Goal: Task Accomplishment & Management: Complete application form

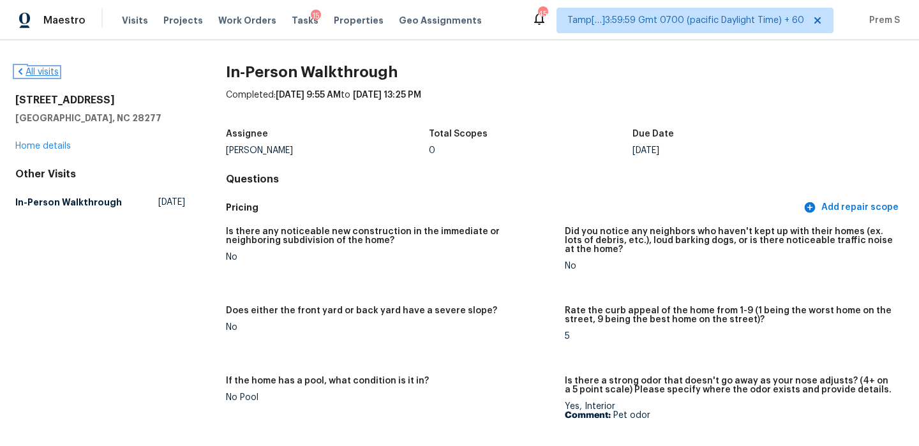
click at [33, 70] on link "All visits" at bounding box center [36, 72] width 43 height 9
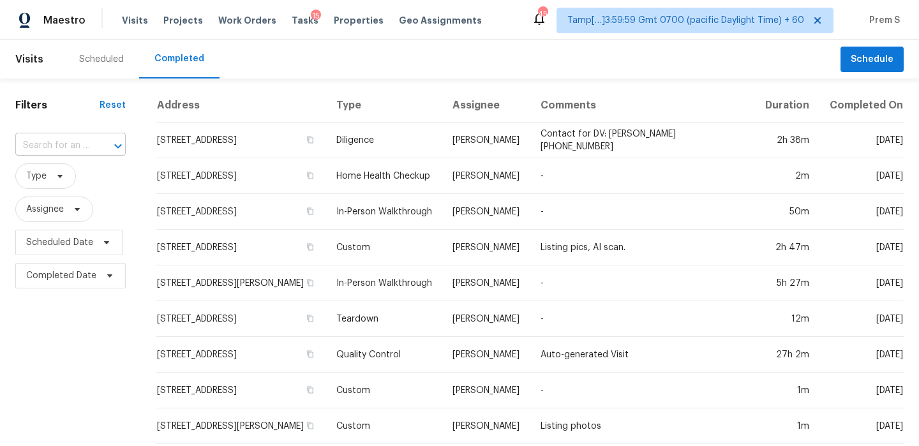
click at [90, 144] on div "​" at bounding box center [70, 146] width 110 height 20
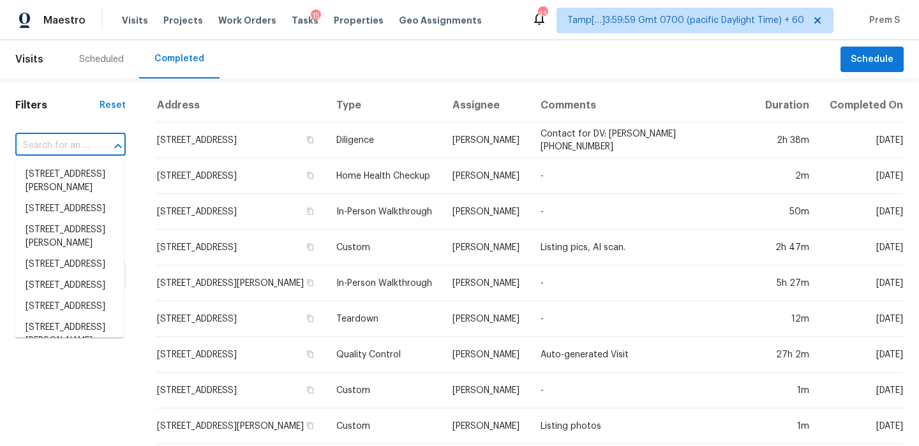
paste input "3645 Glencairn Ln Indianapolis, IN, 46205"
type input "3645 Glencairn Ln Indianapolis, IN, 46205"
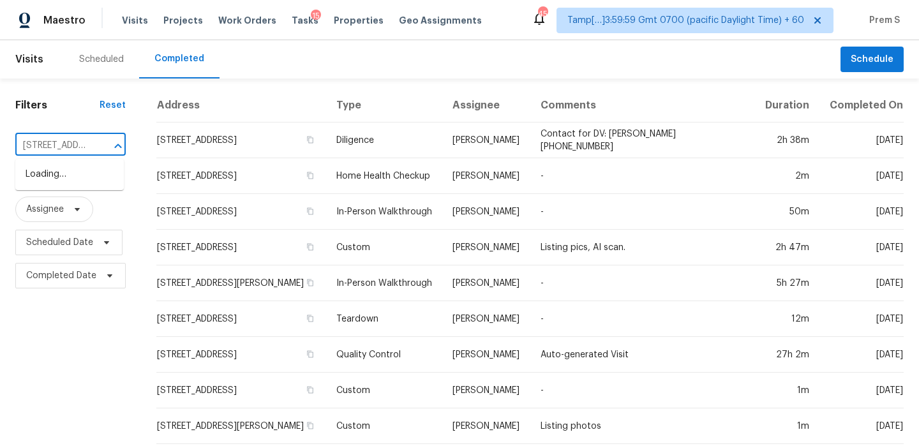
scroll to position [0, 110]
click at [85, 177] on li "3645 Glencairn Ln, Indianapolis, IN 46205" at bounding box center [69, 174] width 108 height 21
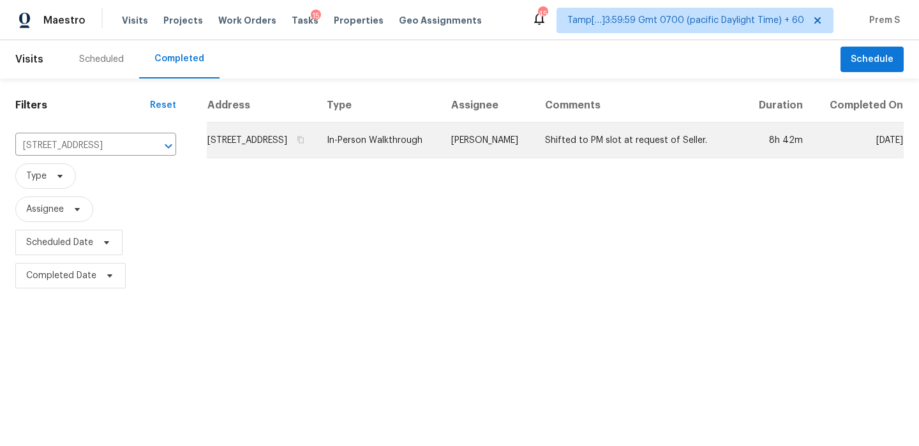
click at [249, 156] on td "3645 Glencairn Ln, Indianapolis, IN 46205" at bounding box center [262, 140] width 110 height 36
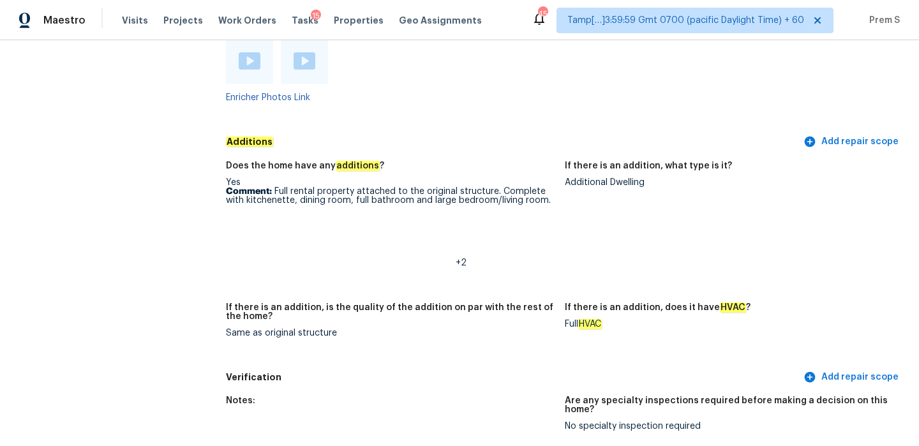
scroll to position [3293, 0]
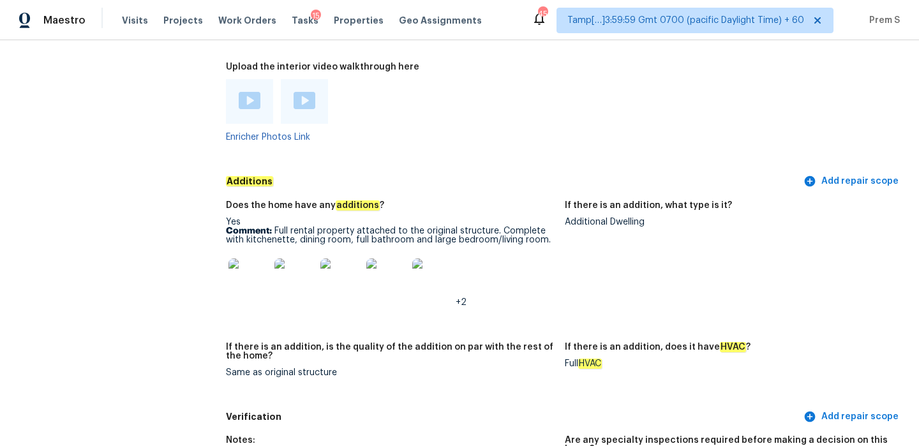
click at [247, 92] on img at bounding box center [250, 100] width 22 height 17
click at [299, 92] on img at bounding box center [304, 100] width 22 height 17
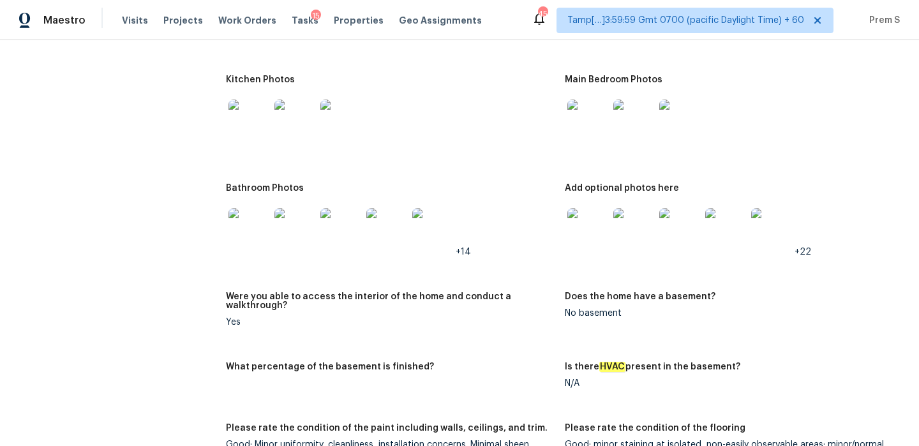
scroll to position [2177, 0]
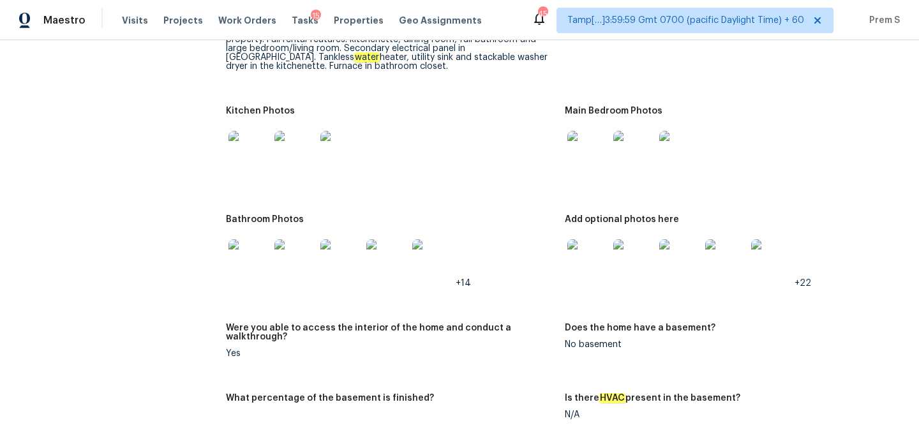
click at [586, 143] on img at bounding box center [587, 151] width 41 height 41
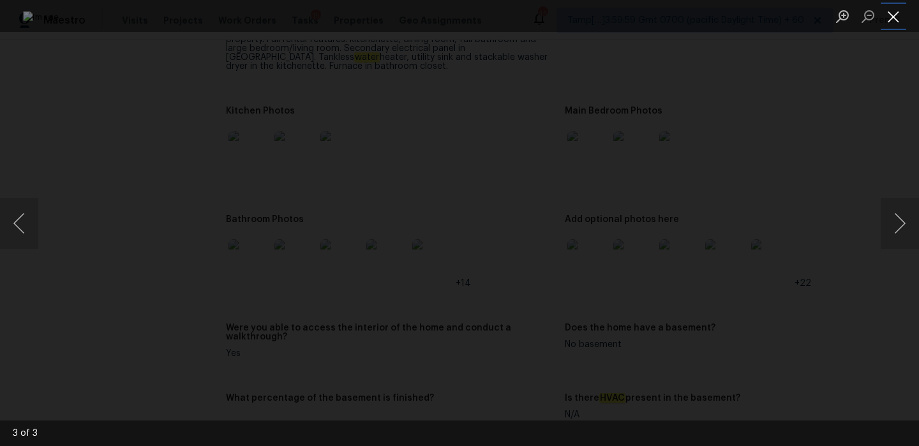
click at [889, 13] on button "Close lightbox" at bounding box center [893, 16] width 26 height 22
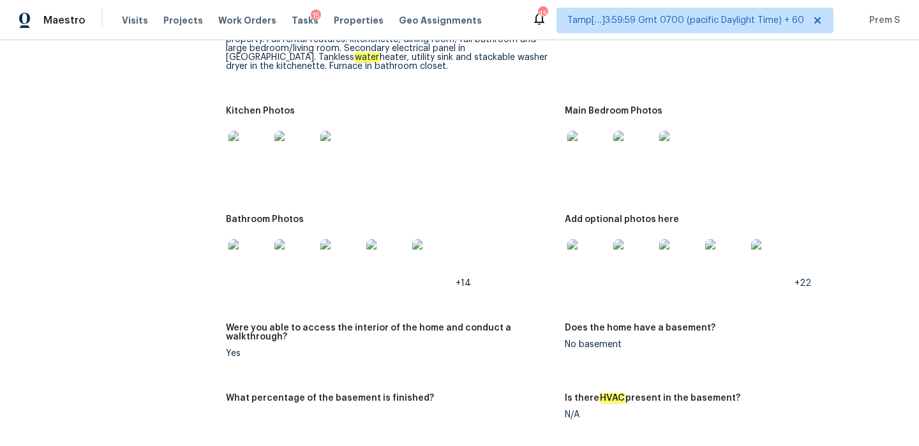
click at [573, 267] on img at bounding box center [587, 259] width 41 height 41
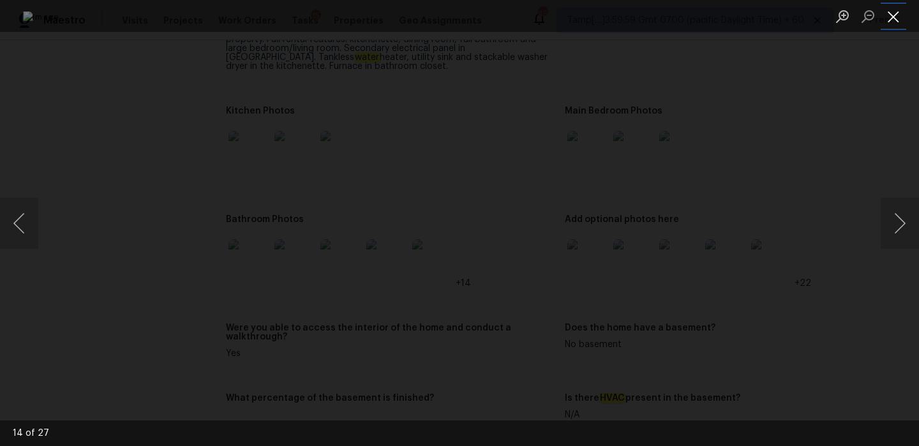
click at [889, 6] on button "Close lightbox" at bounding box center [893, 16] width 26 height 22
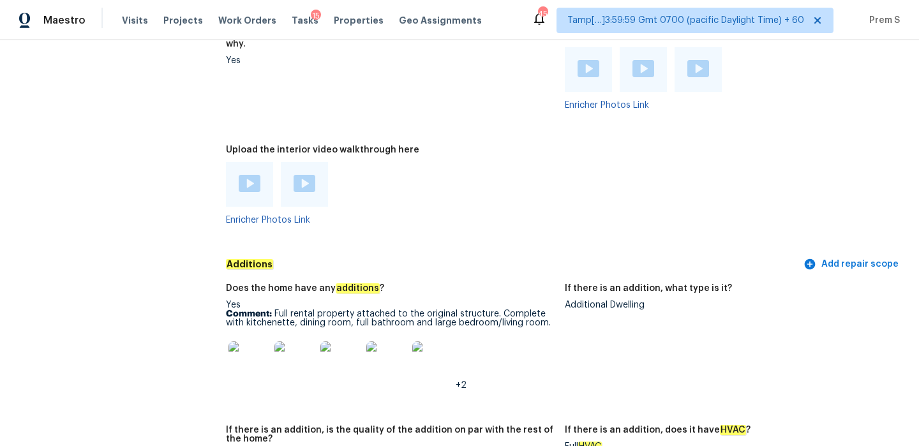
scroll to position [3211, 0]
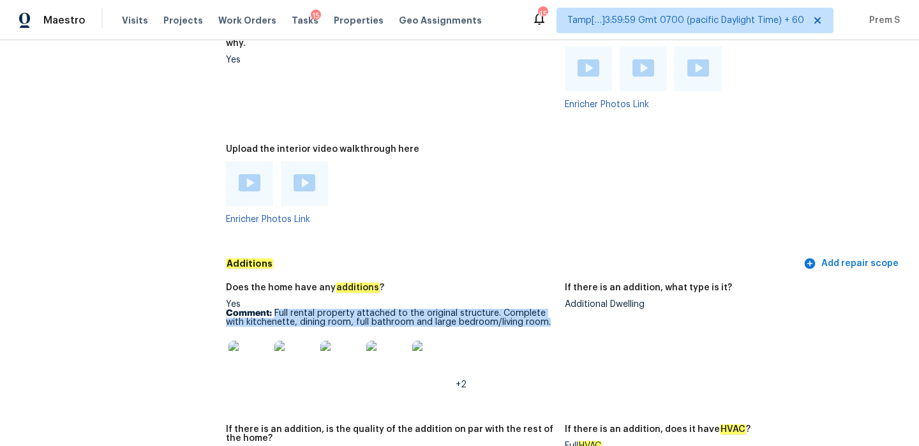
drag, startPoint x: 274, startPoint y: 285, endPoint x: 556, endPoint y: 290, distance: 282.0
click at [556, 290] on figure "Does the home have any additions ? Yes Comment: Full rental property attached t…" at bounding box center [395, 346] width 339 height 126
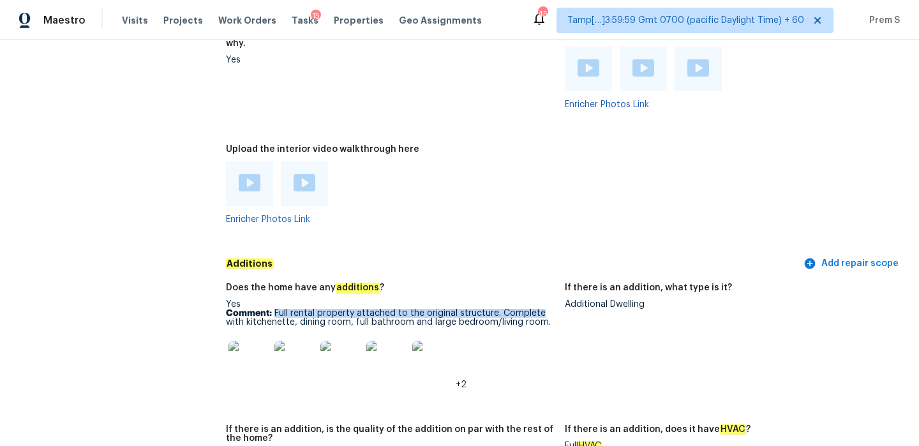
copy p "Full rental property attached to the original structure. Complete"
click at [266, 341] on img at bounding box center [248, 361] width 41 height 41
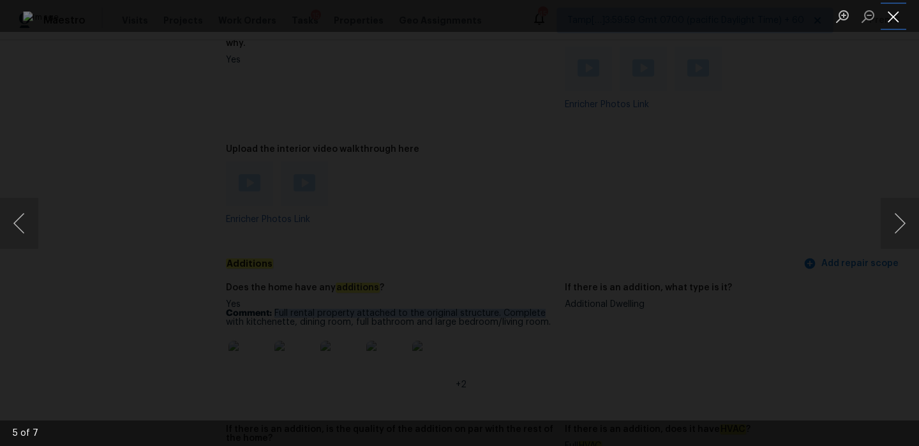
click at [895, 11] on button "Close lightbox" at bounding box center [893, 16] width 26 height 22
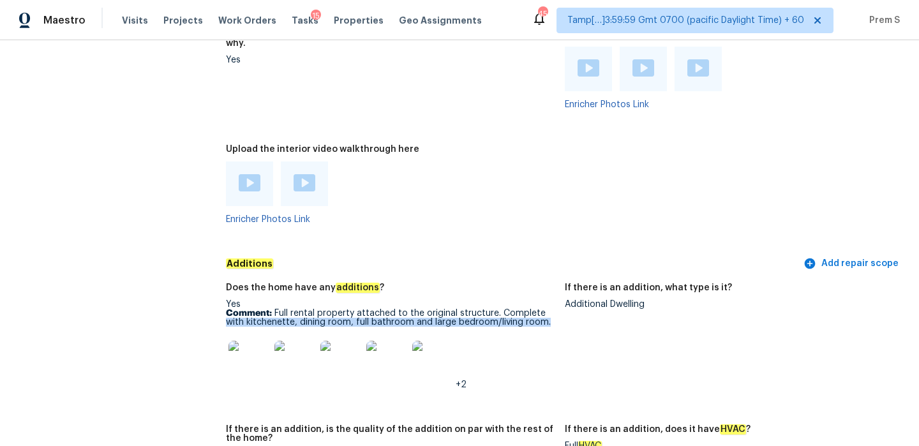
drag, startPoint x: 226, startPoint y: 296, endPoint x: 553, endPoint y: 299, distance: 327.3
click at [553, 309] on p "Comment: Full rental property attached to the original structure. Complete with…" at bounding box center [390, 318] width 329 height 18
copy p "with kitchenette, dining room, full bathroom and large bedroom/living room."
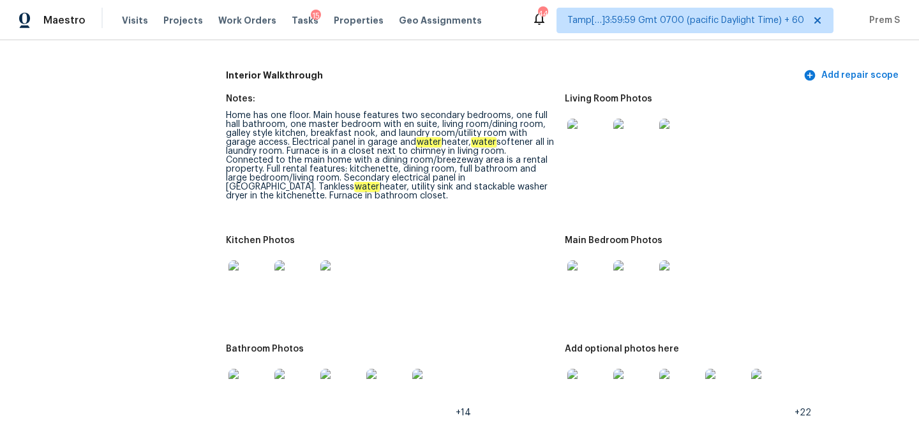
scroll to position [0, 0]
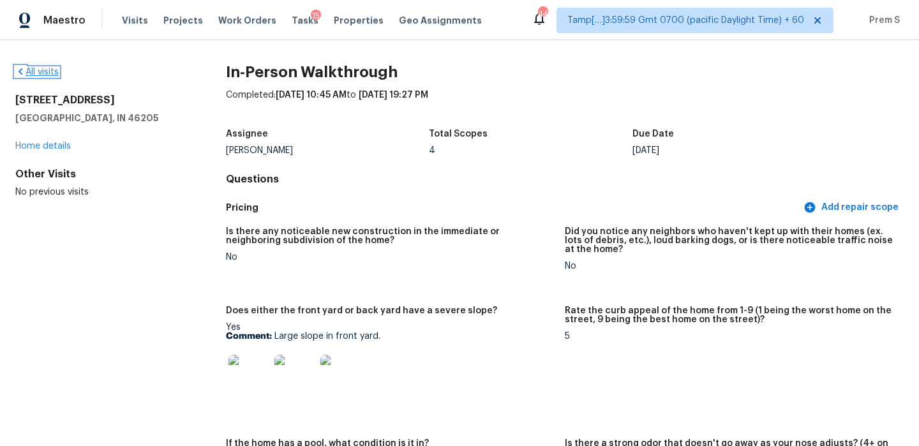
click at [40, 74] on link "All visits" at bounding box center [36, 72] width 43 height 9
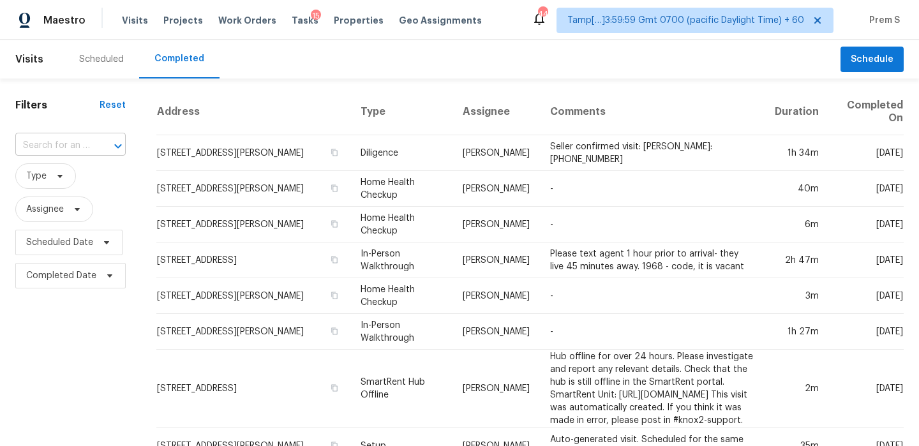
click at [68, 147] on input "text" at bounding box center [52, 146] width 75 height 20
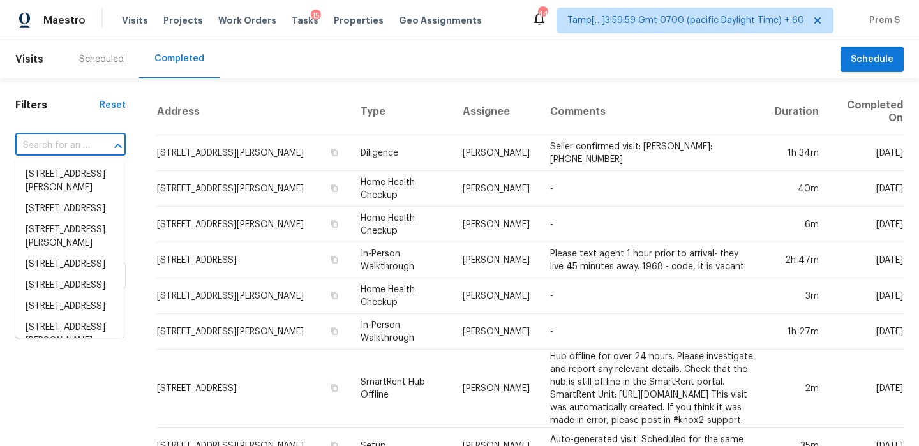
paste input "10 Ashwood Ave Greenville, SC, 29607"
type input "10 Ashwood Ave Greenville, SC, 29607"
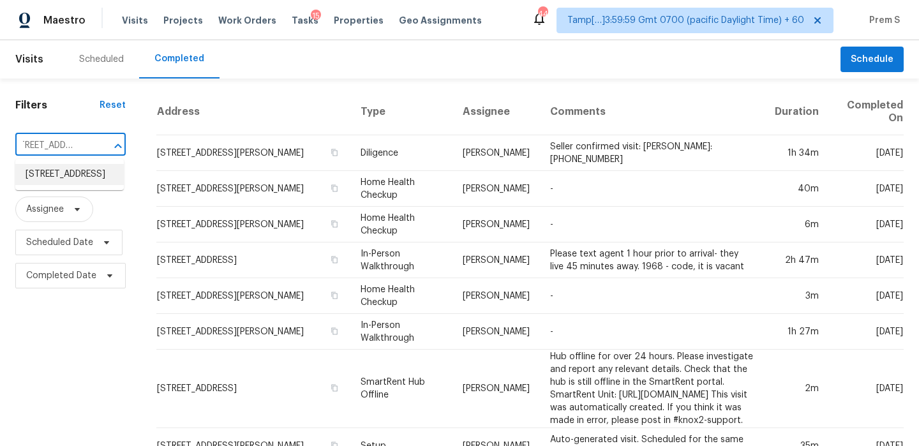
click at [77, 171] on li "[STREET_ADDRESS]" at bounding box center [69, 174] width 108 height 21
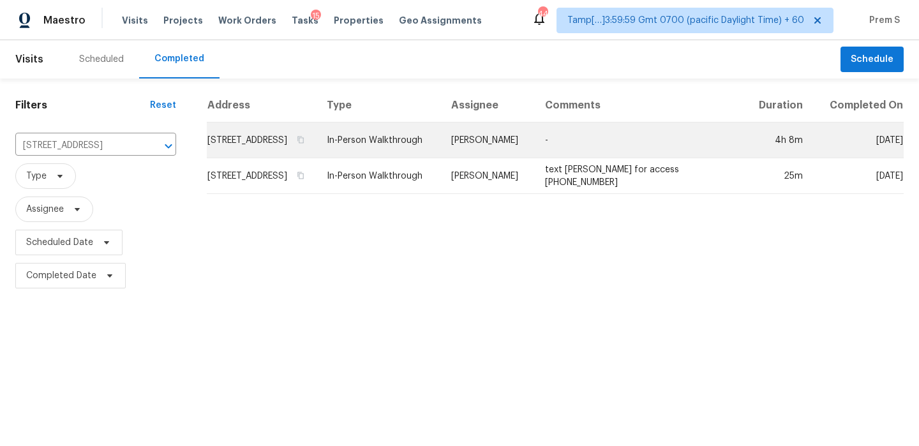
click at [267, 155] on td "[STREET_ADDRESS]" at bounding box center [262, 140] width 110 height 36
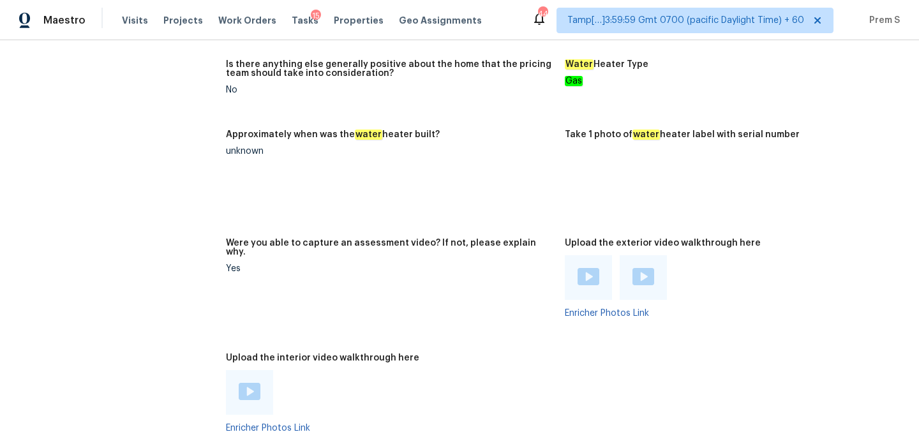
scroll to position [2524, 0]
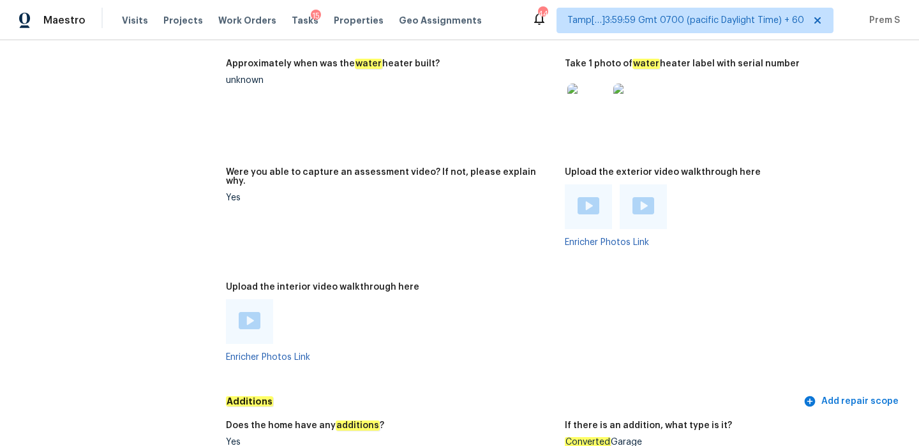
click at [246, 312] on img at bounding box center [250, 320] width 22 height 17
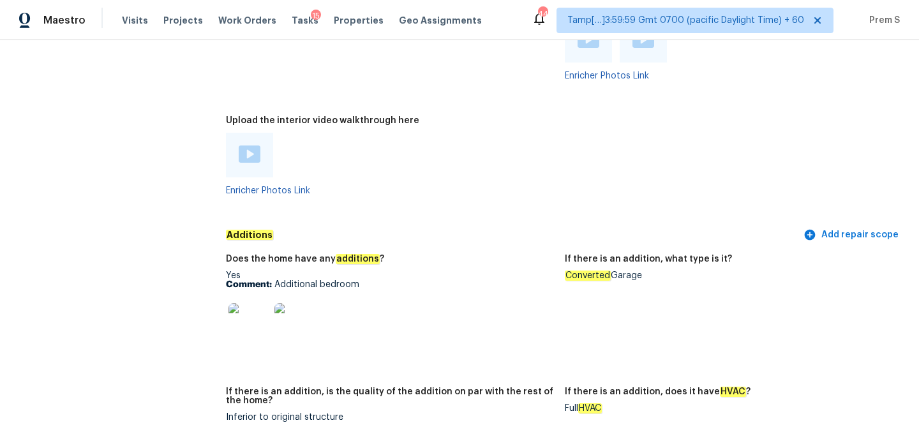
scroll to position [2714, 0]
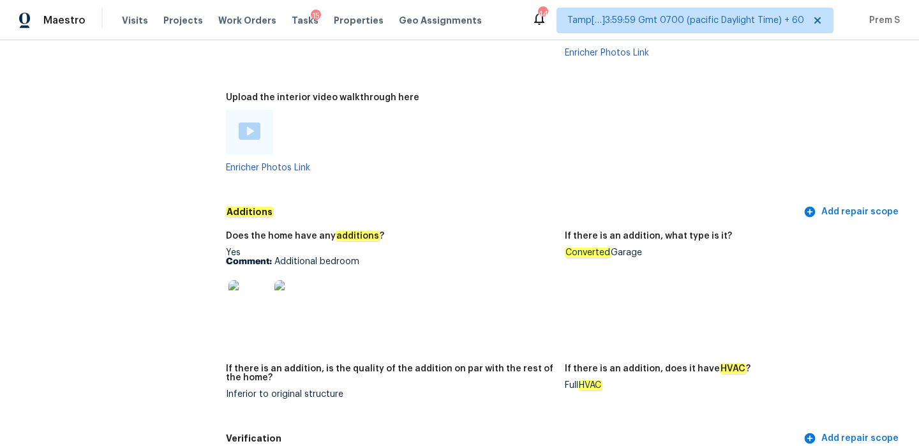
click at [258, 283] on img at bounding box center [248, 300] width 41 height 41
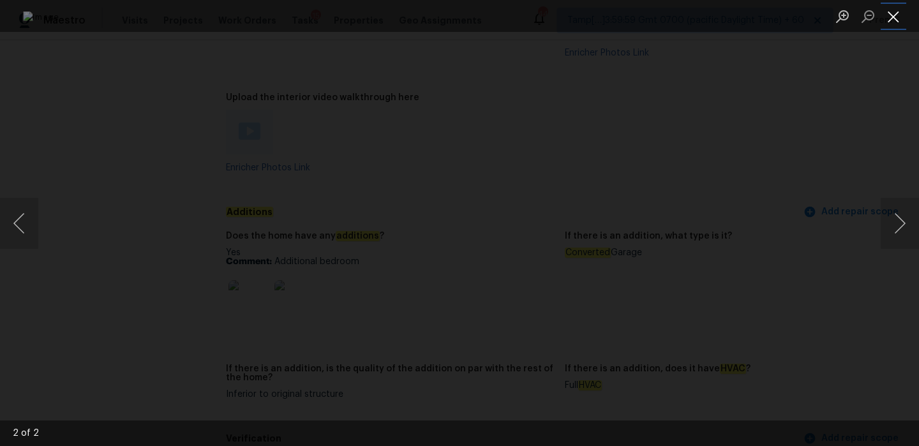
click at [891, 20] on button "Close lightbox" at bounding box center [893, 16] width 26 height 22
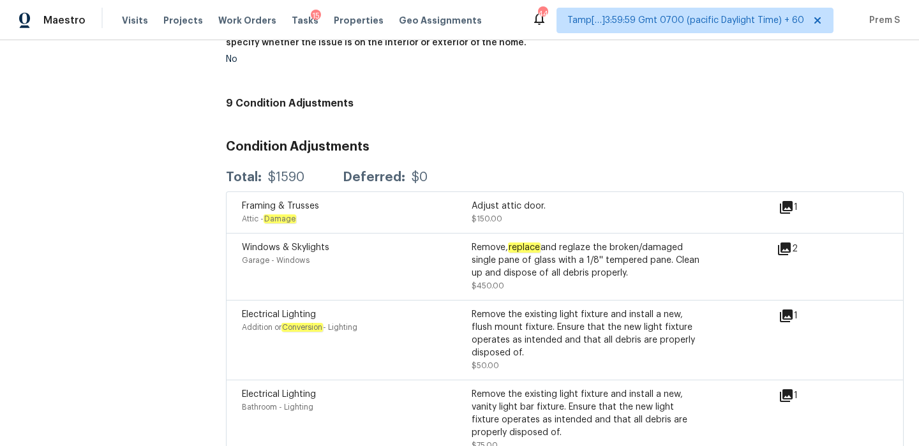
scroll to position [1442, 0]
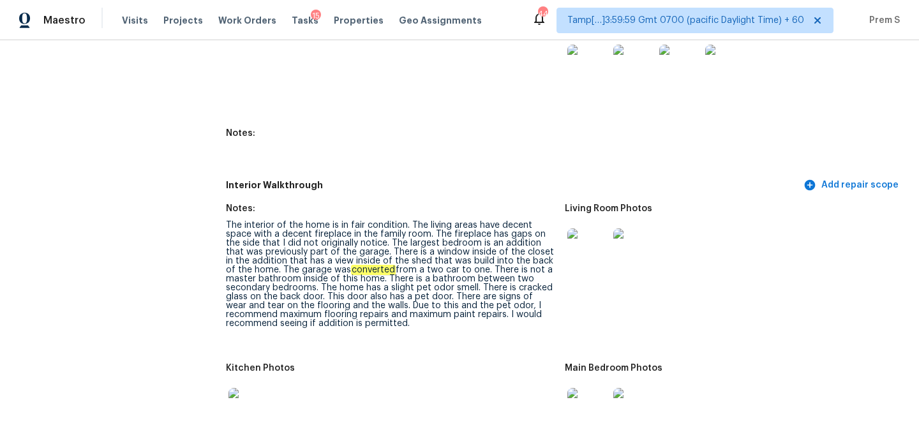
click at [693, 276] on figure "Living Room Photos" at bounding box center [734, 276] width 339 height 144
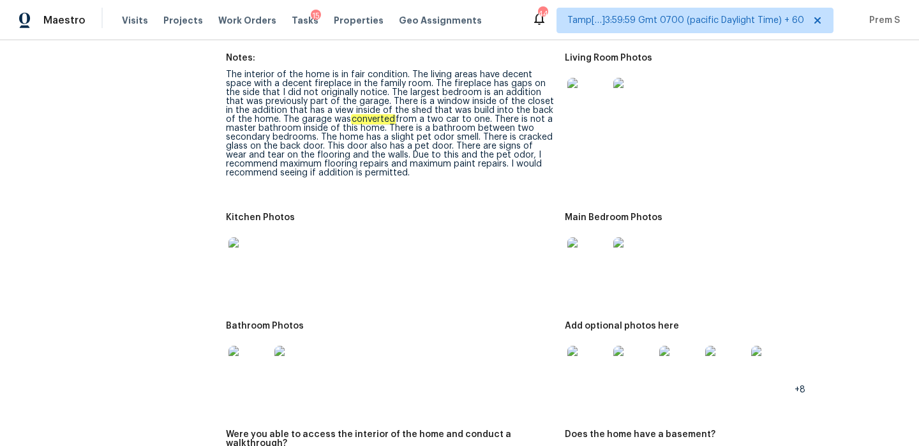
scroll to position [1604, 0]
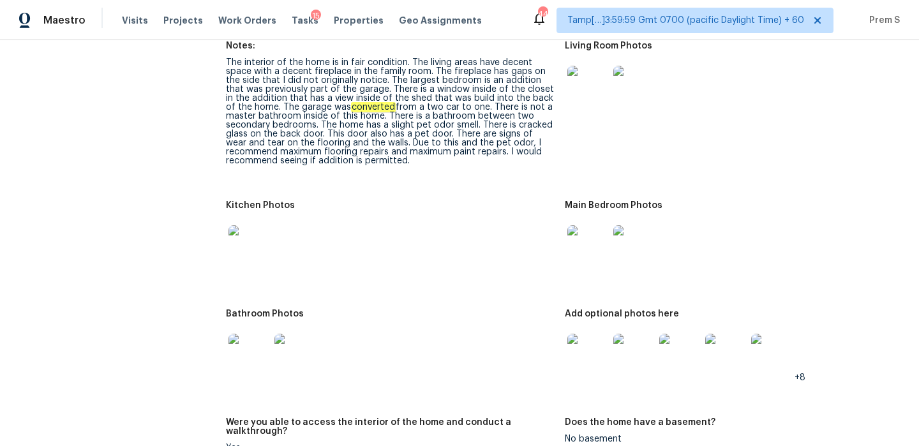
click at [586, 344] on img at bounding box center [587, 354] width 41 height 41
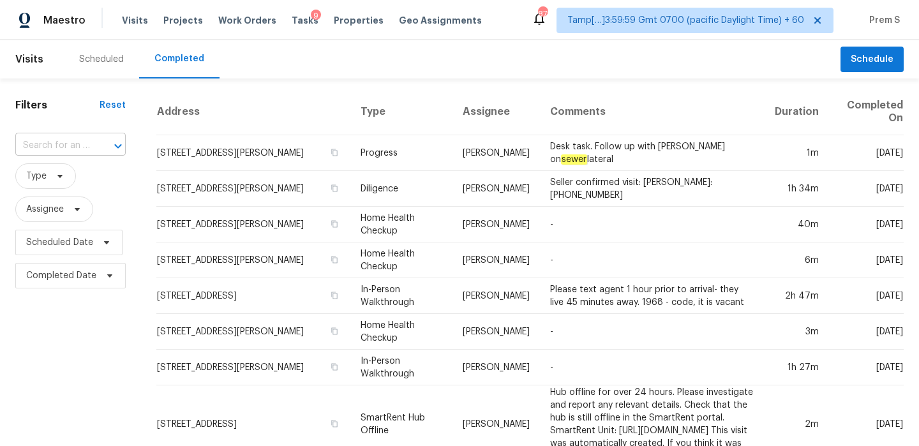
click at [92, 138] on div at bounding box center [108, 146] width 33 height 18
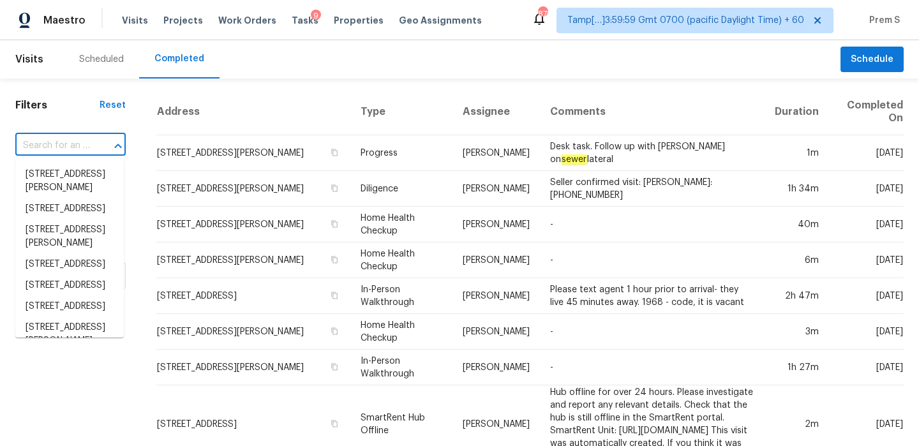
paste input "[STREET_ADDRESS]"
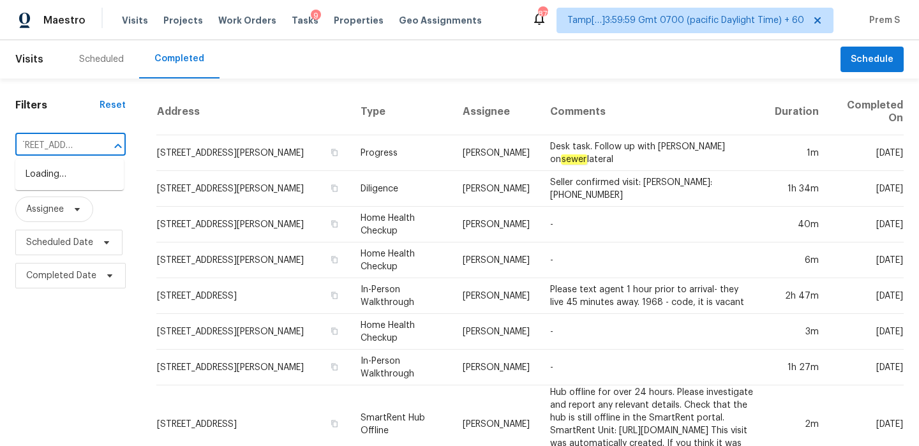
type input "[STREET_ADDRESS]"
click at [63, 184] on li "[STREET_ADDRESS]" at bounding box center [69, 174] width 108 height 21
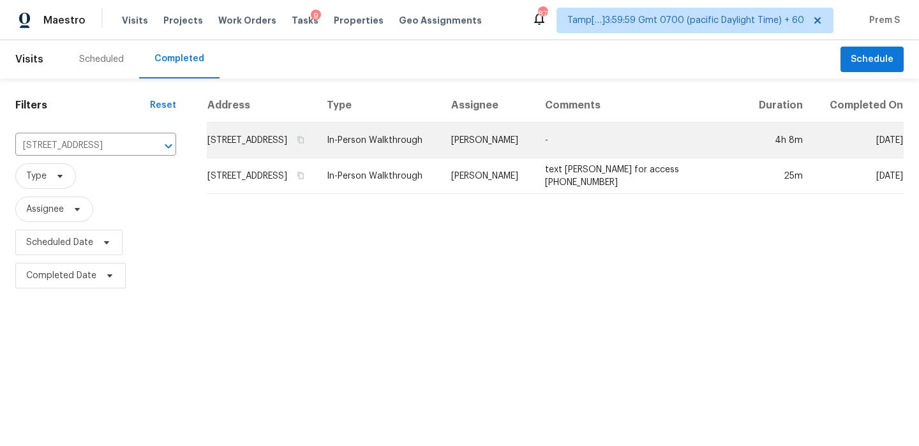
click at [287, 149] on td "[STREET_ADDRESS]" at bounding box center [262, 140] width 110 height 36
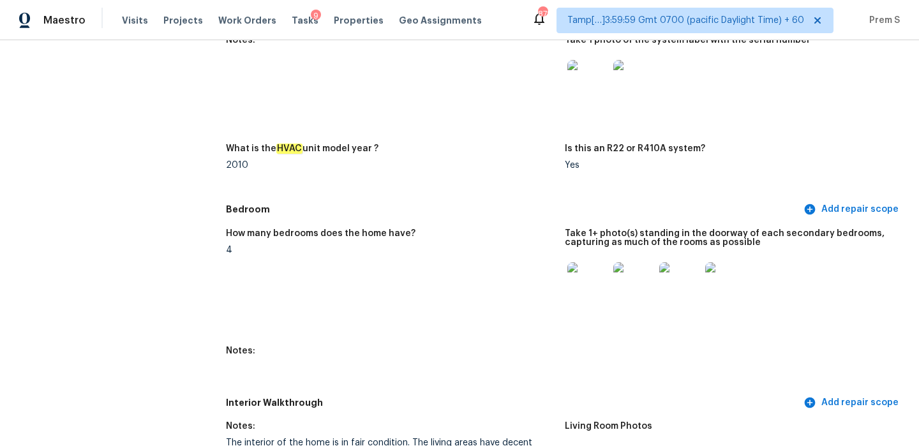
scroll to position [1677, 0]
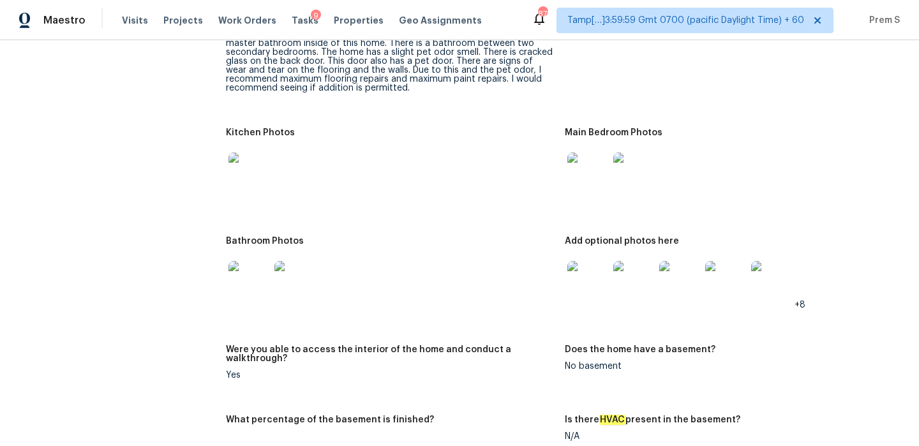
click at [777, 284] on img at bounding box center [771, 281] width 41 height 41
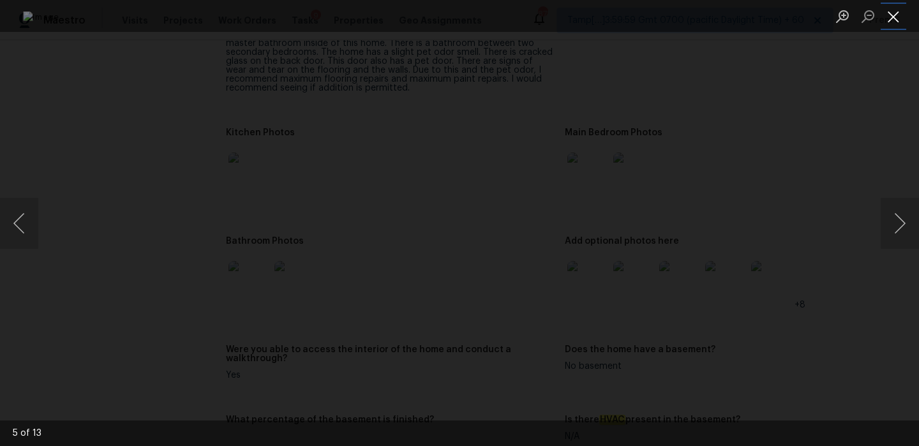
click at [890, 14] on button "Close lightbox" at bounding box center [893, 16] width 26 height 22
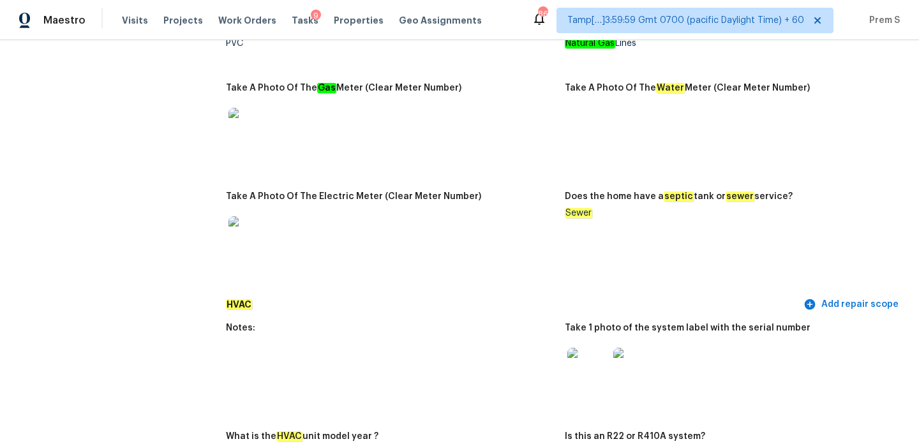
scroll to position [0, 0]
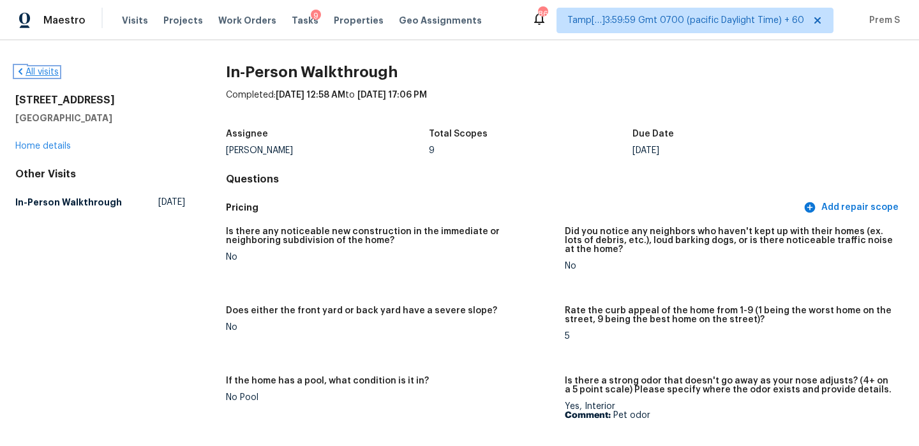
click at [39, 76] on link "All visits" at bounding box center [36, 72] width 43 height 9
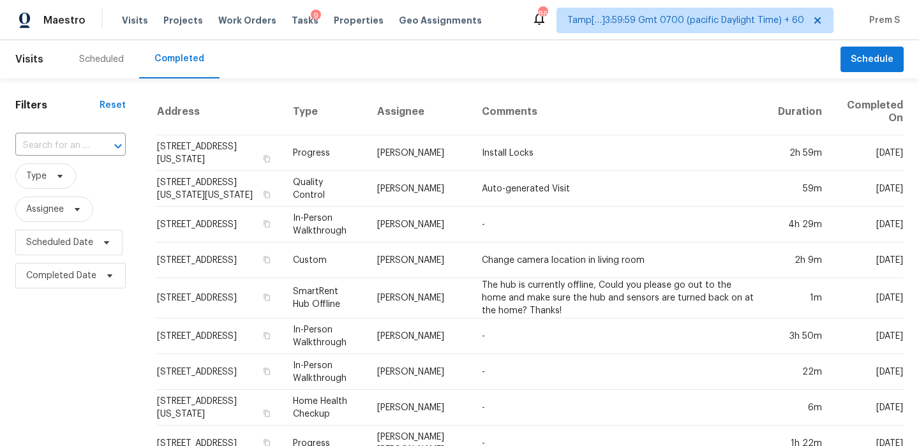
click at [92, 148] on div at bounding box center [108, 146] width 33 height 18
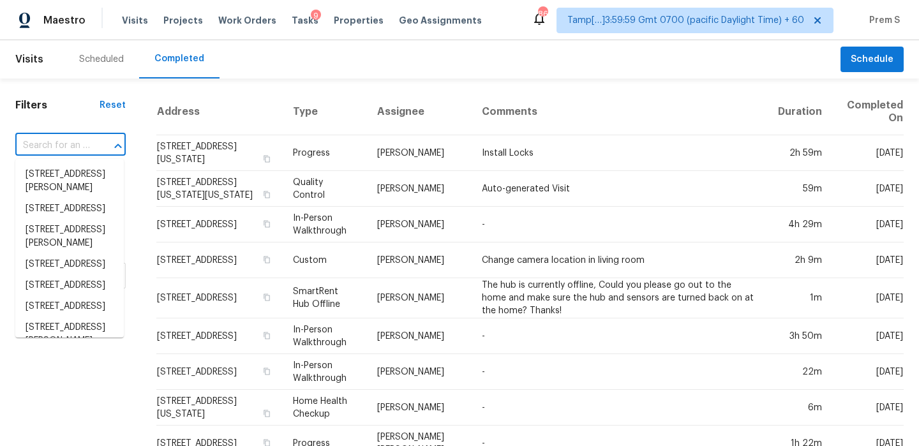
paste input "[STREET_ADDRESS][PERSON_NAME]"
type input "[STREET_ADDRESS][PERSON_NAME]"
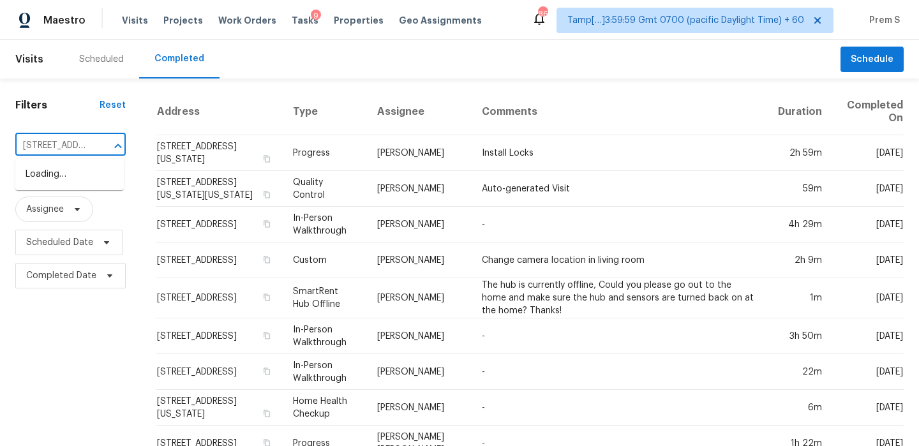
scroll to position [0, 85]
click at [74, 183] on li "[STREET_ADDRESS][PERSON_NAME]" at bounding box center [69, 181] width 108 height 34
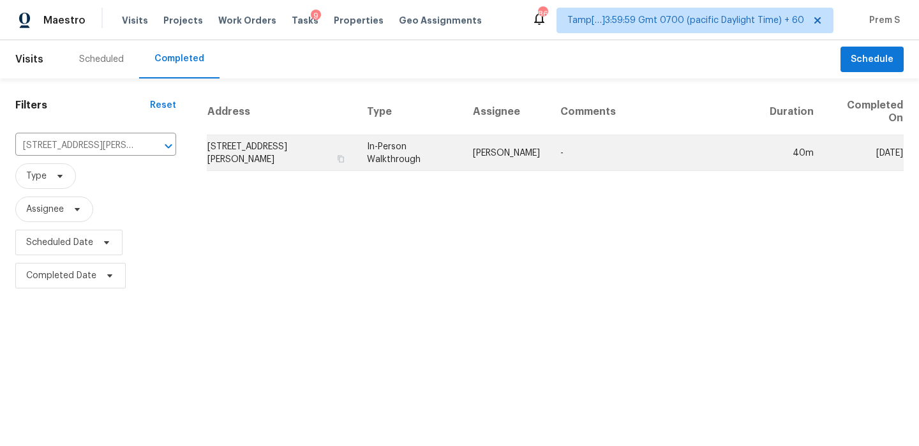
click at [246, 144] on td "[STREET_ADDRESS][PERSON_NAME]" at bounding box center [282, 153] width 150 height 36
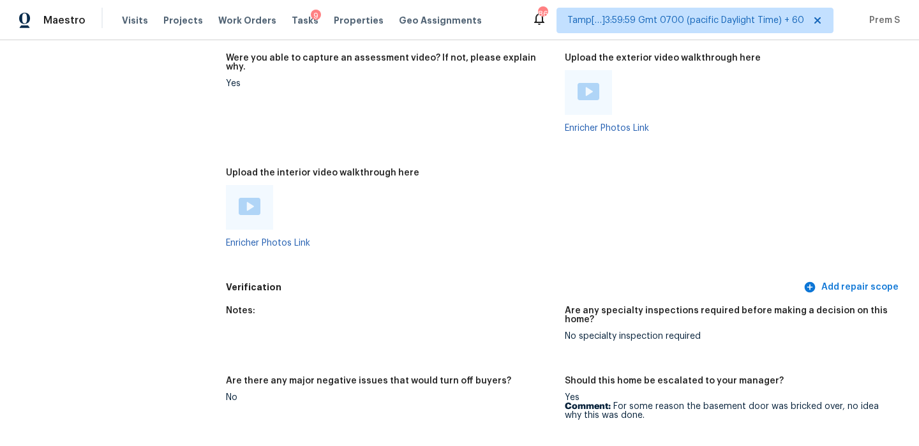
scroll to position [2821, 0]
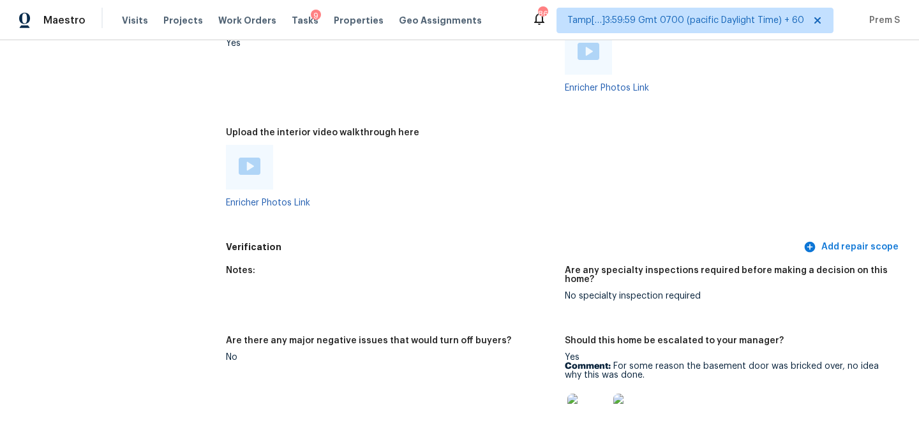
click at [246, 164] on img at bounding box center [250, 166] width 22 height 17
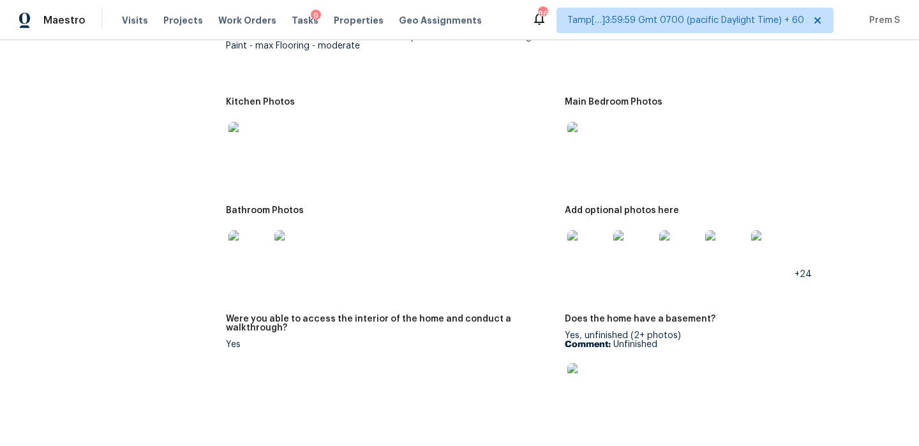
scroll to position [1869, 0]
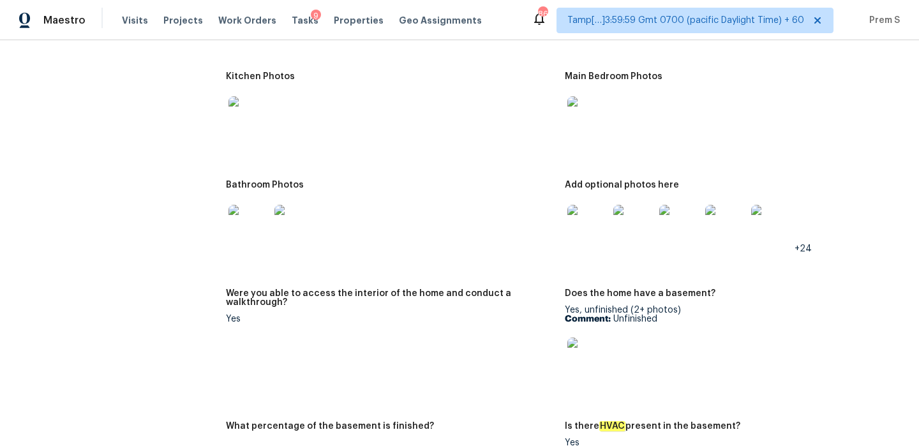
click at [589, 214] on img at bounding box center [587, 225] width 41 height 41
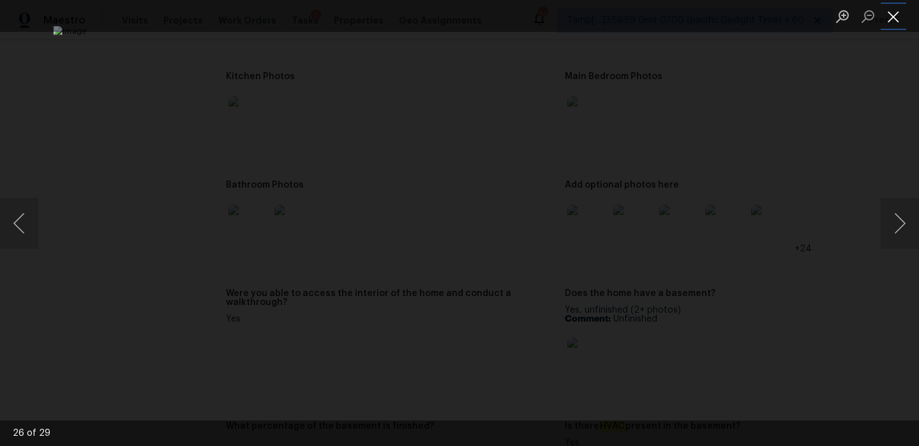
click at [894, 16] on button "Close lightbox" at bounding box center [893, 16] width 26 height 22
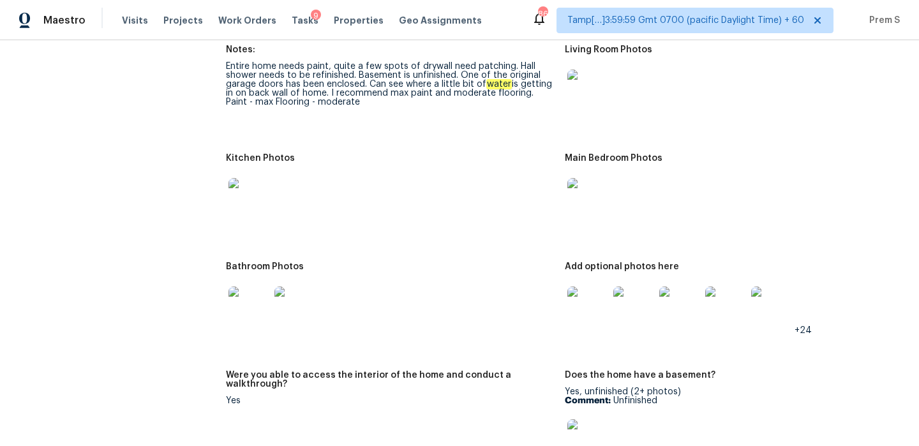
scroll to position [1788, 0]
click at [580, 181] on img at bounding box center [587, 197] width 41 height 41
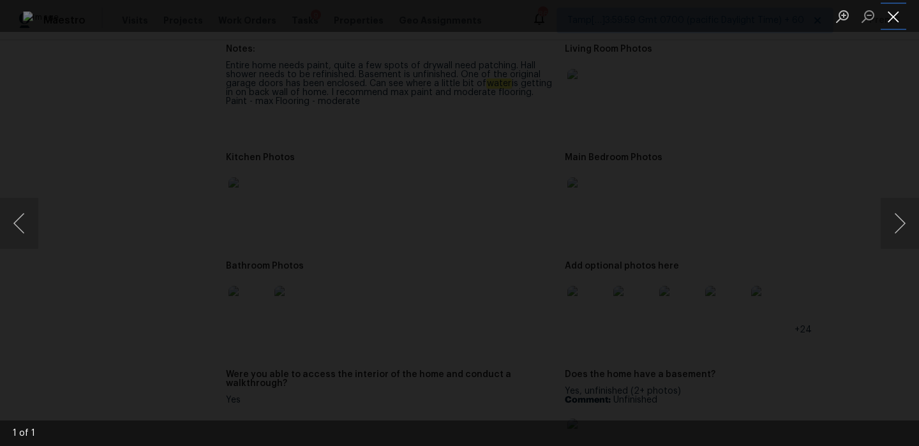
click at [894, 17] on button "Close lightbox" at bounding box center [893, 16] width 26 height 22
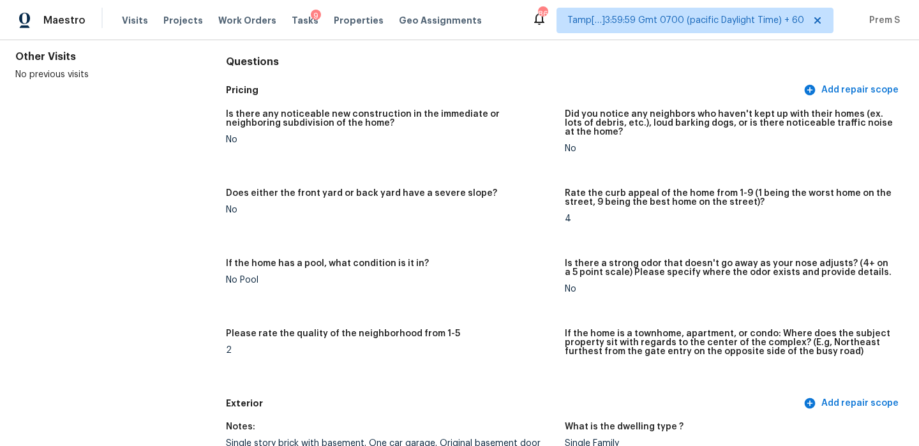
scroll to position [0, 0]
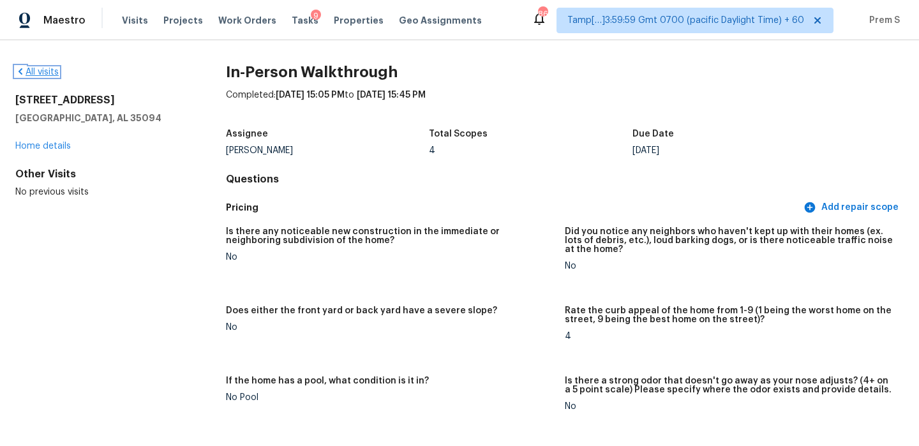
click at [56, 76] on link "All visits" at bounding box center [36, 72] width 43 height 9
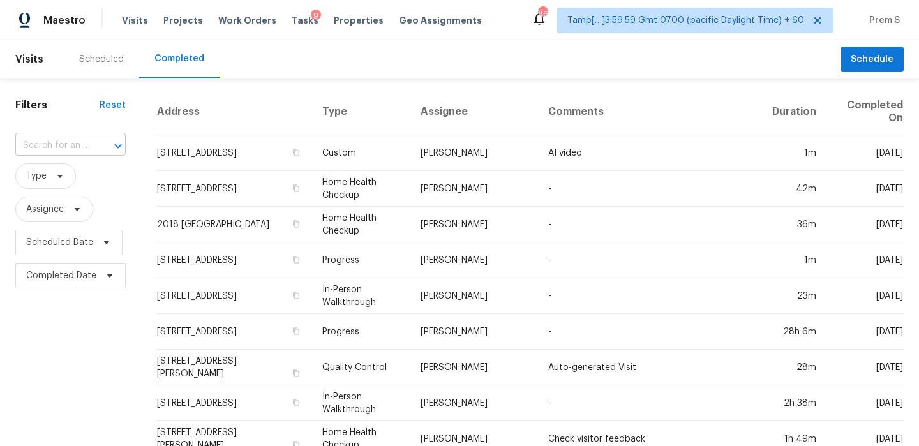
click at [72, 149] on input "text" at bounding box center [52, 146] width 75 height 20
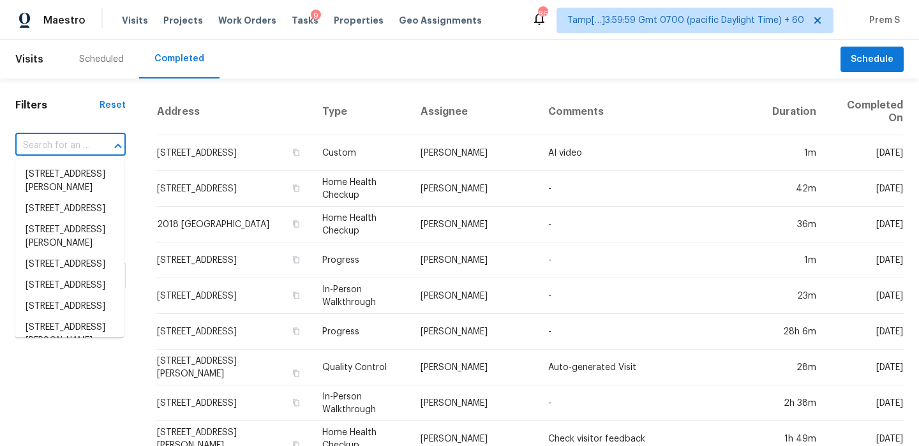
paste input "[STREET_ADDRESS]"
type input "[STREET_ADDRESS]"
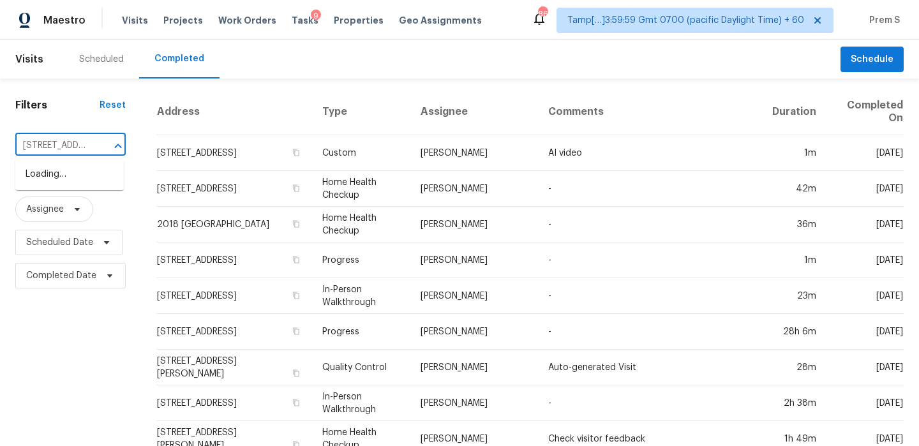
scroll to position [0, 105]
click at [79, 180] on li "[STREET_ADDRESS]" at bounding box center [69, 174] width 108 height 21
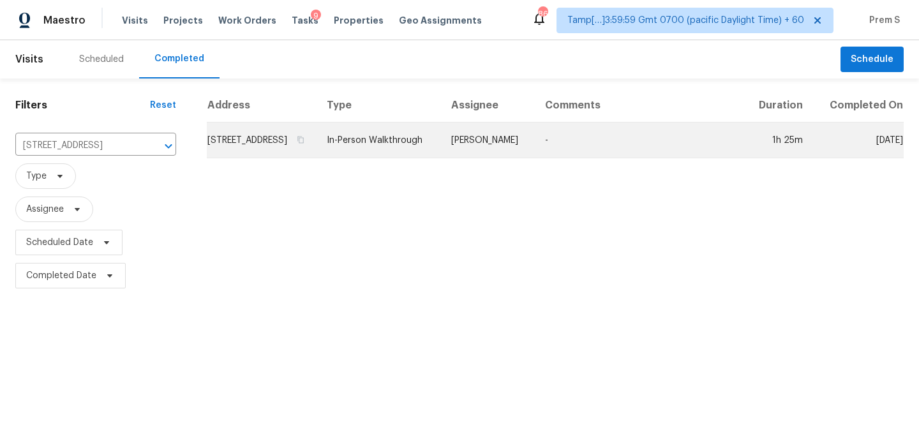
click at [236, 149] on td "[STREET_ADDRESS]" at bounding box center [262, 140] width 110 height 36
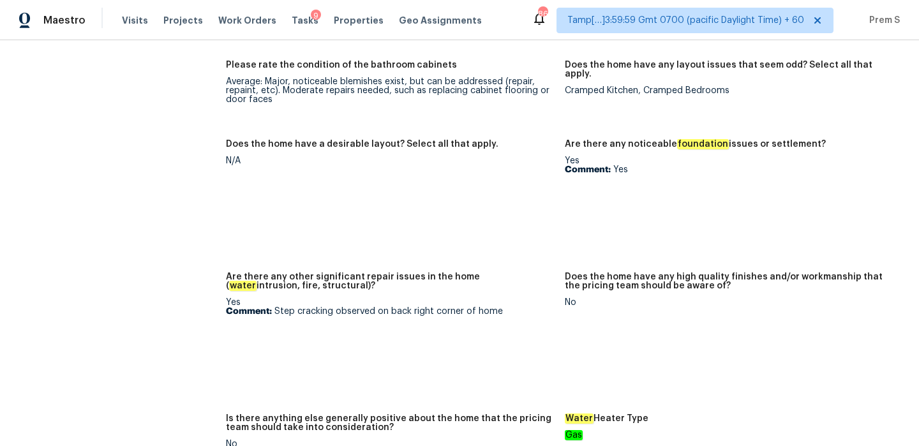
scroll to position [2034, 0]
click at [600, 196] on img at bounding box center [587, 209] width 41 height 41
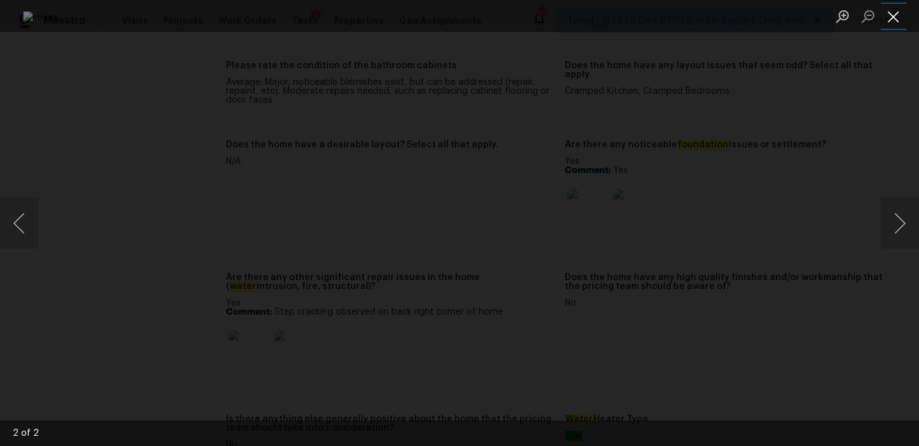
click at [891, 20] on button "Close lightbox" at bounding box center [893, 16] width 26 height 22
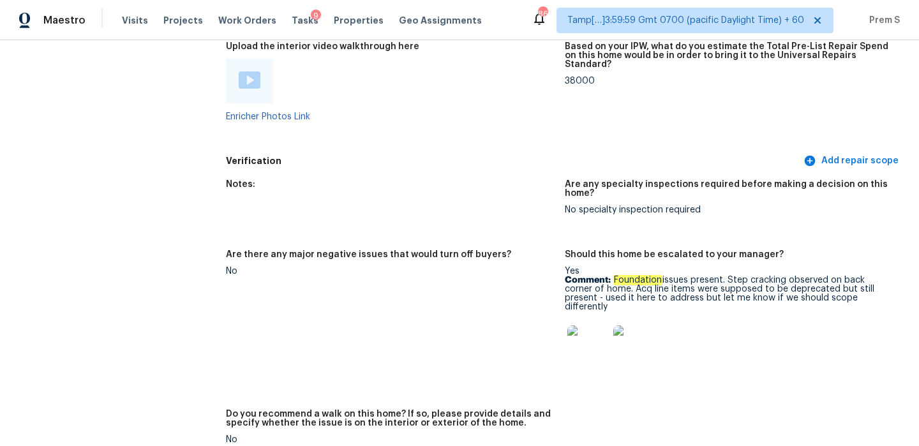
scroll to position [2647, 0]
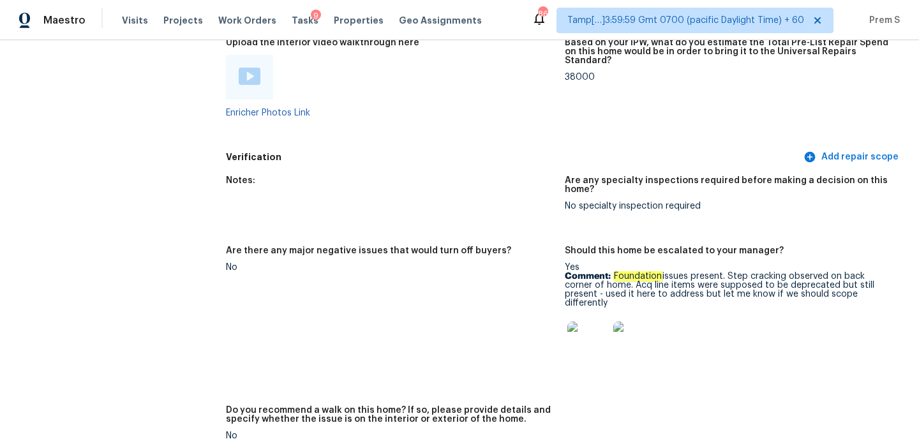
click at [251, 68] on img at bounding box center [250, 76] width 22 height 17
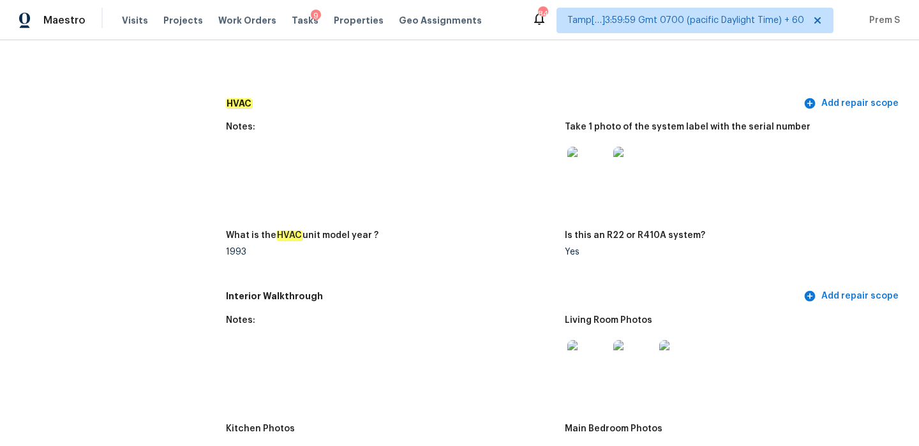
scroll to position [0, 0]
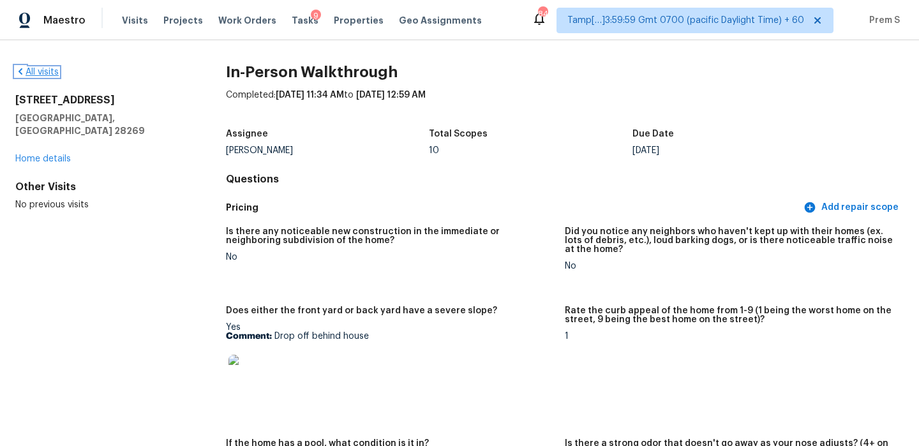
click at [42, 70] on link "All visits" at bounding box center [36, 72] width 43 height 9
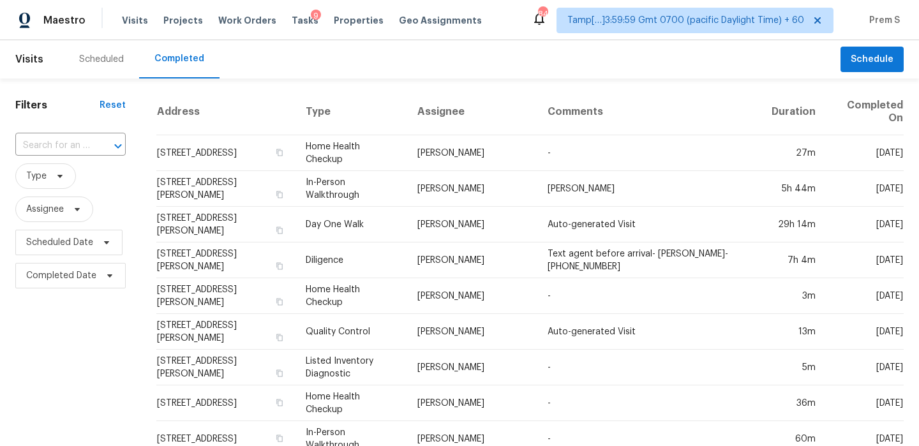
click at [104, 150] on div at bounding box center [108, 146] width 33 height 18
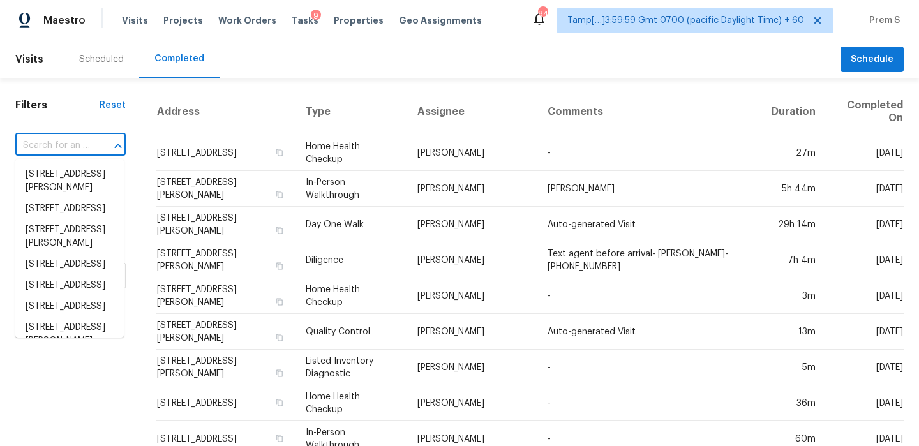
paste input "[STREET_ADDRESS][PERSON_NAME]"
type input "[STREET_ADDRESS][PERSON_NAME]"
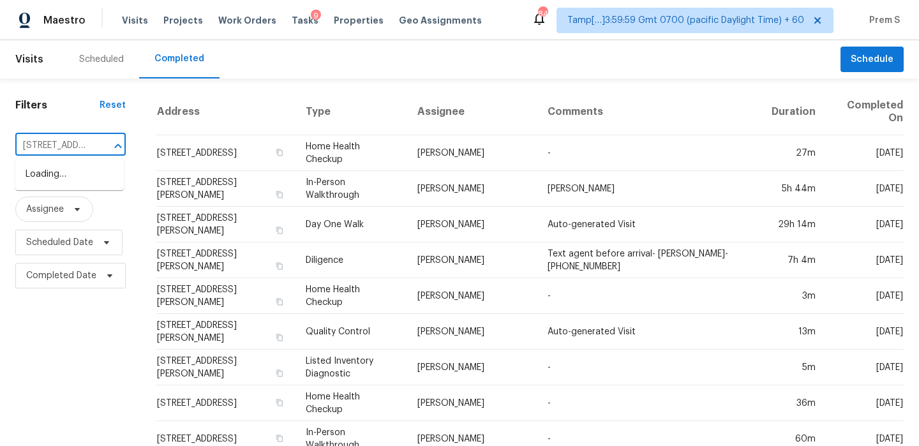
scroll to position [0, 84]
click at [67, 184] on li "[STREET_ADDRESS][PERSON_NAME]" at bounding box center [69, 181] width 108 height 34
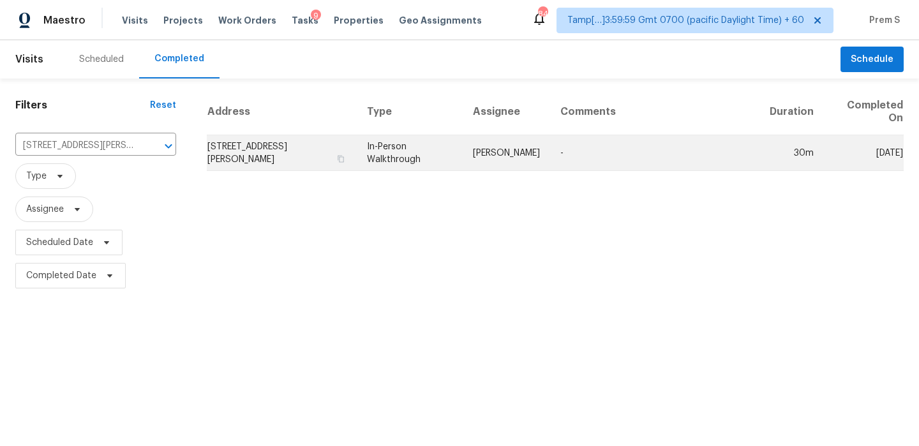
click at [233, 163] on td "[STREET_ADDRESS][PERSON_NAME]" at bounding box center [282, 153] width 150 height 36
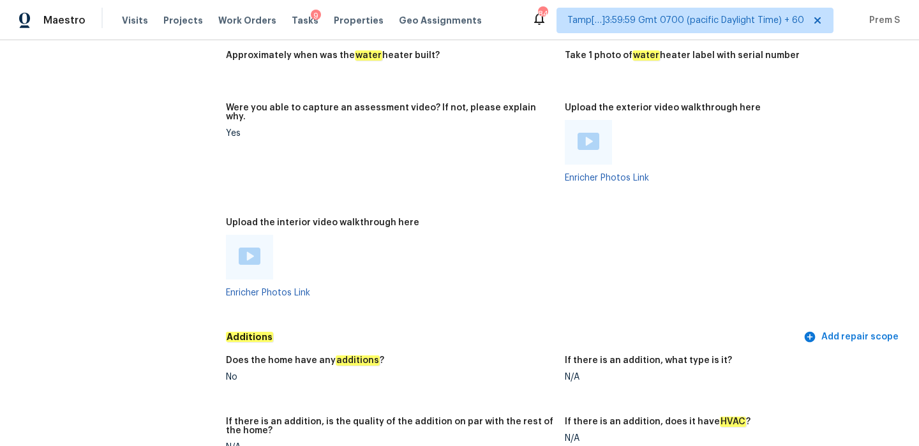
scroll to position [2356, 0]
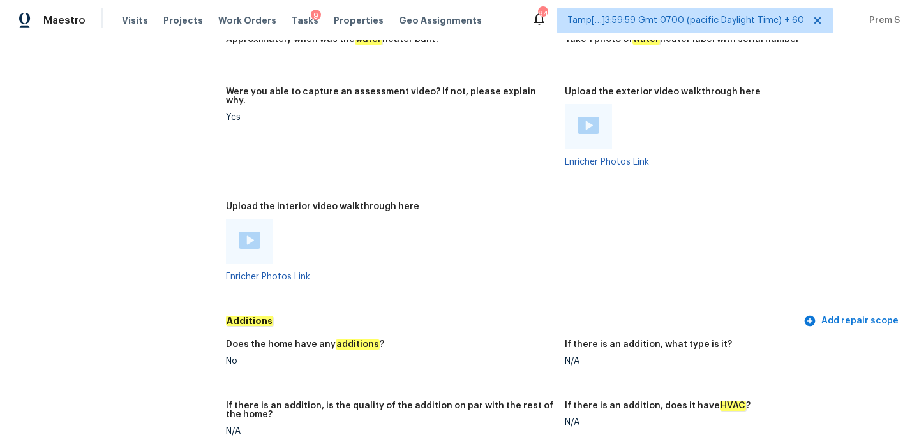
click at [251, 233] on img at bounding box center [250, 240] width 22 height 17
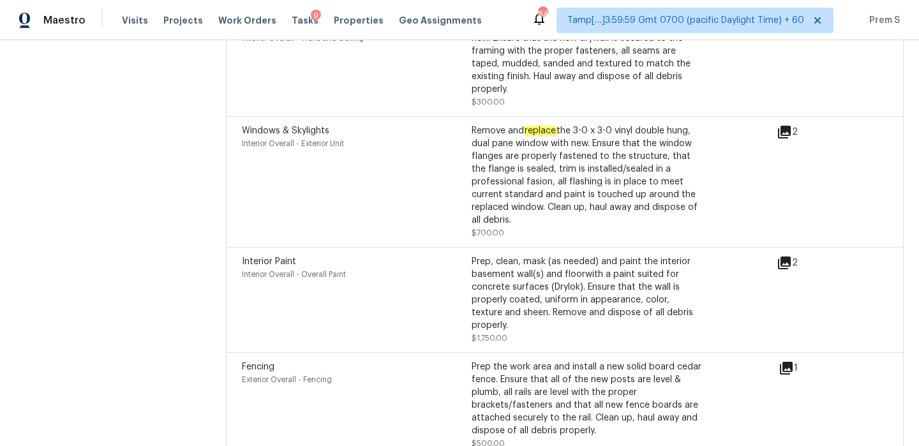
scroll to position [3435, 0]
click at [785, 257] on icon at bounding box center [784, 263] width 13 height 13
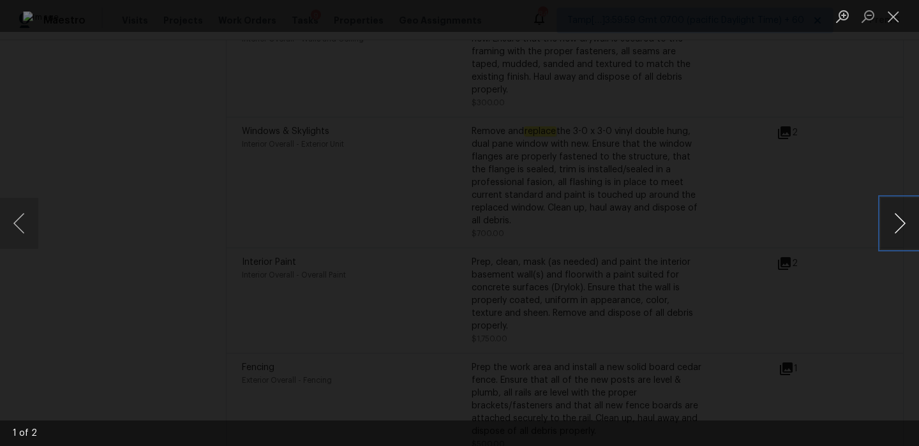
click at [892, 231] on button "Next image" at bounding box center [899, 223] width 38 height 51
click at [896, 9] on button "Close lightbox" at bounding box center [893, 16] width 26 height 22
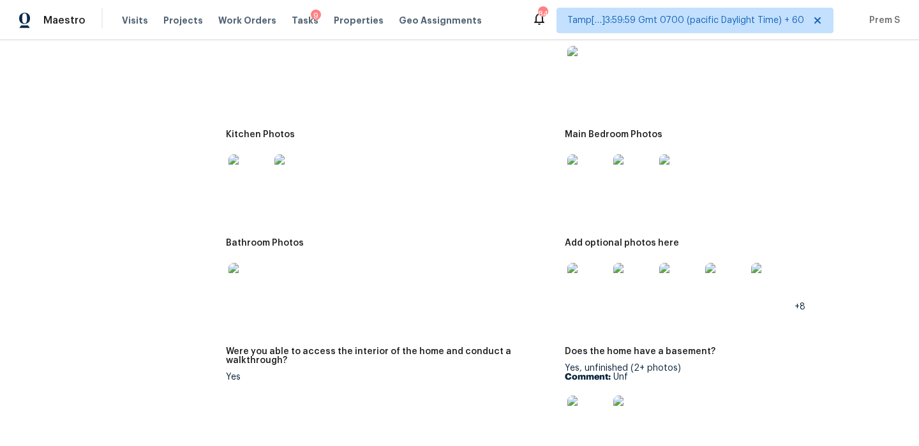
scroll to position [1405, 0]
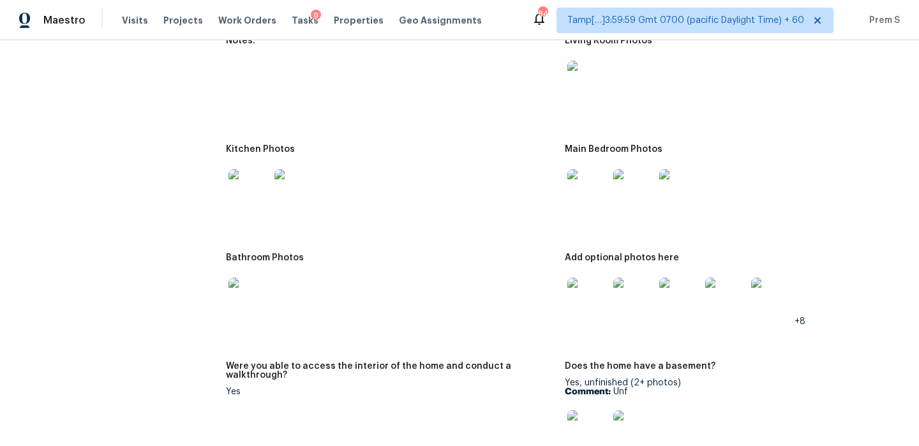
click at [589, 172] on img at bounding box center [587, 189] width 41 height 41
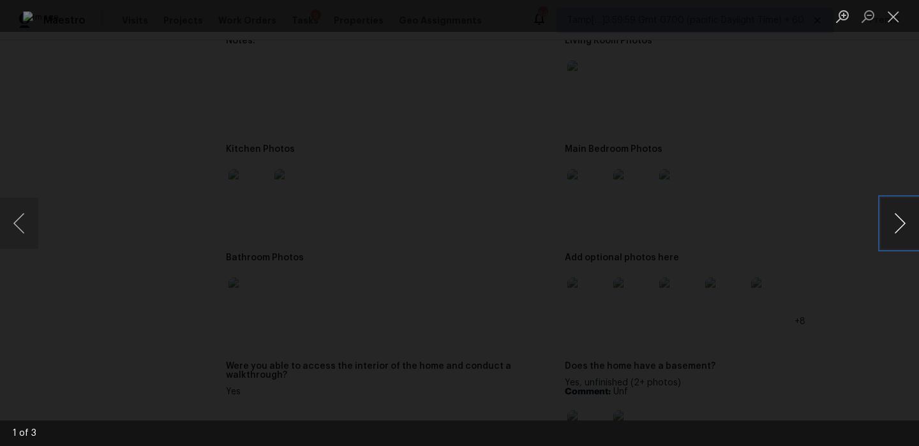
click at [910, 222] on button "Next image" at bounding box center [899, 223] width 38 height 51
click at [892, 18] on button "Close lightbox" at bounding box center [893, 16] width 26 height 22
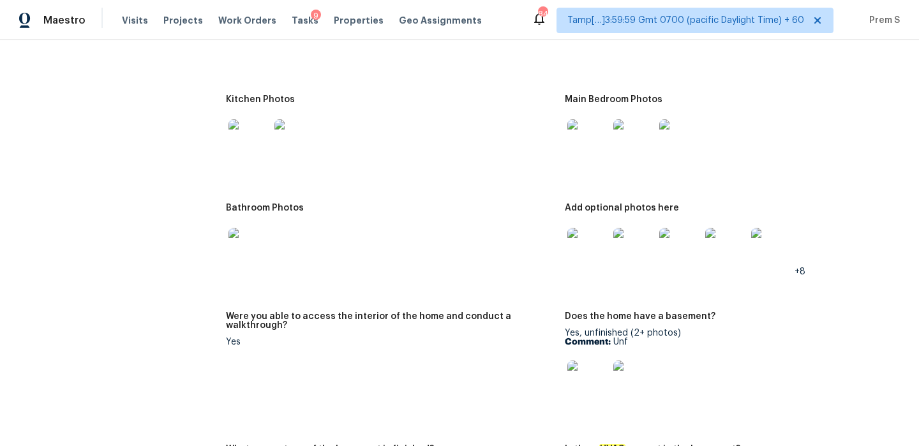
scroll to position [1482, 0]
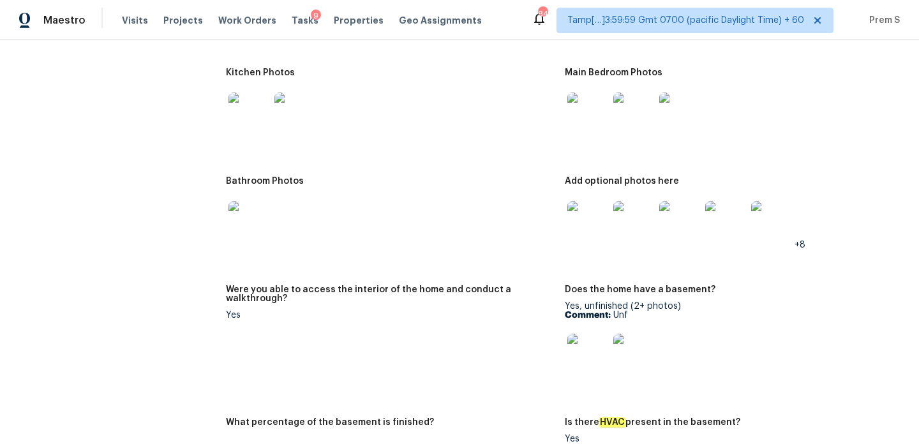
click at [599, 219] on img at bounding box center [587, 221] width 41 height 41
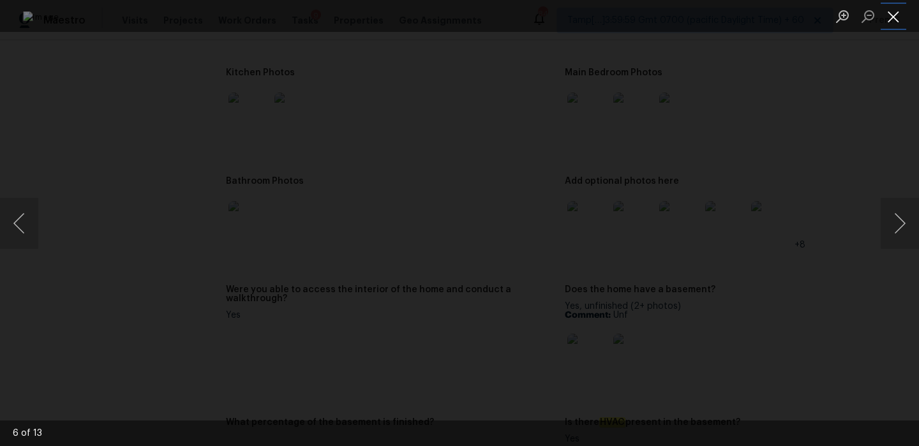
click at [898, 26] on button "Close lightbox" at bounding box center [893, 16] width 26 height 22
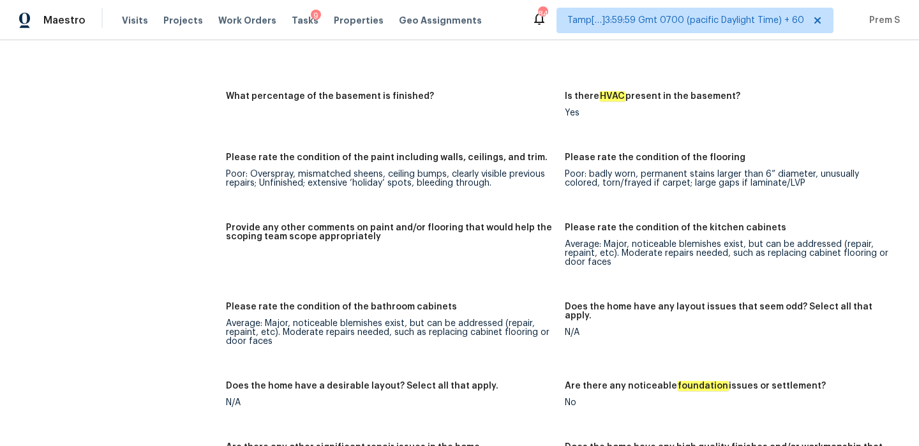
scroll to position [1807, 0]
click at [531, 329] on div "Average: Major, noticeable blemishes exist, but can be addressed (repair, repai…" at bounding box center [390, 333] width 329 height 27
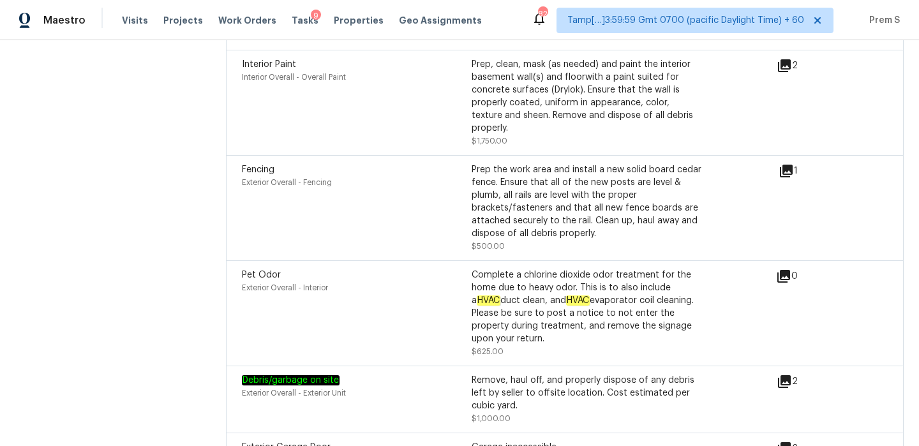
scroll to position [0, 0]
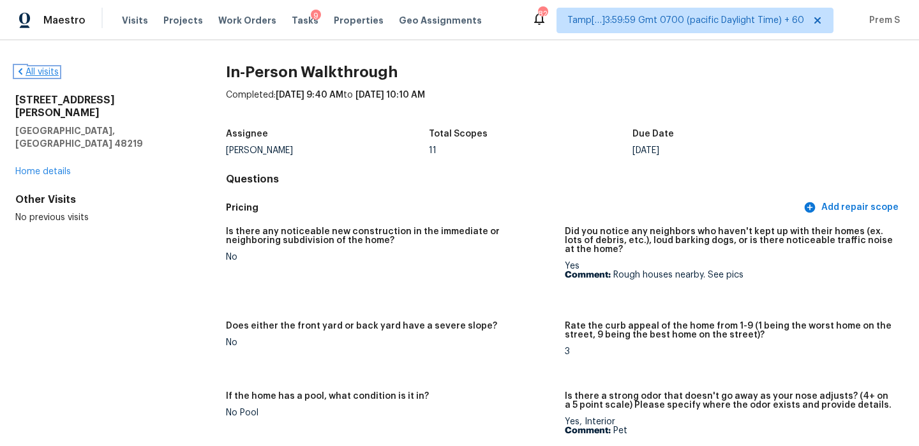
click at [39, 73] on link "All visits" at bounding box center [36, 72] width 43 height 9
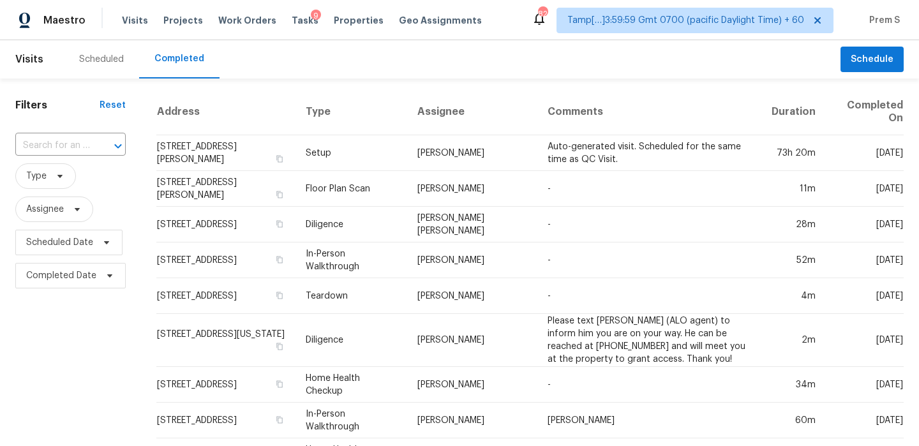
click at [88, 144] on input "text" at bounding box center [52, 146] width 75 height 20
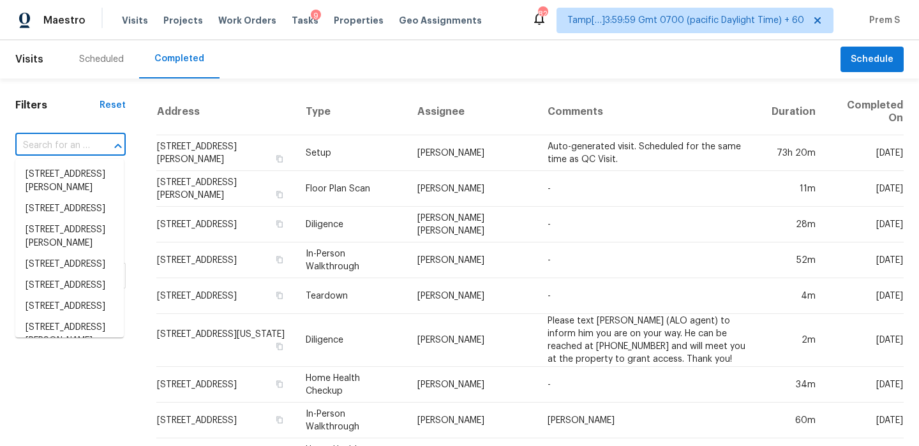
paste input "[STREET_ADDRESS]"
type input "[STREET_ADDRESS]"
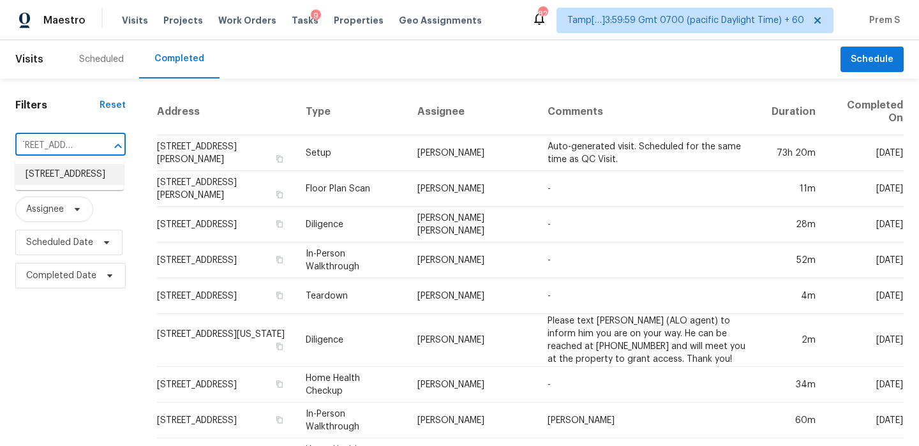
click at [85, 185] on li "[STREET_ADDRESS]" at bounding box center [69, 174] width 108 height 21
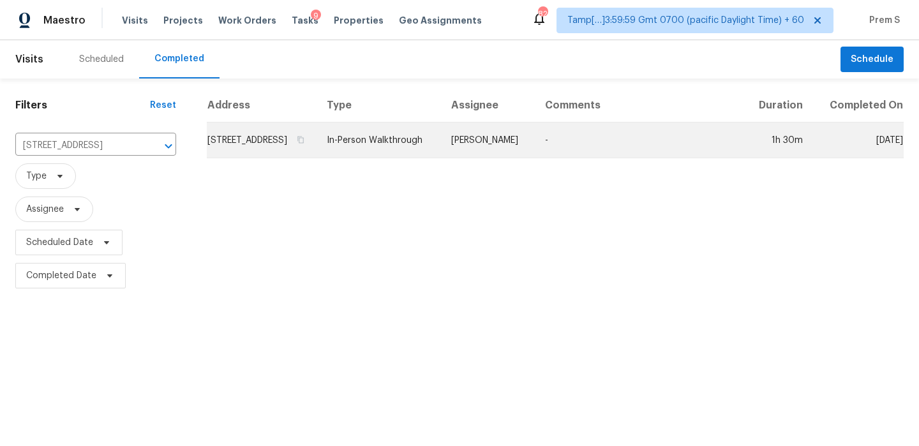
click at [293, 152] on td "[STREET_ADDRESS]" at bounding box center [262, 140] width 110 height 36
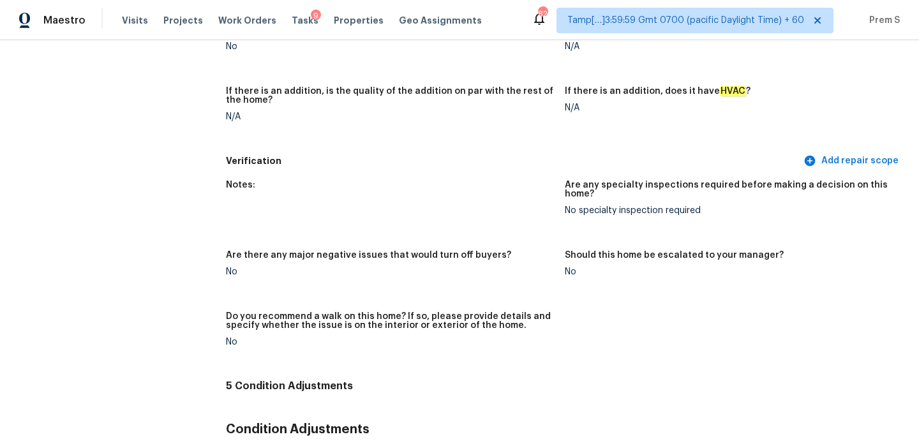
scroll to position [2607, 0]
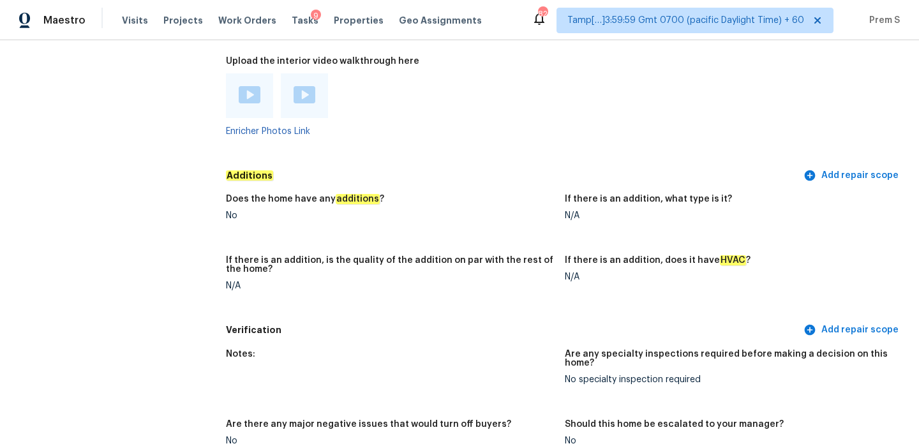
click at [252, 86] on img at bounding box center [250, 94] width 22 height 17
click at [306, 78] on div at bounding box center [304, 95] width 47 height 45
click at [304, 86] on img at bounding box center [304, 94] width 22 height 17
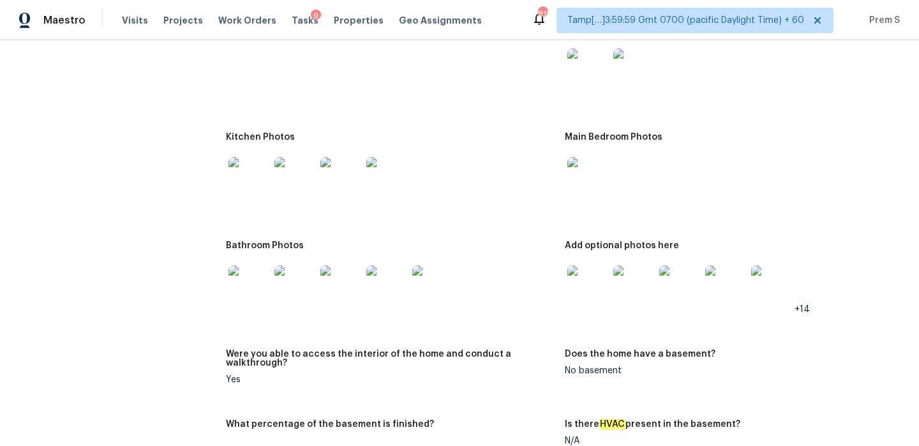
scroll to position [1537, 0]
click at [582, 57] on img at bounding box center [587, 70] width 41 height 41
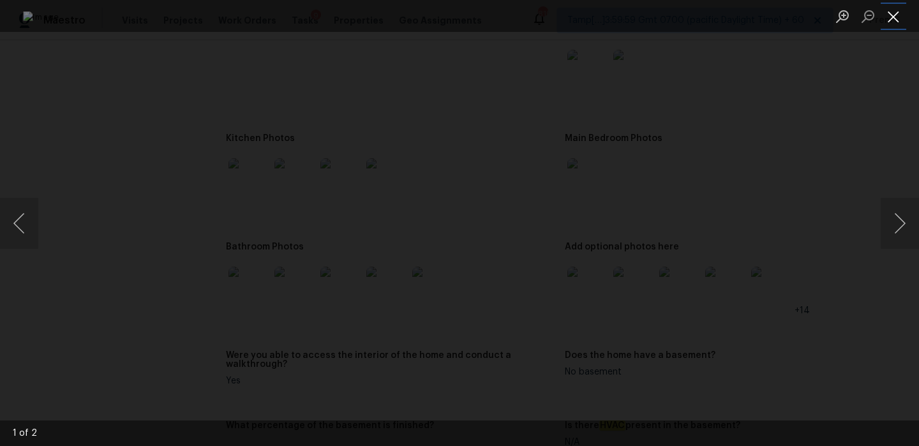
click at [891, 14] on button "Close lightbox" at bounding box center [893, 16] width 26 height 22
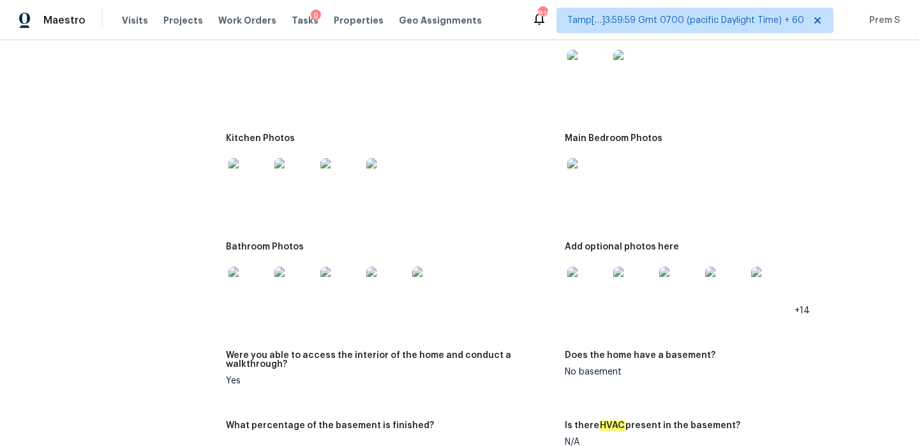
click at [573, 267] on img at bounding box center [587, 287] width 41 height 41
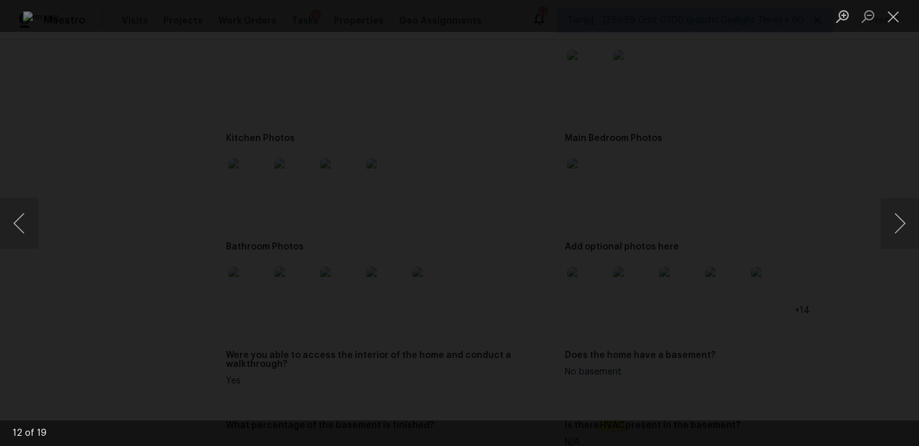
click at [889, 4] on li "Lightbox" at bounding box center [893, 16] width 26 height 32
click at [891, 8] on button "Close lightbox" at bounding box center [893, 16] width 26 height 22
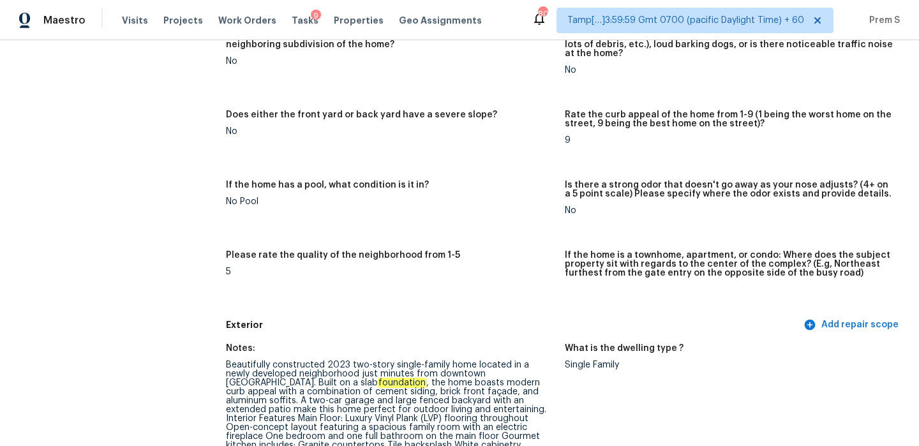
scroll to position [0, 0]
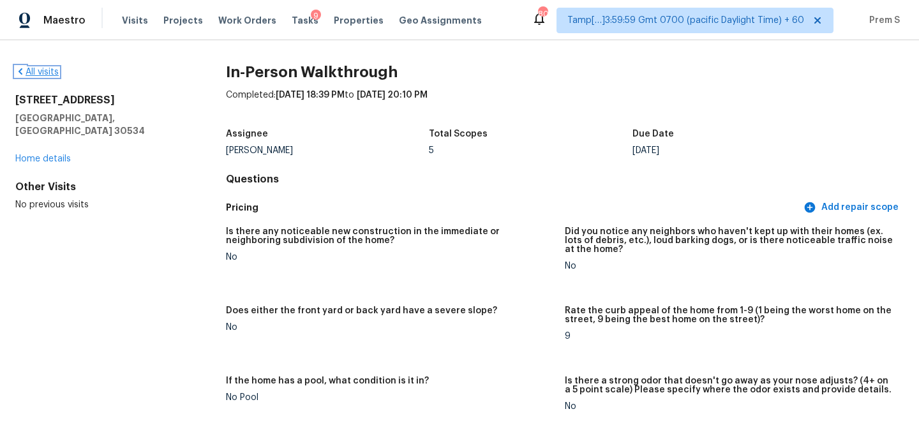
click at [44, 70] on link "All visits" at bounding box center [36, 72] width 43 height 9
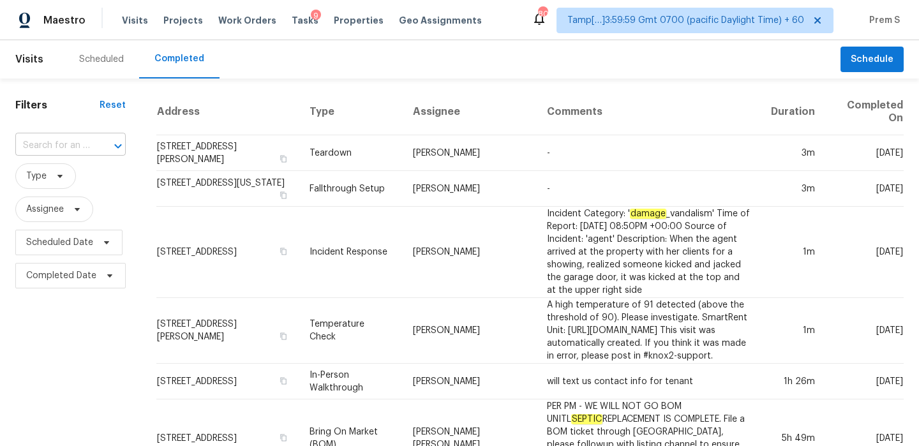
click at [62, 149] on input "text" at bounding box center [52, 146] width 75 height 20
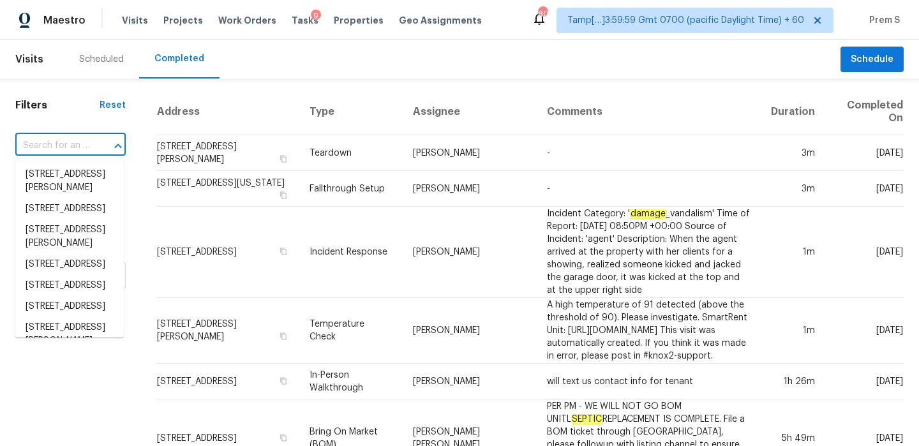
paste input "[STREET_ADDRESS][PERSON_NAME][PERSON_NAME]"
type input "[STREET_ADDRESS][PERSON_NAME][PERSON_NAME]"
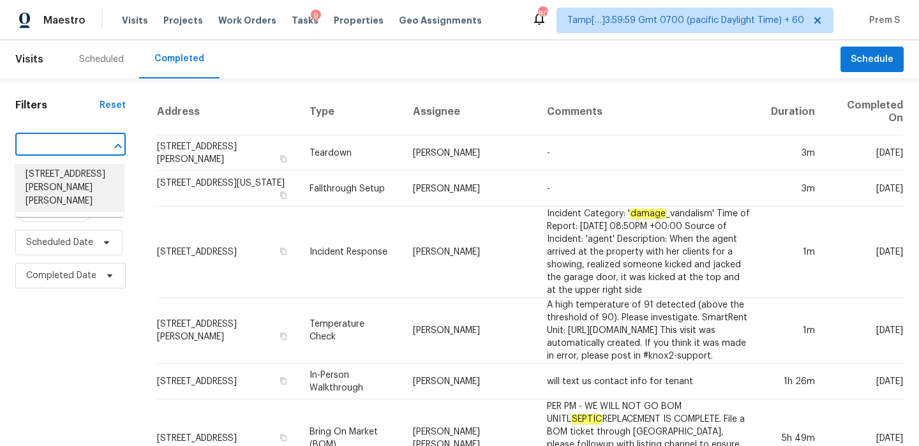
click at [96, 180] on li "[STREET_ADDRESS][PERSON_NAME][PERSON_NAME]" at bounding box center [69, 188] width 108 height 48
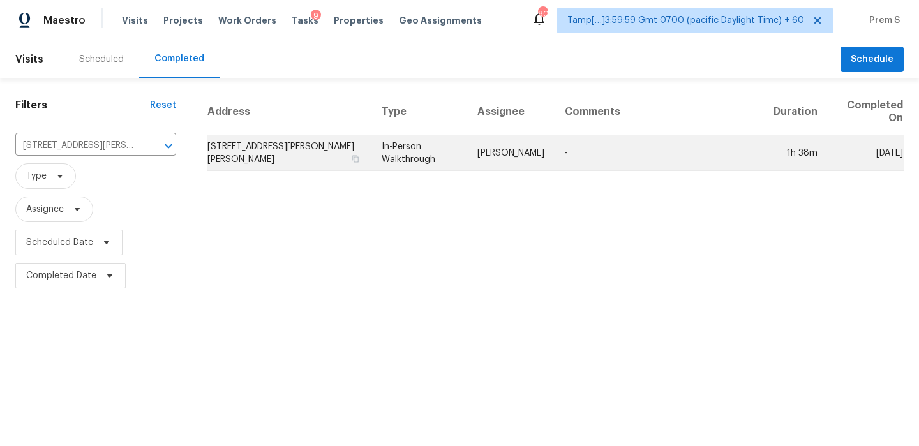
click at [287, 144] on td "[STREET_ADDRESS][PERSON_NAME][PERSON_NAME]" at bounding box center [289, 153] width 165 height 36
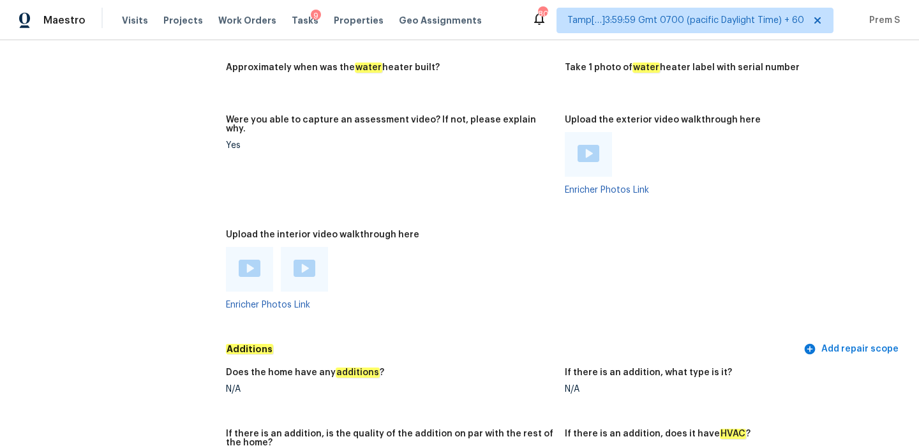
scroll to position [2421, 0]
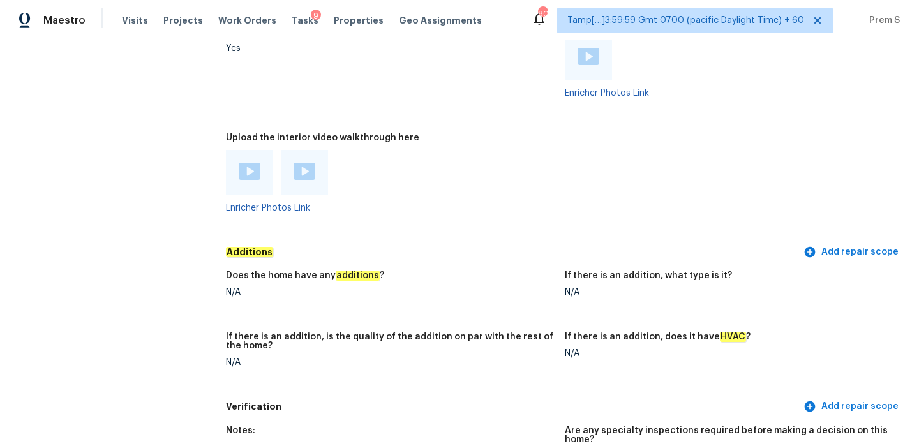
click at [250, 163] on img at bounding box center [250, 171] width 22 height 17
click at [304, 163] on img at bounding box center [304, 171] width 22 height 17
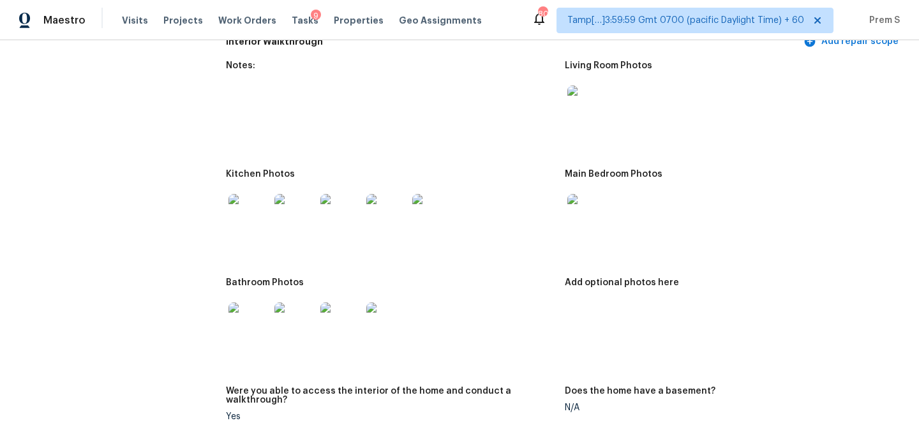
scroll to position [1430, 0]
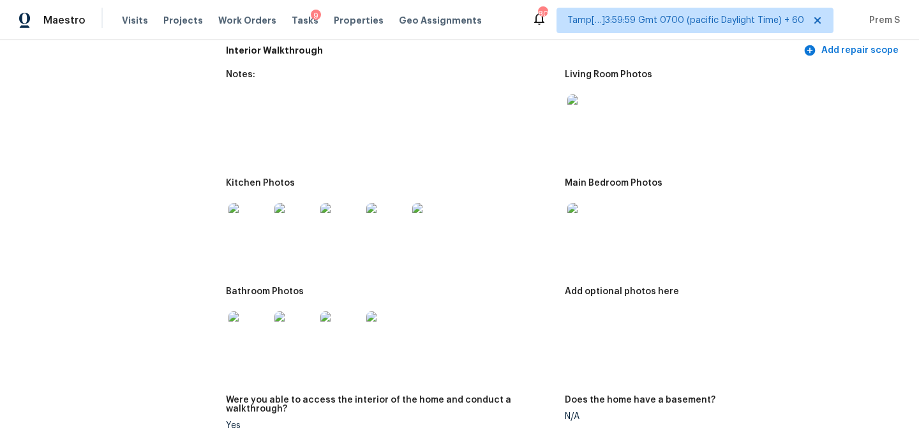
click at [586, 111] on img at bounding box center [587, 114] width 41 height 41
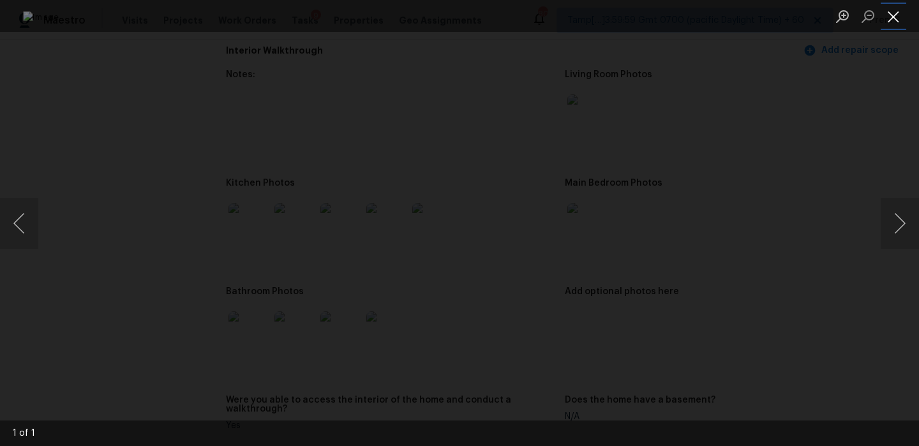
click at [893, 23] on button "Close lightbox" at bounding box center [893, 16] width 26 height 22
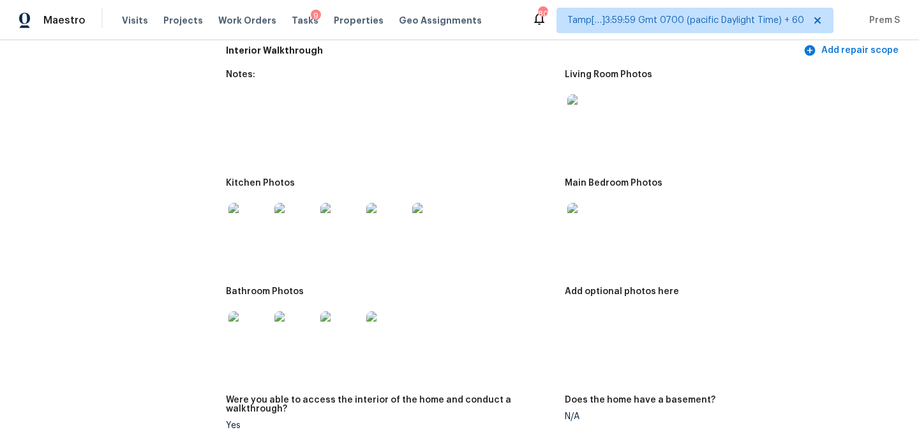
click at [586, 220] on img at bounding box center [587, 223] width 41 height 41
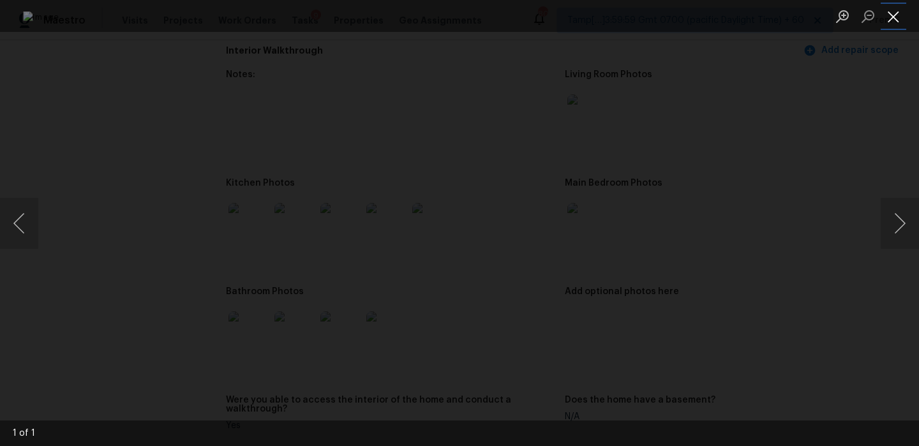
click at [894, 11] on button "Close lightbox" at bounding box center [893, 16] width 26 height 22
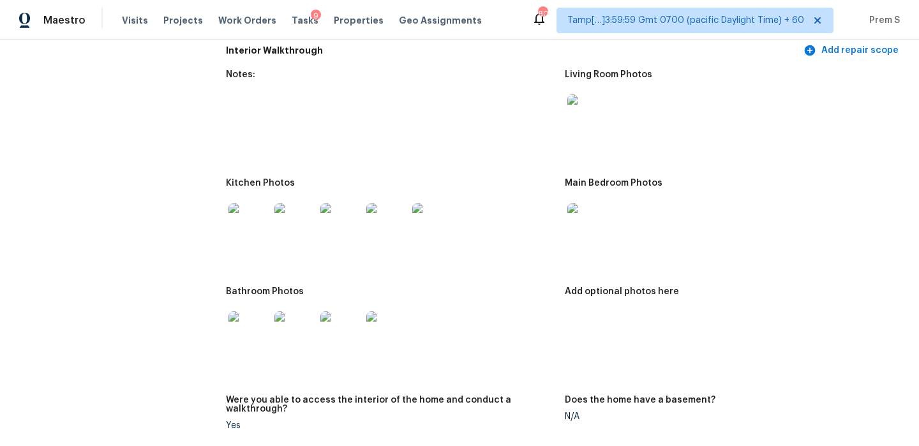
click at [258, 219] on img at bounding box center [248, 223] width 41 height 41
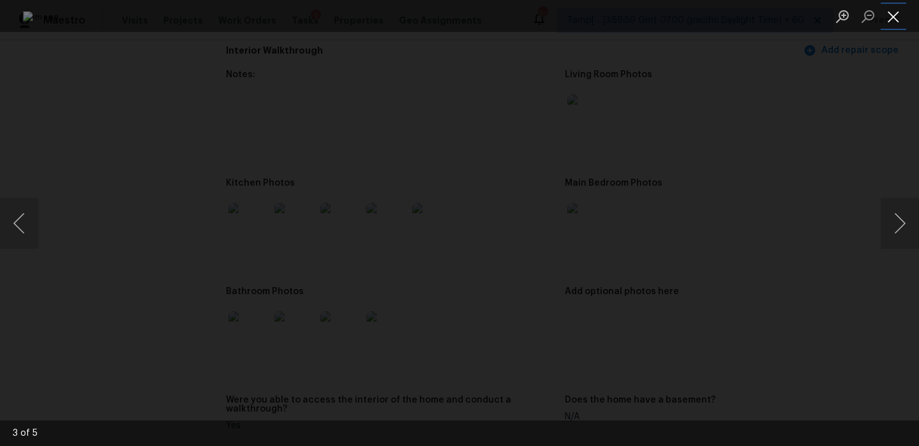
click at [899, 15] on button "Close lightbox" at bounding box center [893, 16] width 26 height 22
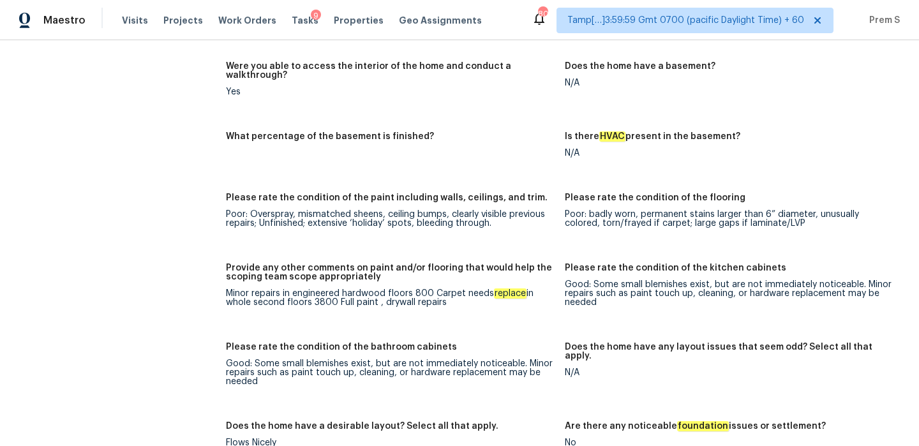
scroll to position [1767, 0]
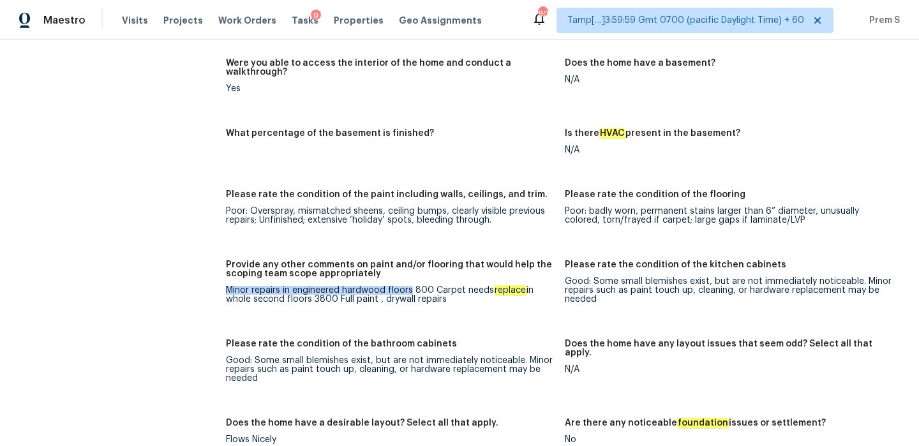
drag, startPoint x: 226, startPoint y: 272, endPoint x: 412, endPoint y: 275, distance: 185.7
click at [412, 286] on div "Minor repairs in engineered hardwood floors 800 Carpet needs replace in whole s…" at bounding box center [390, 295] width 329 height 18
copy div "Minor repairs in engineered hardwood floors"
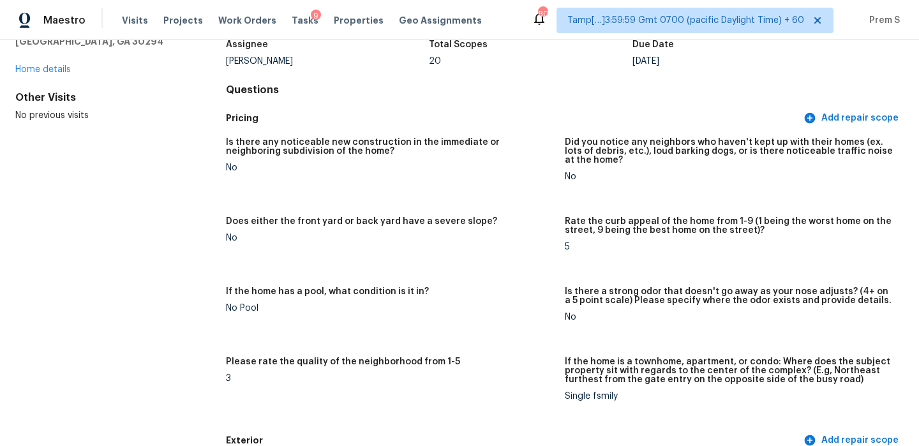
scroll to position [0, 0]
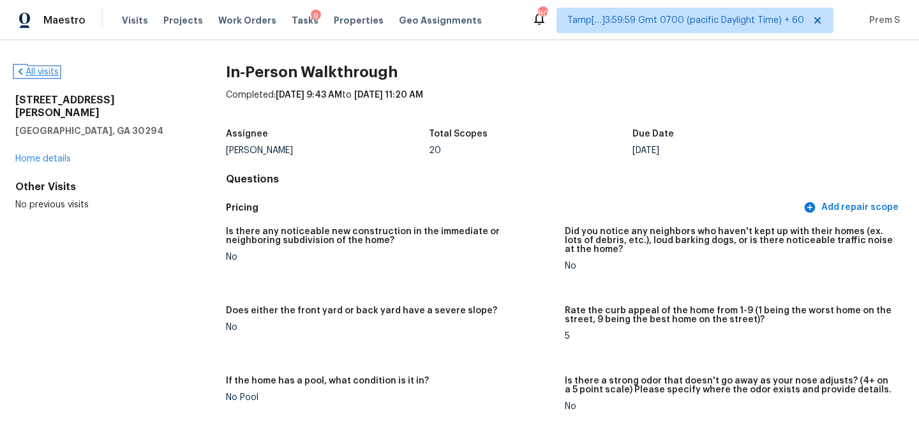
click at [40, 69] on link "All visits" at bounding box center [36, 72] width 43 height 9
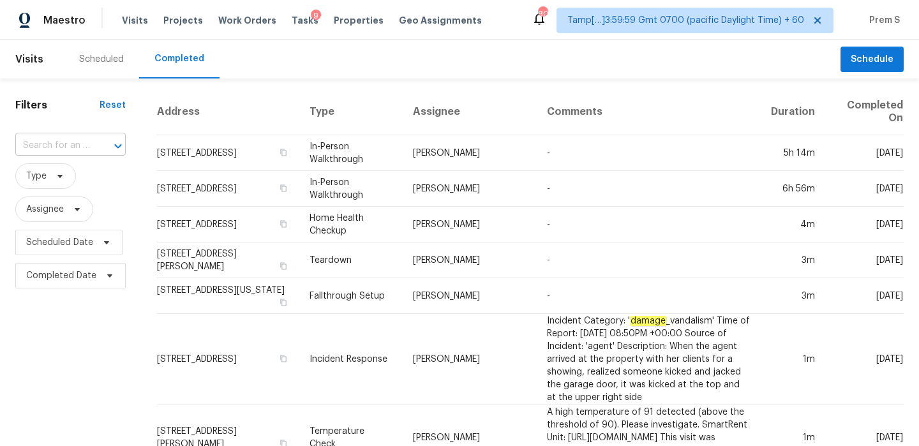
click at [92, 151] on div at bounding box center [108, 146] width 33 height 18
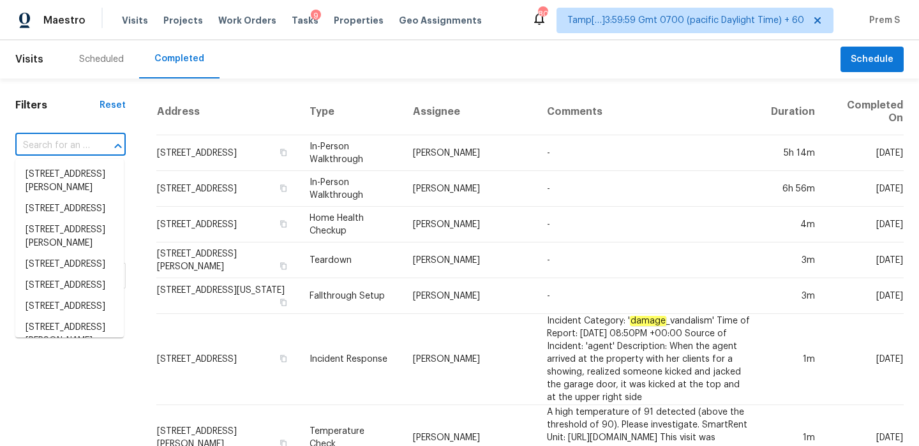
paste input "[STREET_ADDRESS]"
type input "[STREET_ADDRESS]"
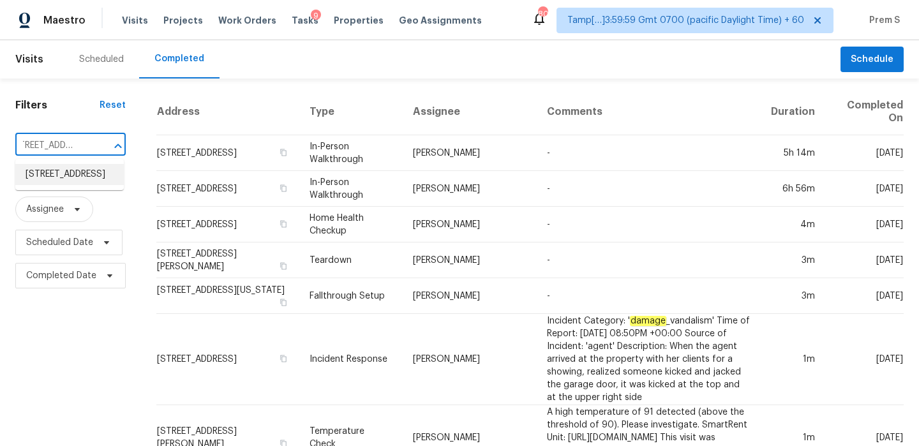
click at [91, 173] on li "[STREET_ADDRESS]" at bounding box center [69, 174] width 108 height 21
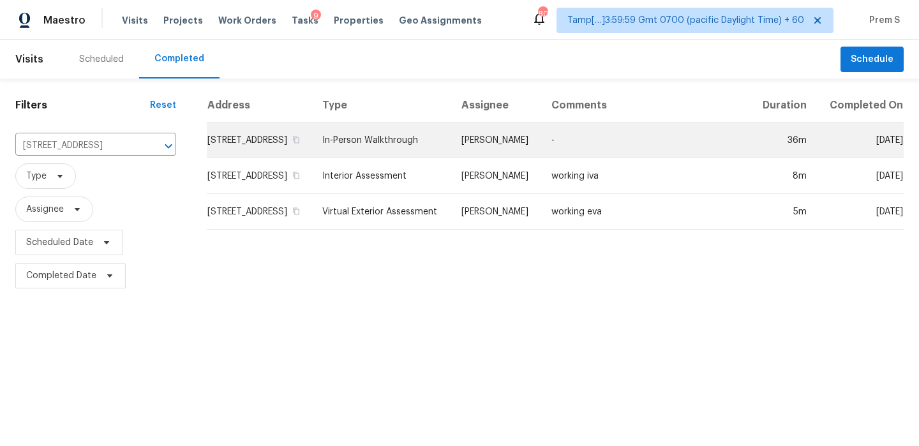
click at [247, 151] on td "[STREET_ADDRESS]" at bounding box center [259, 140] width 105 height 36
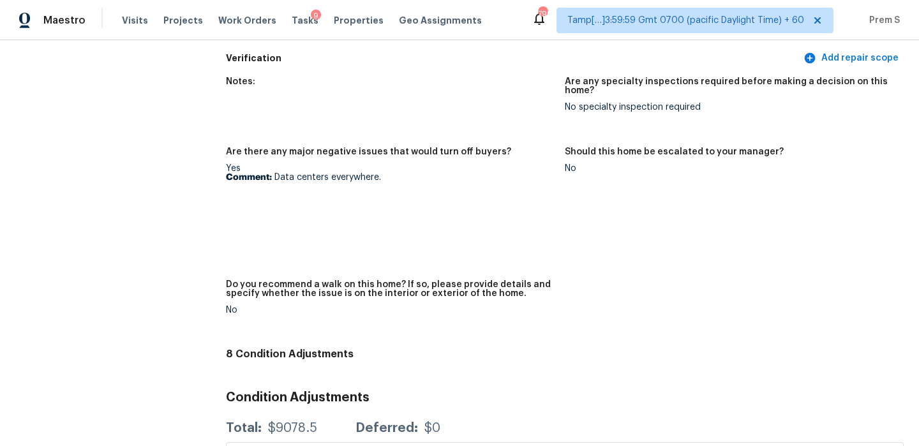
scroll to position [2499, 0]
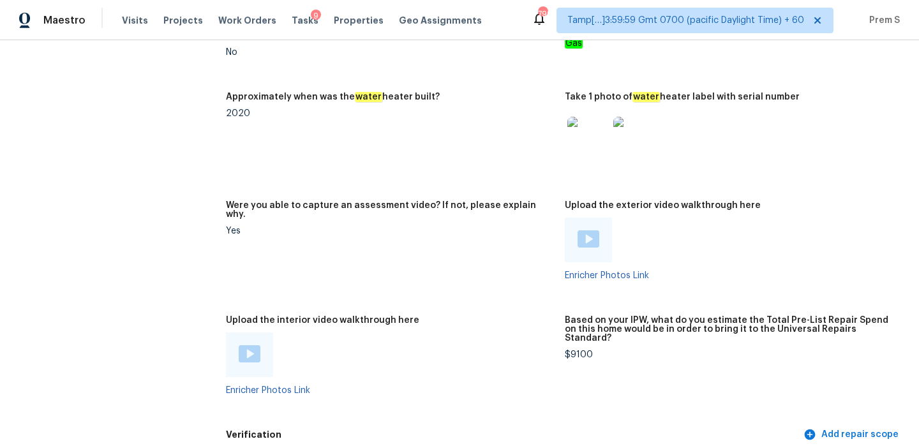
click at [248, 345] on img at bounding box center [250, 353] width 22 height 17
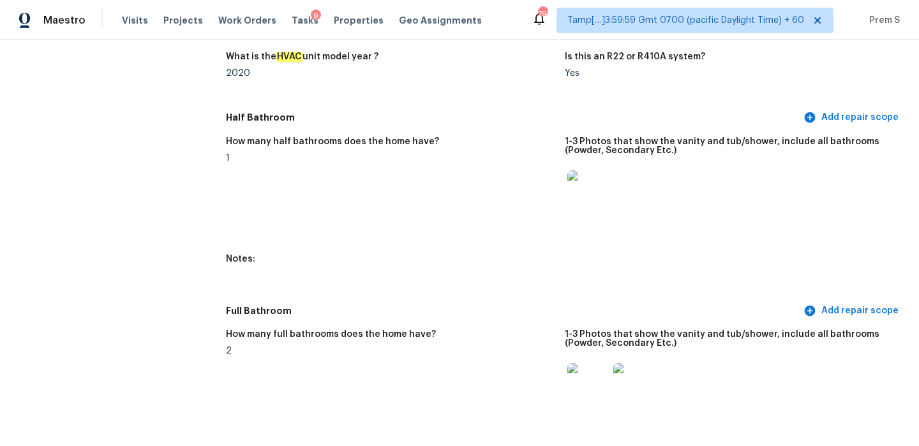
scroll to position [0, 0]
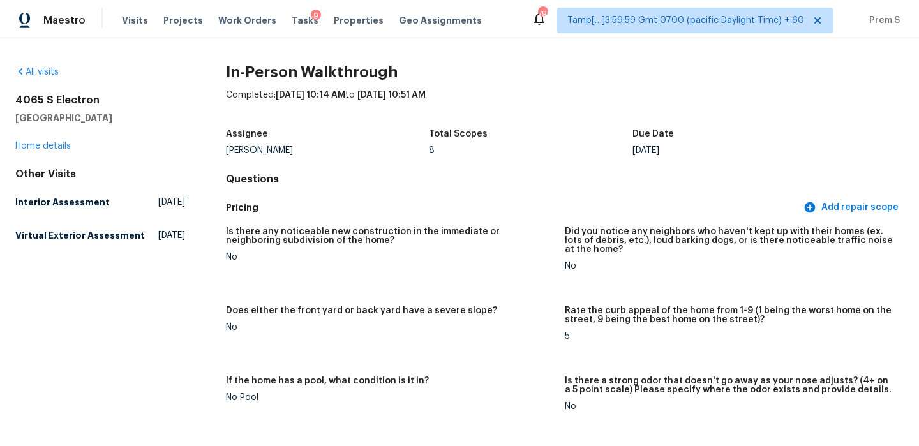
click at [30, 77] on div "All visits" at bounding box center [100, 72] width 170 height 13
click at [44, 66] on div "All visits" at bounding box center [100, 72] width 170 height 13
click at [41, 70] on link "All visits" at bounding box center [36, 72] width 43 height 9
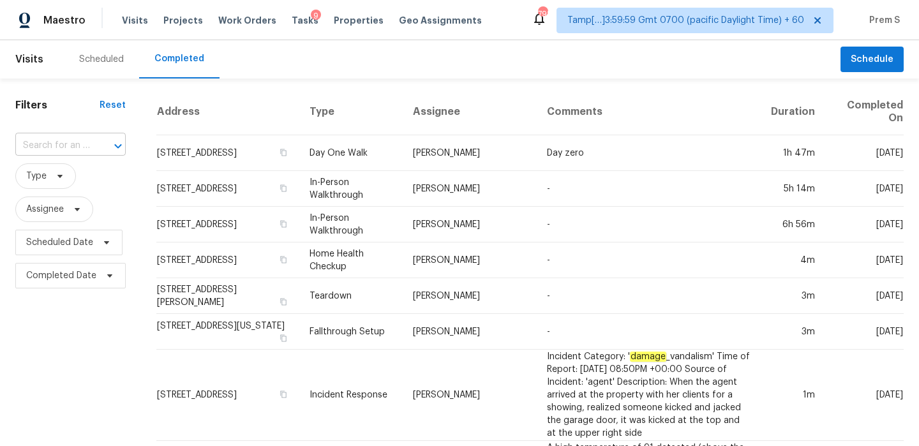
click at [96, 151] on div at bounding box center [108, 146] width 33 height 18
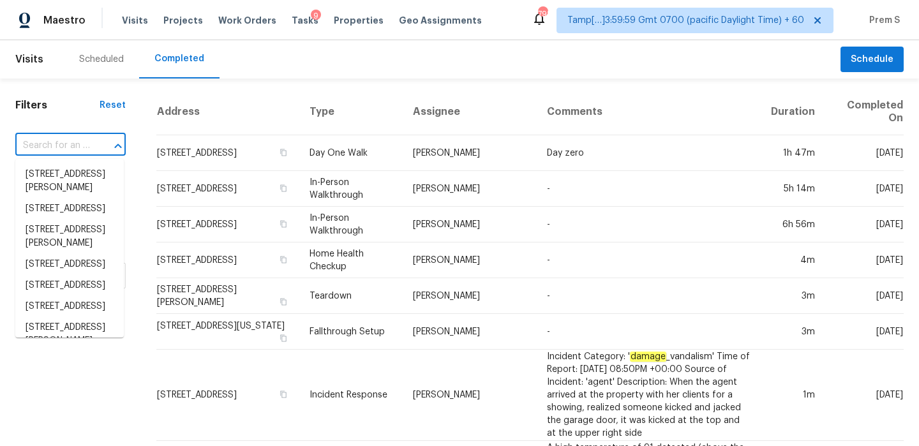
paste input "[STREET_ADDRESS]"
type input "[STREET_ADDRESS]"
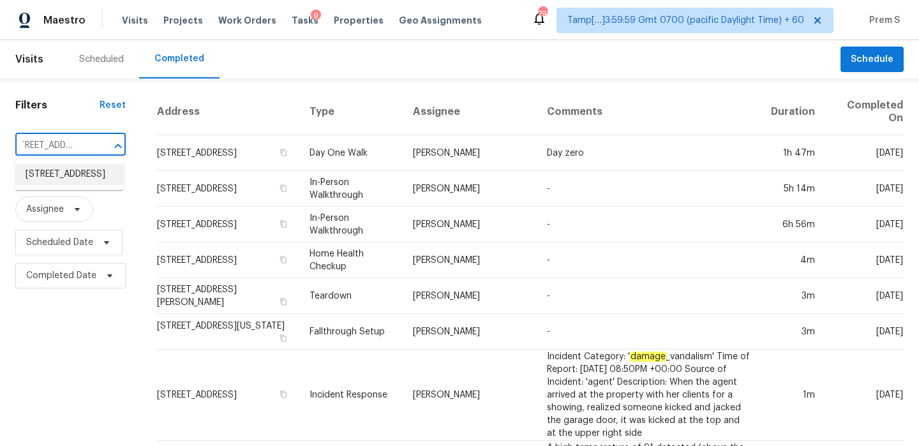
click at [96, 185] on li "[STREET_ADDRESS]" at bounding box center [69, 174] width 108 height 21
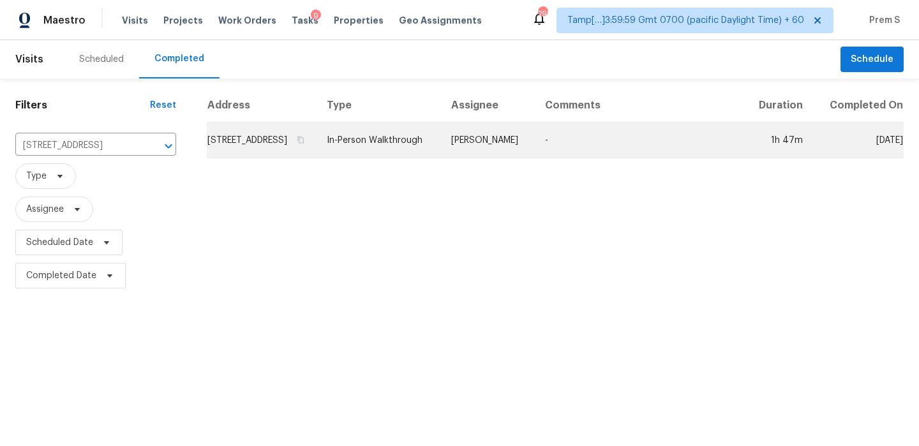
click at [265, 158] on td "[STREET_ADDRESS]" at bounding box center [262, 140] width 110 height 36
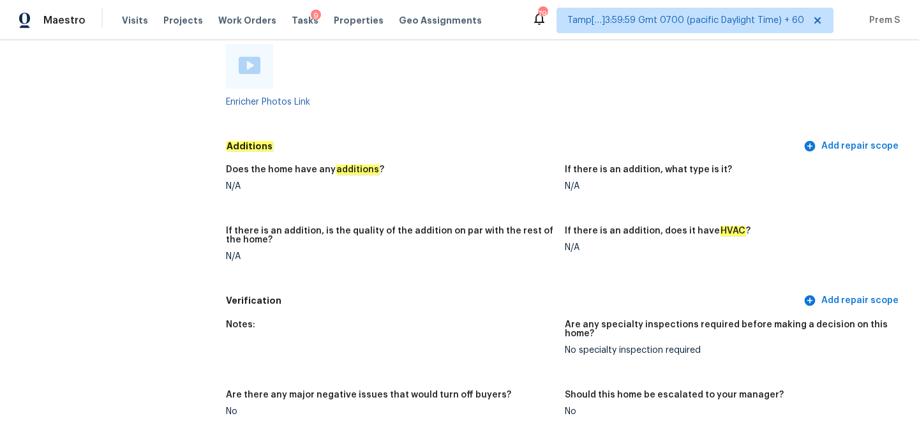
scroll to position [2296, 0]
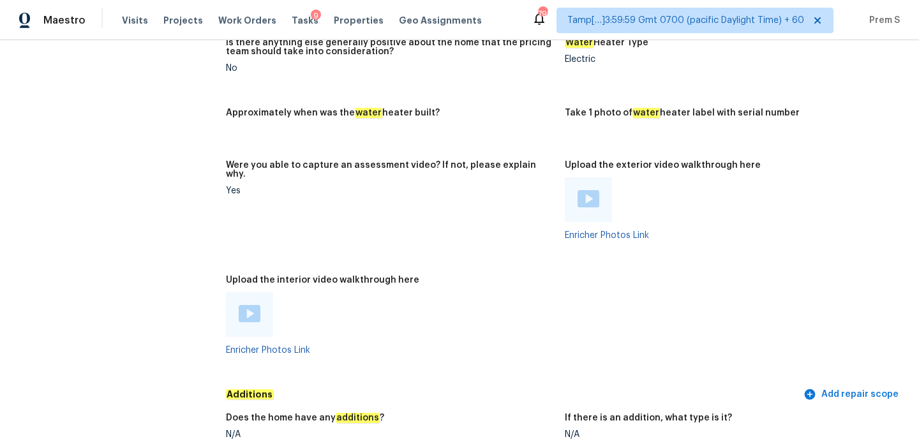
click at [251, 305] on img at bounding box center [250, 313] width 22 height 17
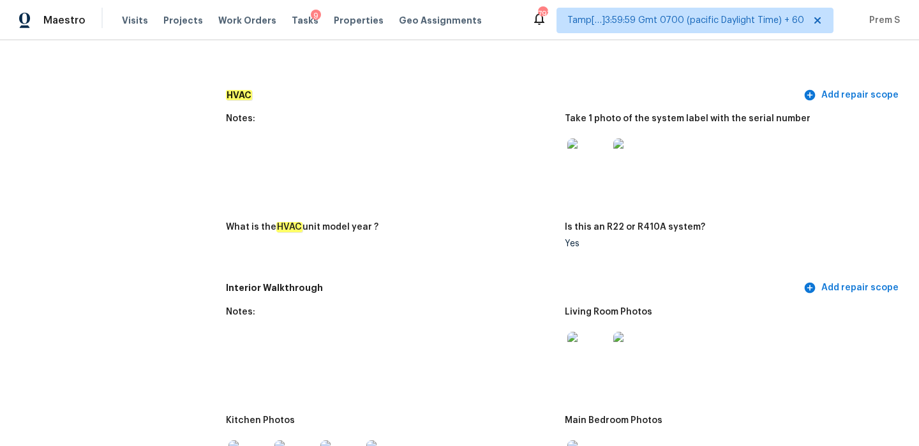
scroll to position [1341, 0]
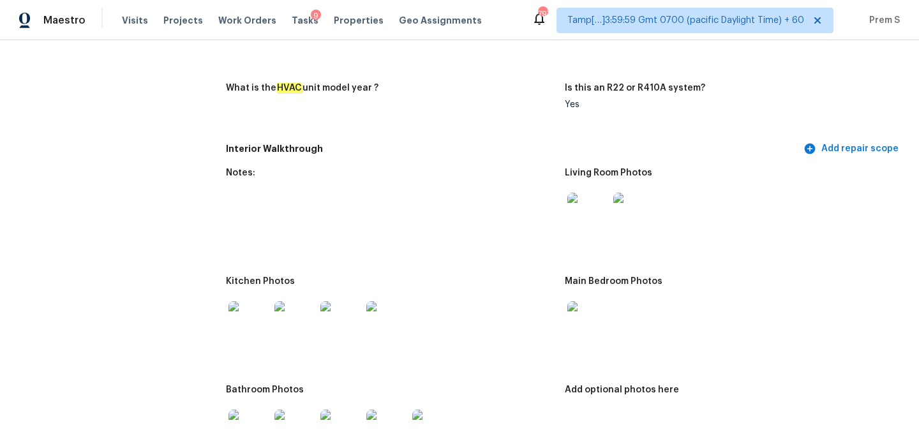
click at [588, 218] on img at bounding box center [587, 213] width 41 height 41
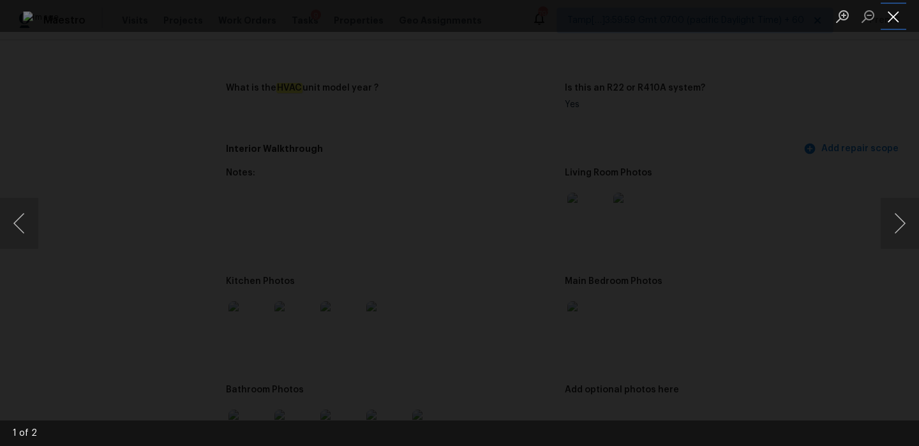
click at [901, 16] on button "Close lightbox" at bounding box center [893, 16] width 26 height 22
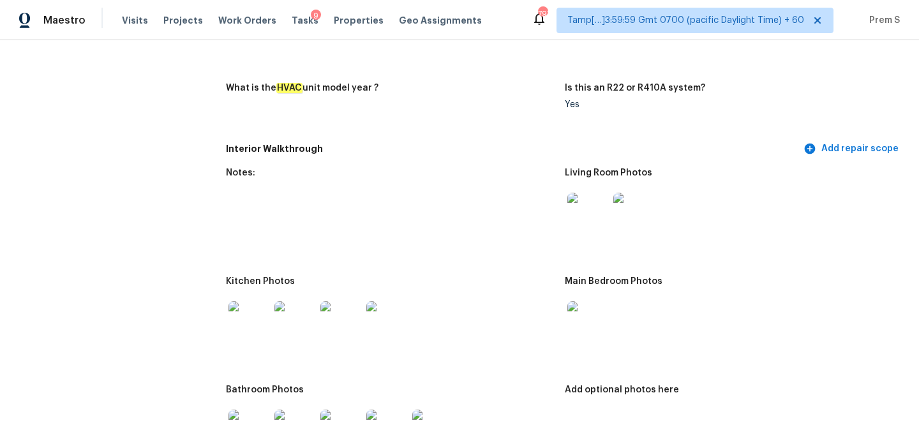
click at [621, 210] on img at bounding box center [633, 213] width 41 height 41
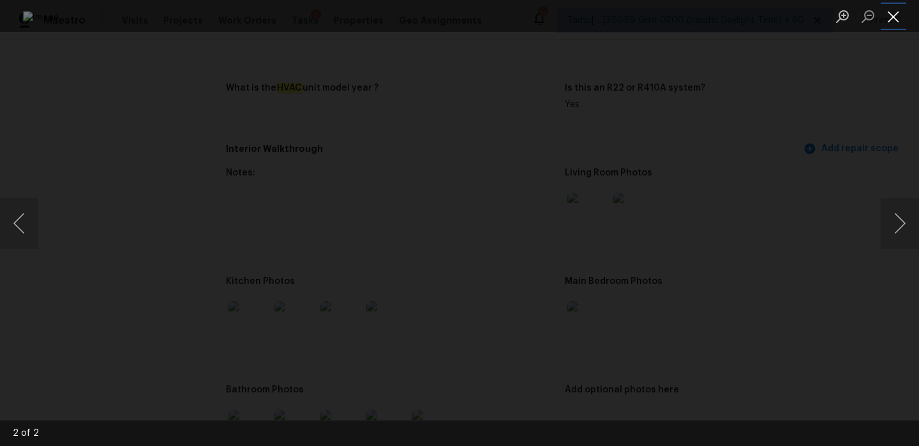
click at [889, 18] on button "Close lightbox" at bounding box center [893, 16] width 26 height 22
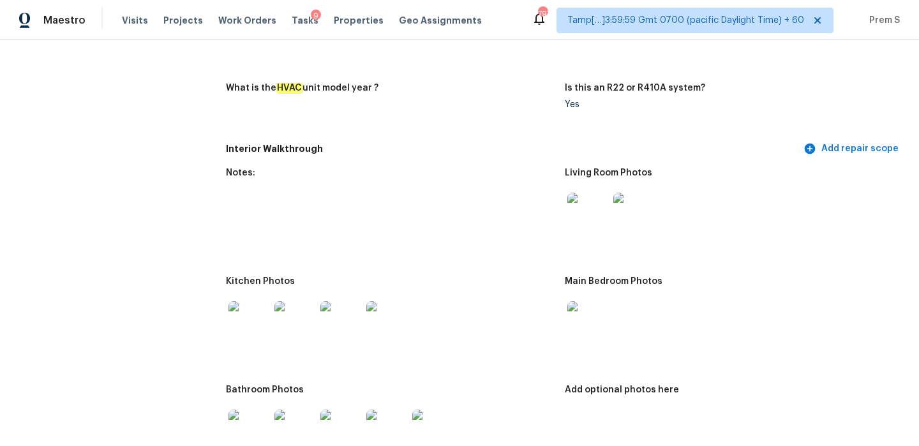
click at [586, 314] on img at bounding box center [587, 321] width 41 height 41
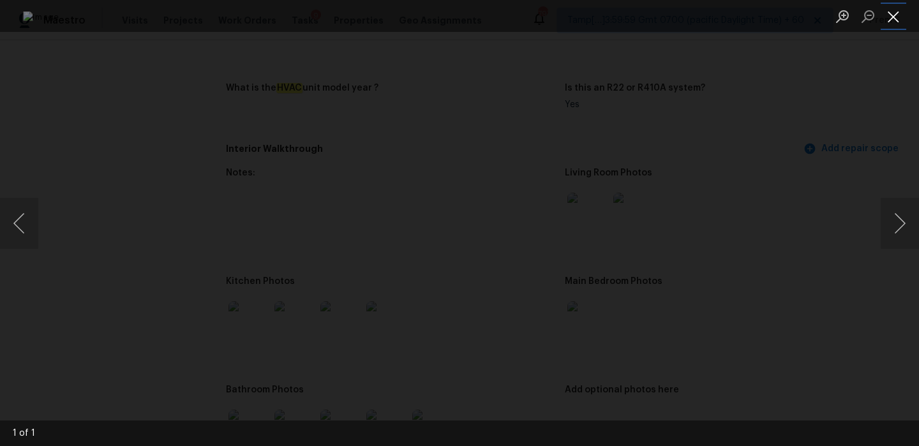
click at [891, 8] on button "Close lightbox" at bounding box center [893, 16] width 26 height 22
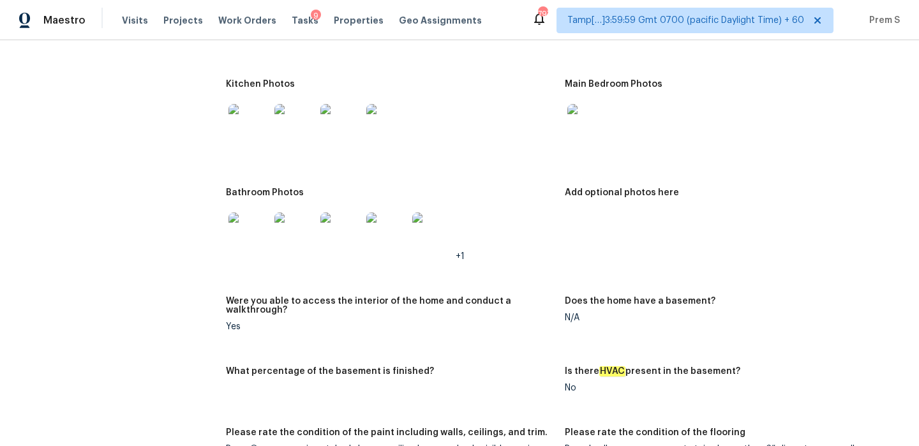
scroll to position [1532, 0]
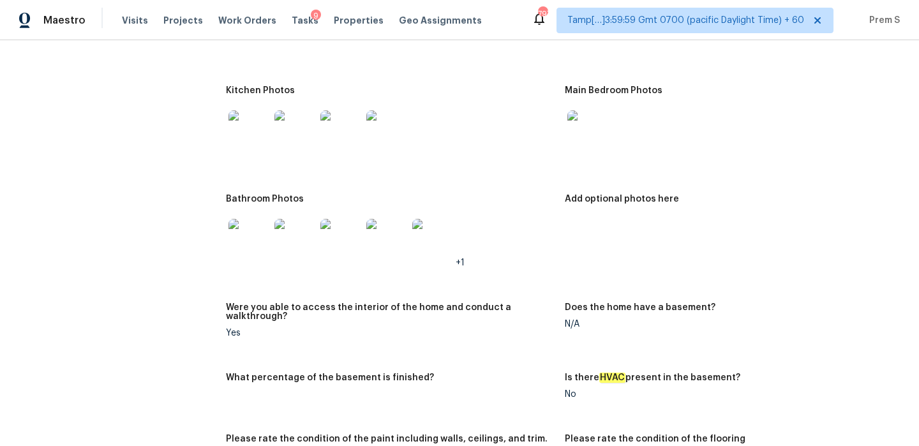
click at [295, 122] on img at bounding box center [294, 130] width 41 height 41
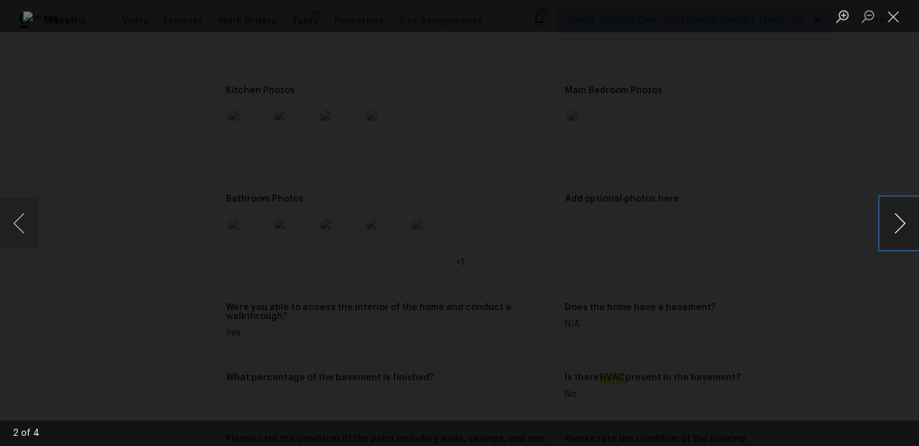
click at [896, 232] on button "Next image" at bounding box center [899, 223] width 38 height 51
click at [894, 13] on button "Close lightbox" at bounding box center [893, 16] width 26 height 22
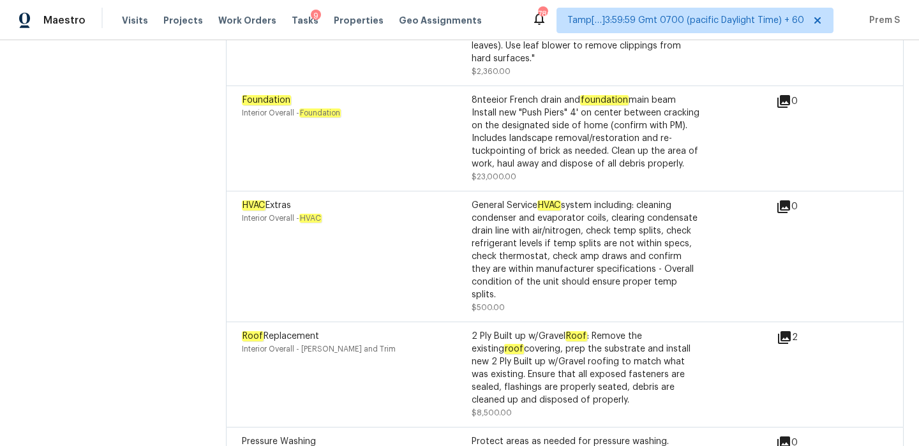
scroll to position [3656, 0]
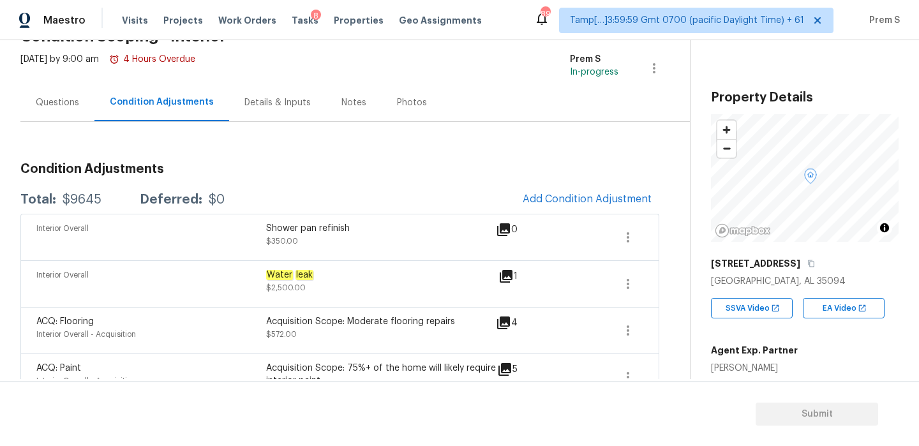
scroll to position [77, 0]
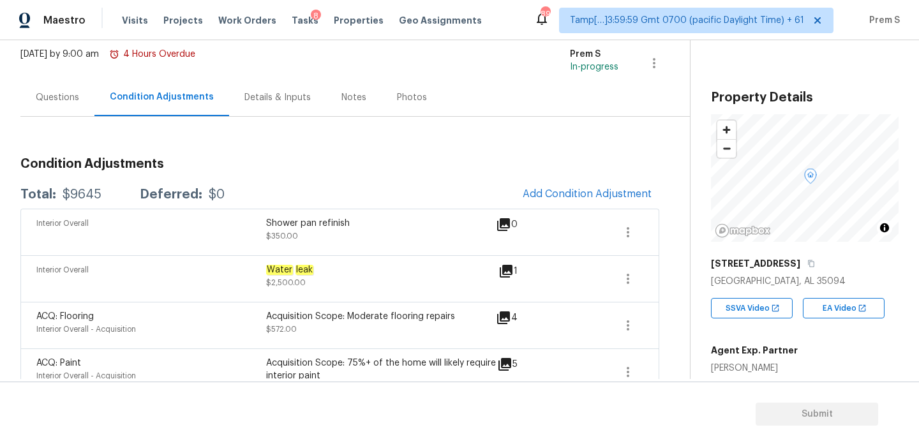
click at [71, 92] on div "Questions" at bounding box center [57, 97] width 43 height 13
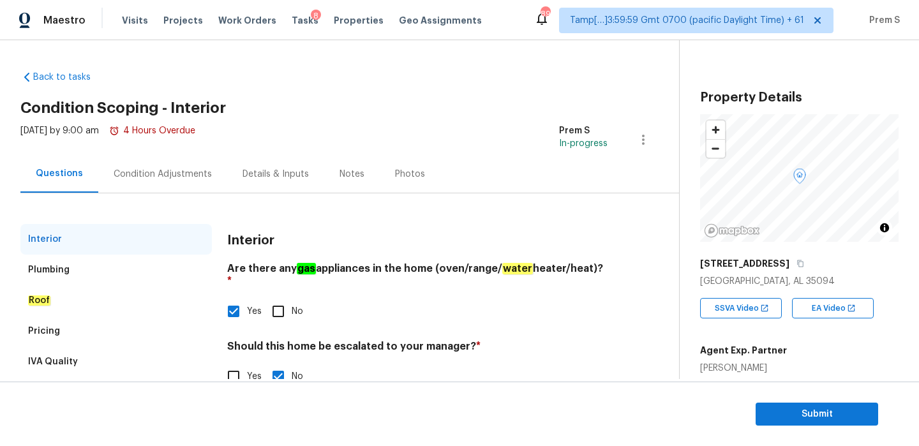
scroll to position [33, 0]
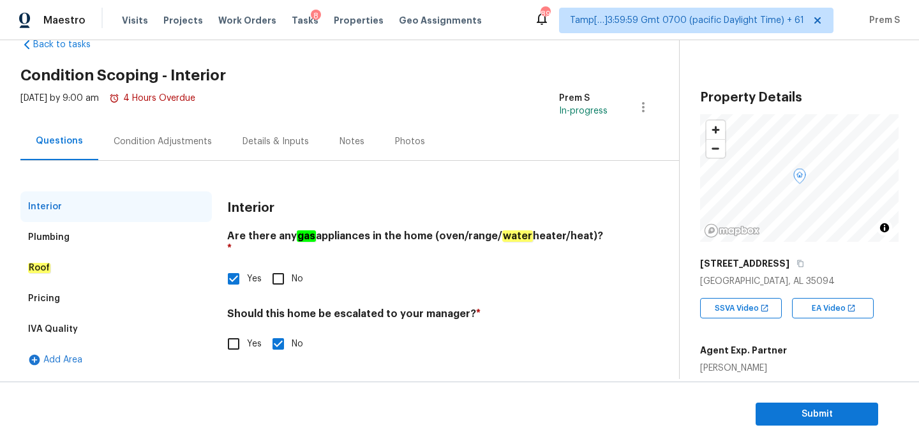
click at [144, 140] on div "Condition Adjustments" at bounding box center [163, 141] width 98 height 13
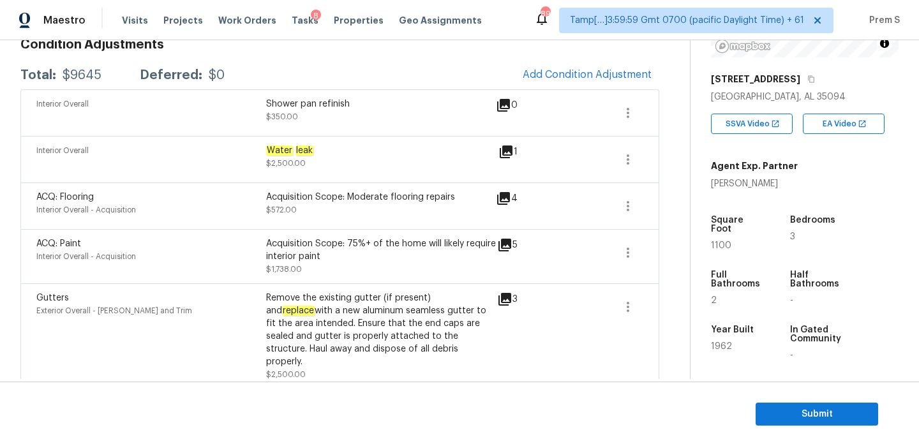
scroll to position [195, 0]
click at [783, 408] on span "Submit" at bounding box center [816, 414] width 102 height 16
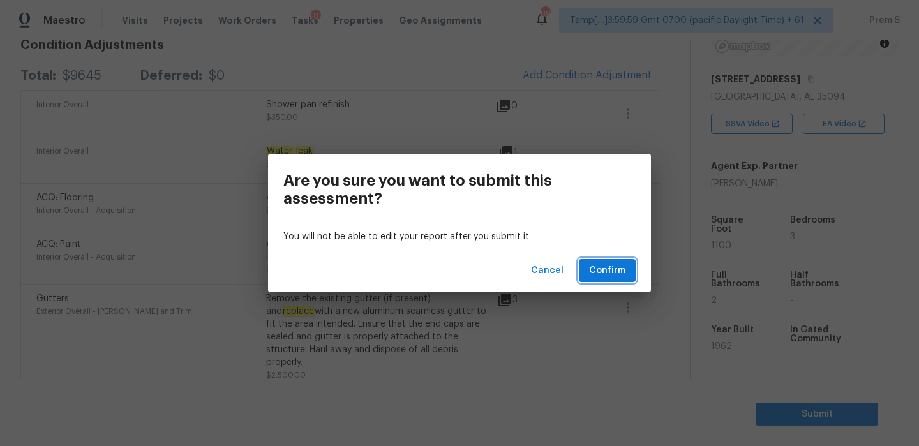
click at [609, 267] on span "Confirm" at bounding box center [607, 271] width 36 height 16
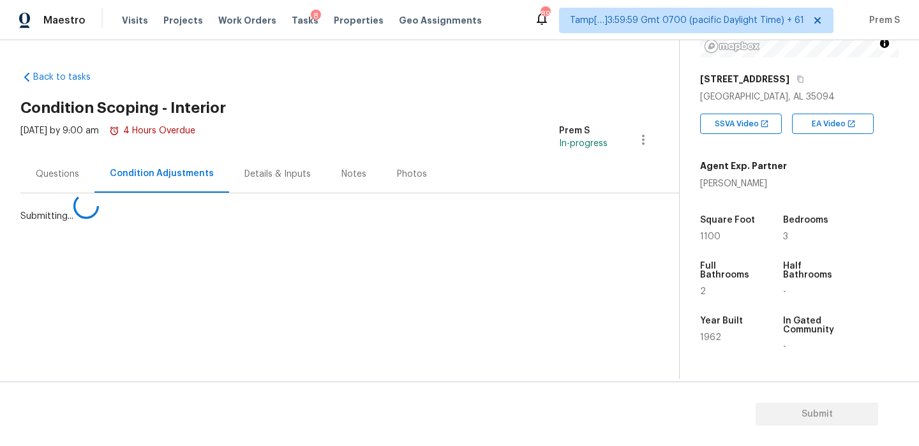
scroll to position [0, 0]
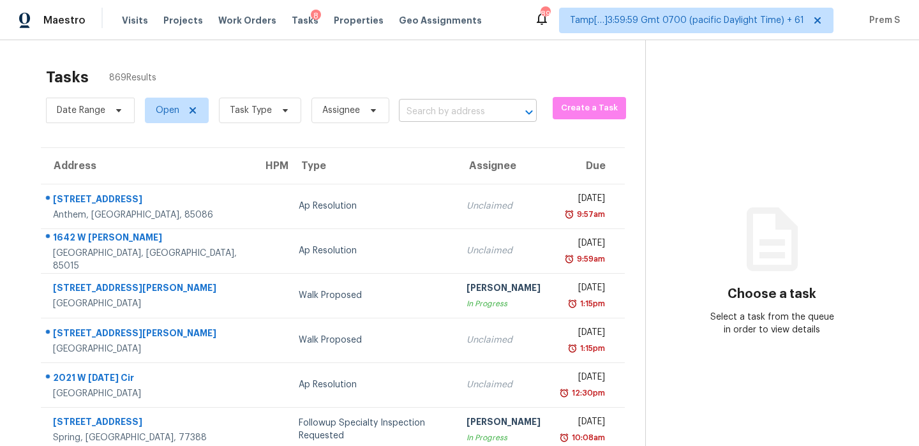
click at [452, 118] on input "text" at bounding box center [450, 112] width 102 height 20
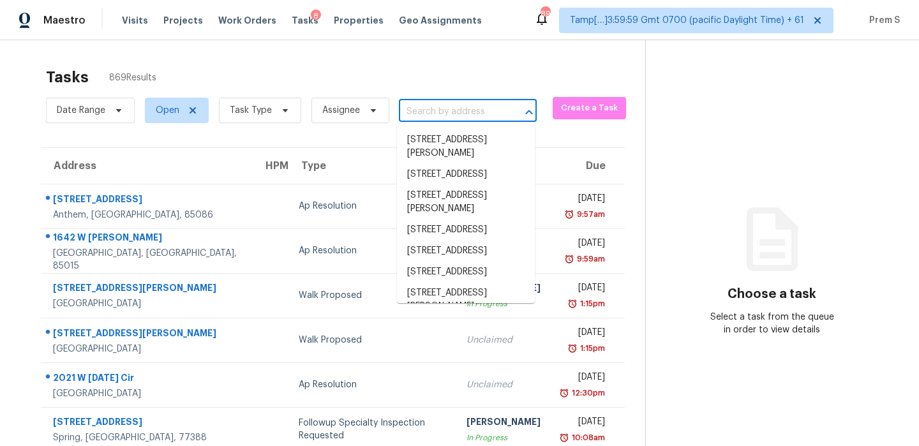
paste input "[STREET_ADDRESS]"
type input "[STREET_ADDRESS]"
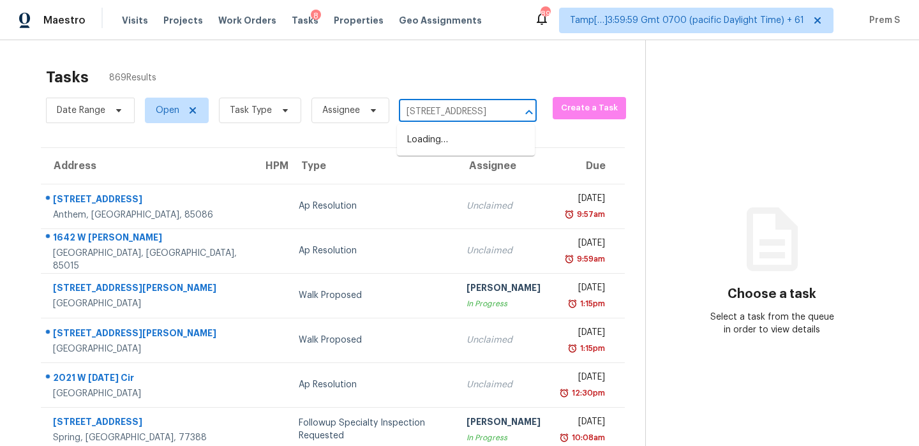
scroll to position [0, 76]
click at [459, 136] on li "[STREET_ADDRESS]" at bounding box center [466, 139] width 138 height 21
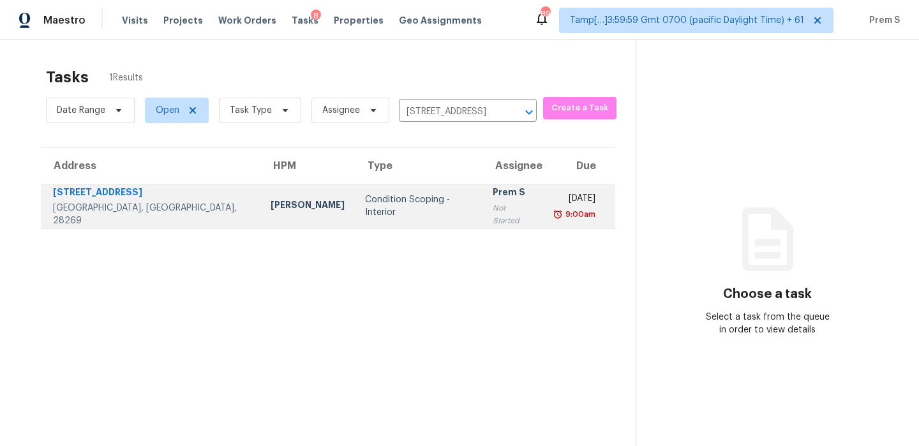
click at [492, 198] on div "Prem S" at bounding box center [512, 194] width 41 height 16
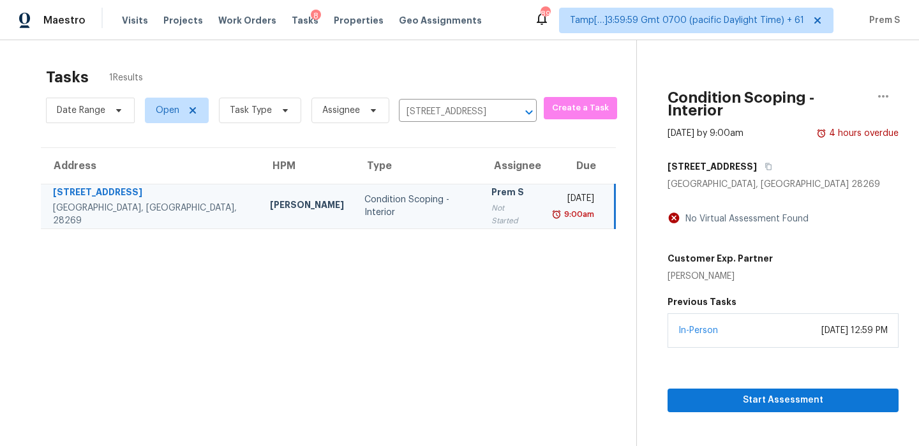
scroll to position [40, 0]
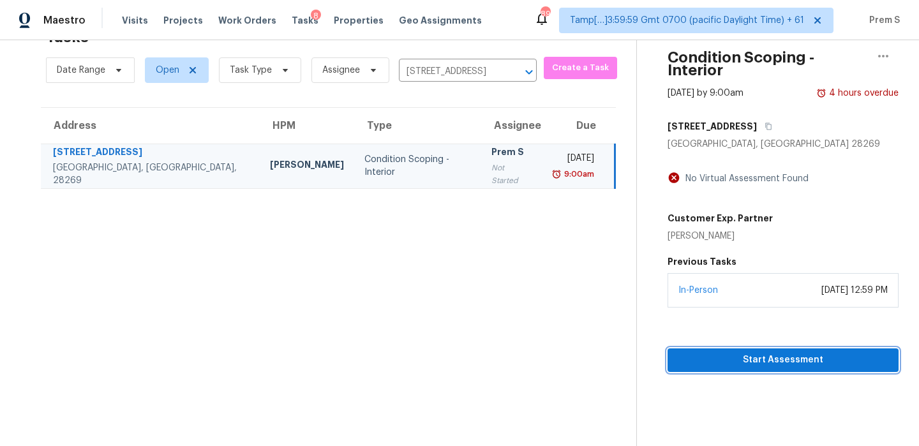
click at [758, 352] on span "Start Assessment" at bounding box center [782, 360] width 211 height 16
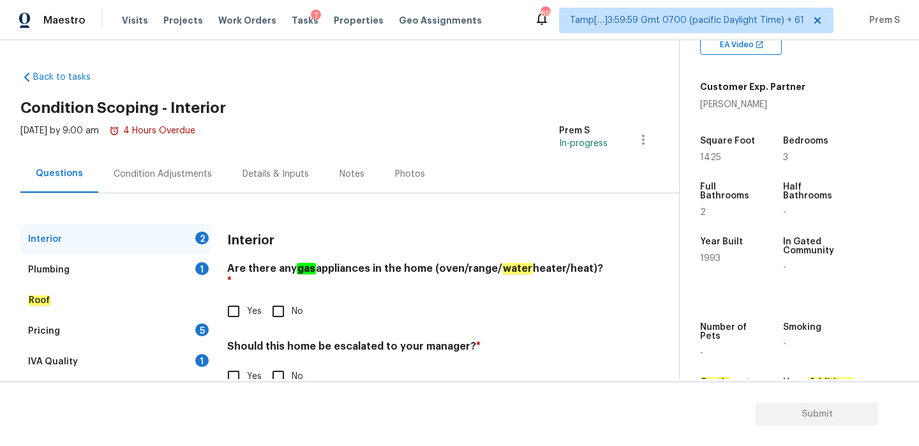
scroll to position [304, 0]
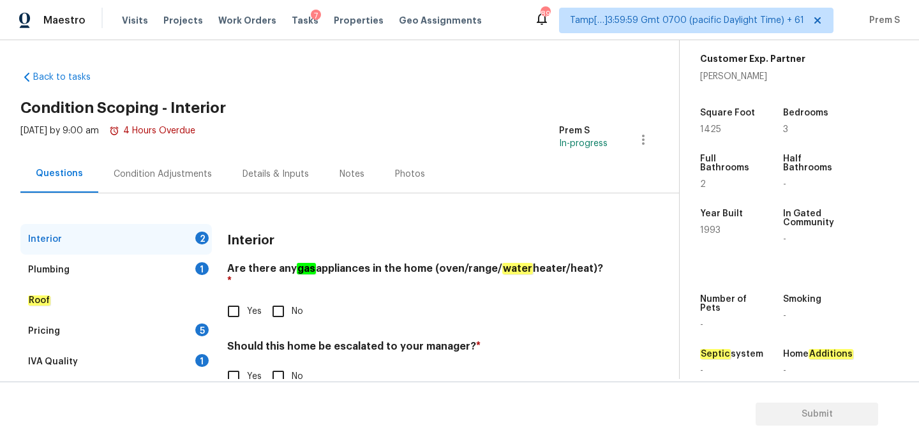
click at [235, 305] on input "Yes" at bounding box center [233, 311] width 27 height 27
checkbox input "true"
click at [241, 366] on input "Yes" at bounding box center [233, 376] width 27 height 27
checkbox input "true"
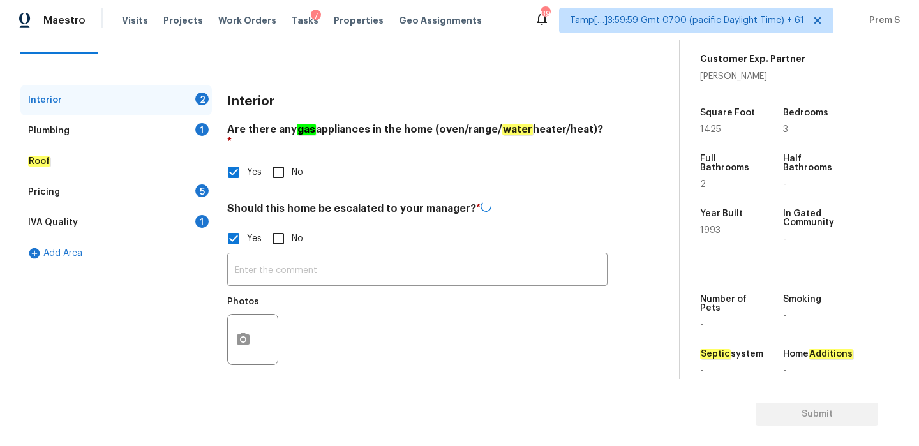
scroll to position [138, 0]
click at [285, 263] on input "text" at bounding box center [417, 271] width 380 height 30
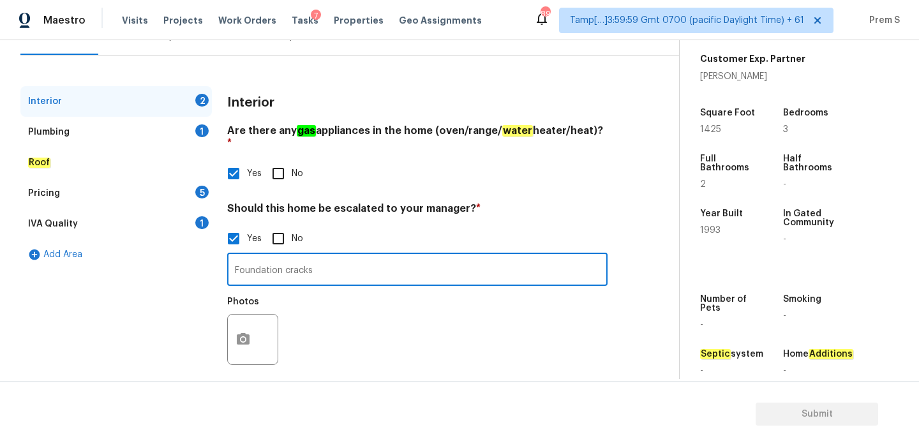
type input "Foundation cracks"
click at [252, 328] on button "button" at bounding box center [243, 339] width 31 height 50
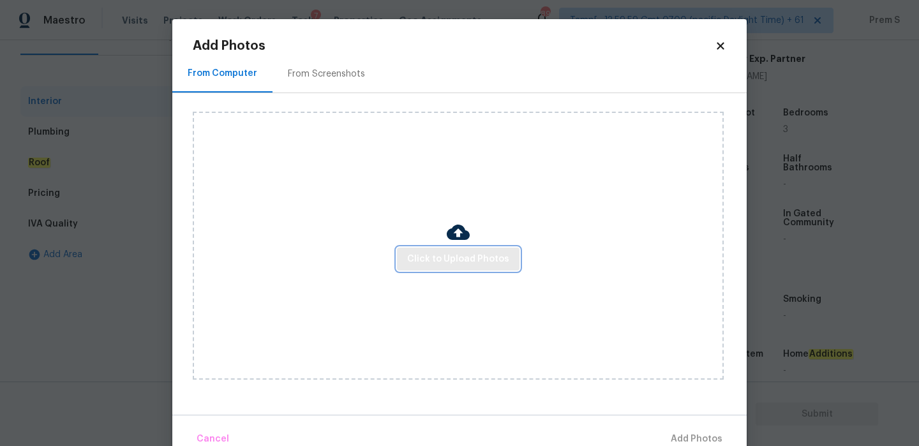
click at [461, 267] on button "Click to Upload Photos" at bounding box center [458, 260] width 122 height 24
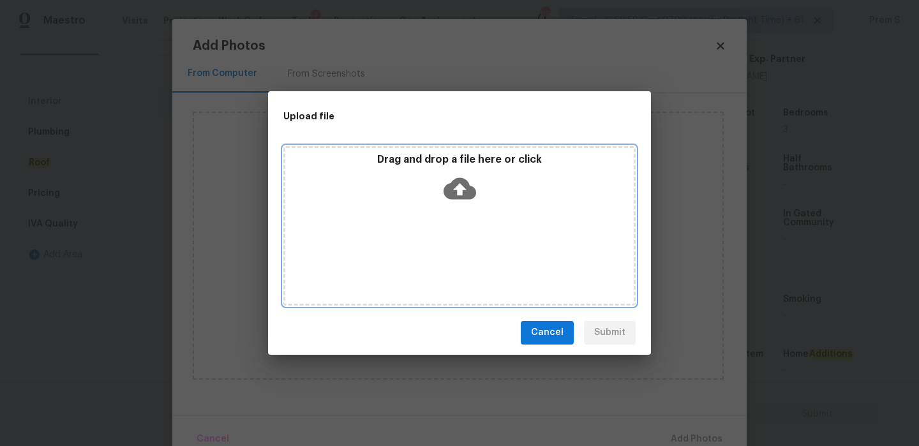
click at [461, 183] on icon at bounding box center [459, 188] width 33 height 22
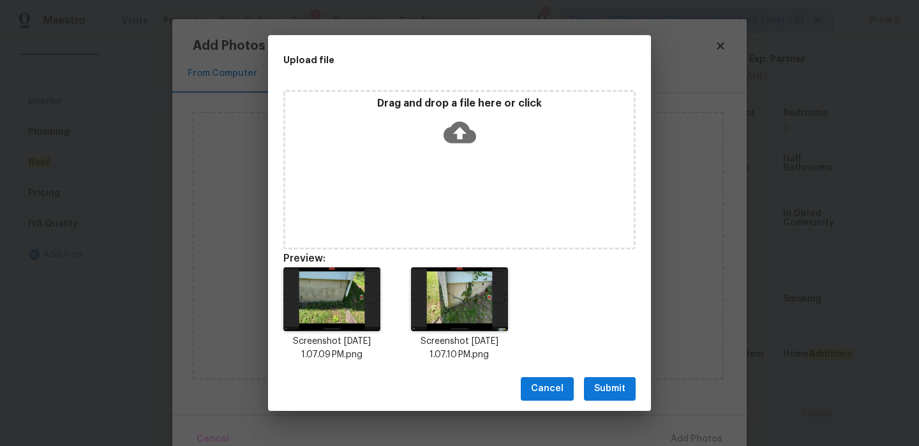
click at [626, 387] on button "Submit" at bounding box center [610, 389] width 52 height 24
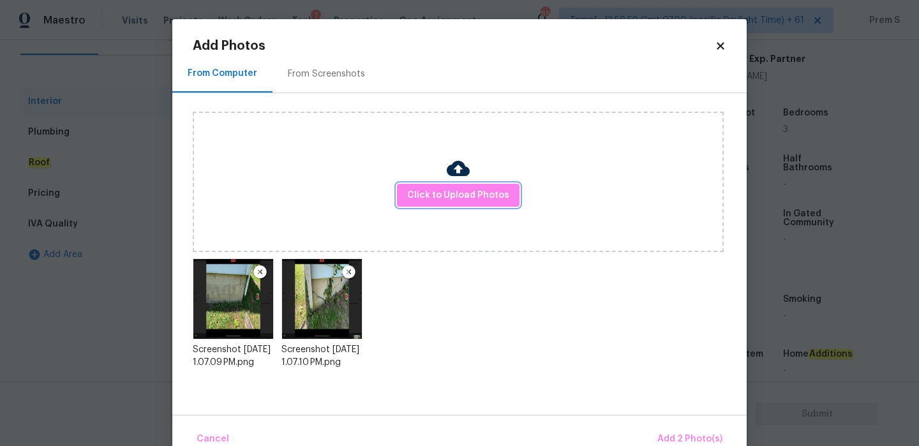
scroll to position [26, 0]
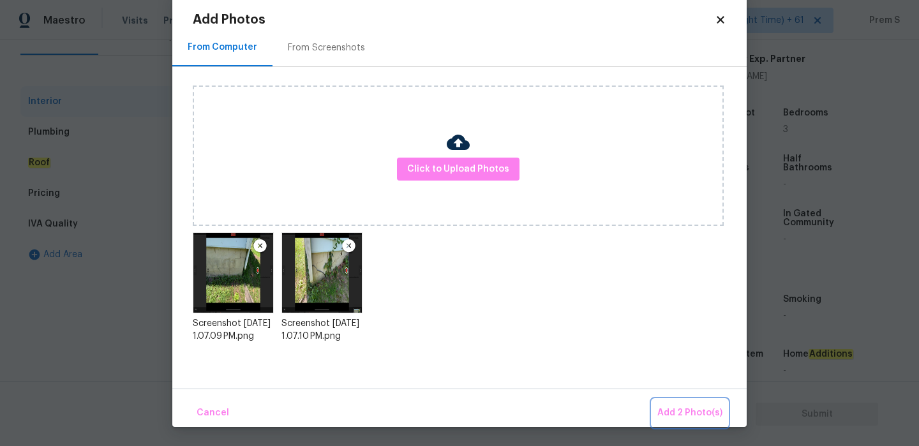
click at [681, 409] on span "Add 2 Photo(s)" at bounding box center [689, 413] width 65 height 16
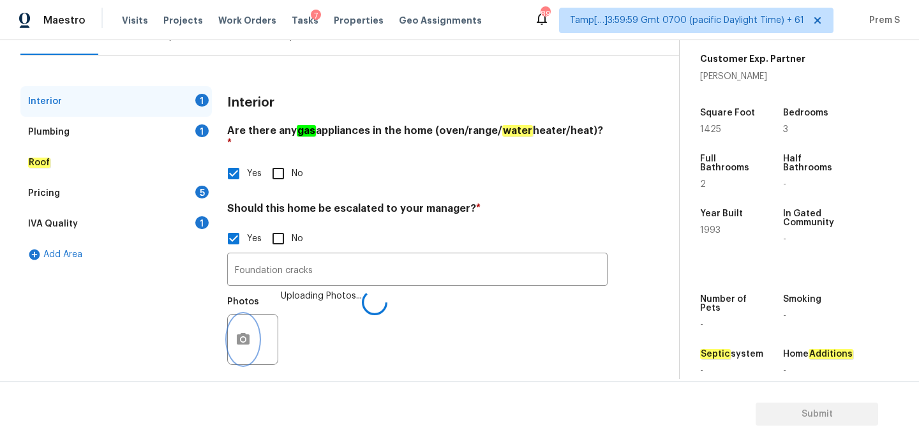
scroll to position [0, 0]
click at [201, 135] on div "1" at bounding box center [201, 130] width 13 height 13
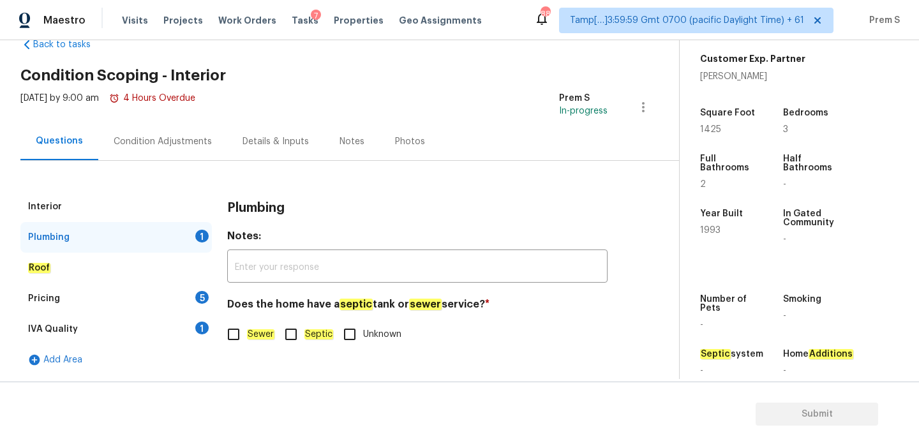
click at [238, 341] on input "Sewer" at bounding box center [233, 334] width 27 height 27
checkbox input "true"
click at [195, 290] on div "Pricing 5" at bounding box center [115, 298] width 191 height 31
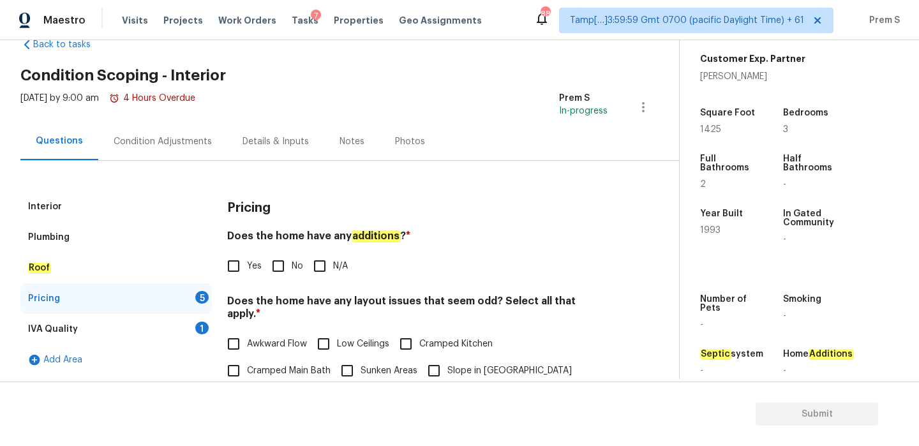
click at [265, 272] on input "No" at bounding box center [278, 266] width 27 height 27
checkbox input "true"
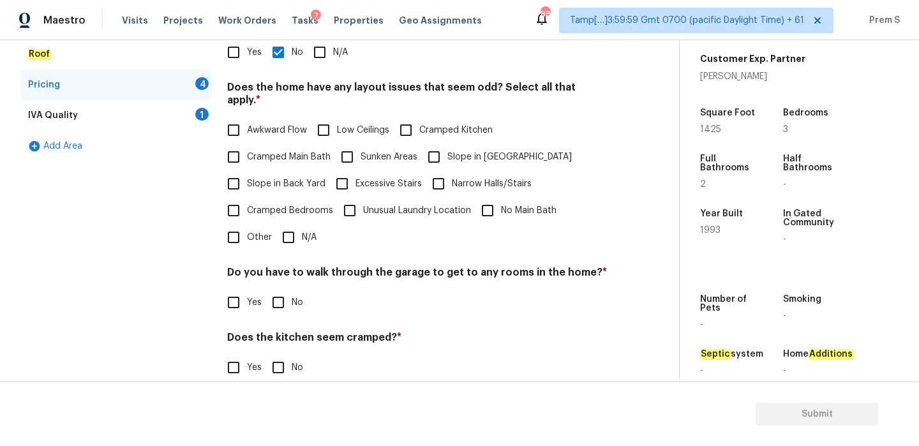
click at [294, 228] on input "N/A" at bounding box center [288, 237] width 27 height 27
checkbox input "true"
click at [281, 290] on input "No" at bounding box center [278, 303] width 27 height 27
checkbox input "true"
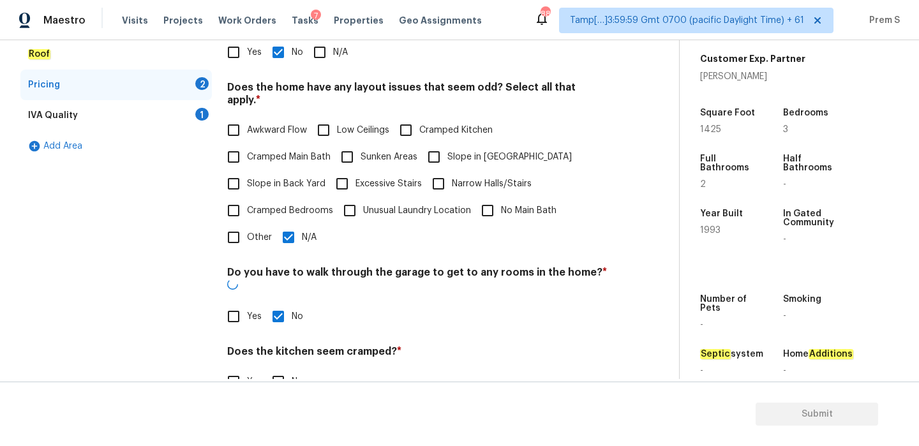
click at [276, 312] on div "Pricing Does the home have any additions ? * Yes No N/A Does the home have any …" at bounding box center [417, 227] width 380 height 498
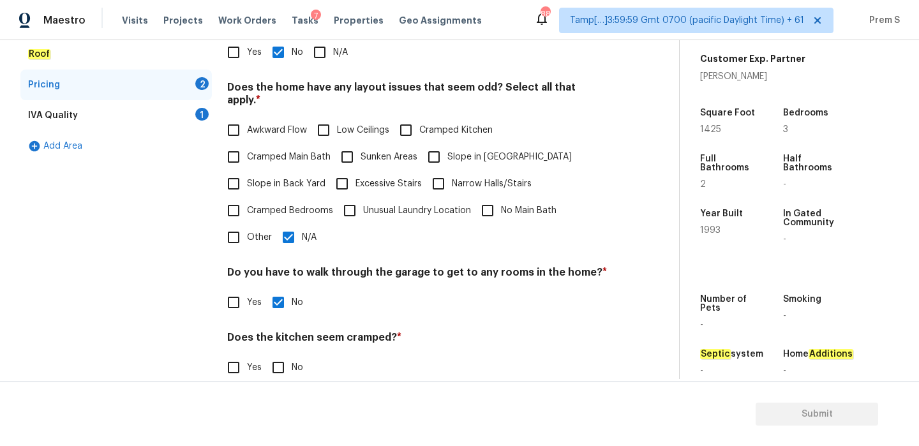
click at [275, 354] on input "No" at bounding box center [278, 367] width 27 height 27
checkbox input "true"
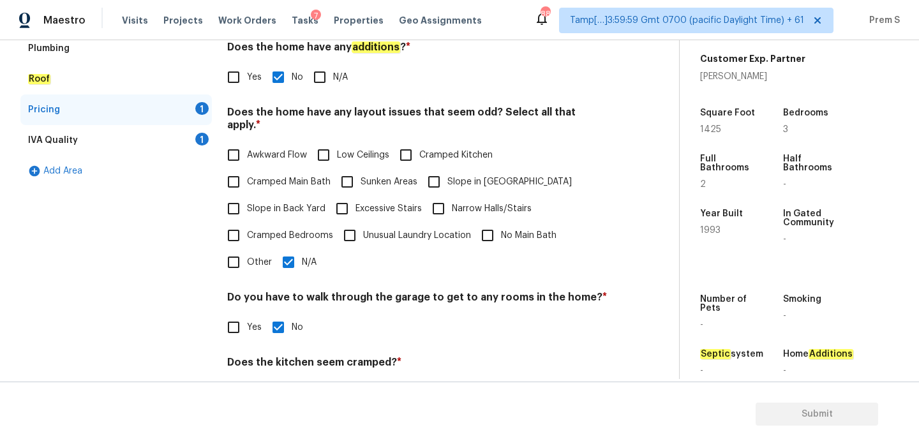
scroll to position [320, 0]
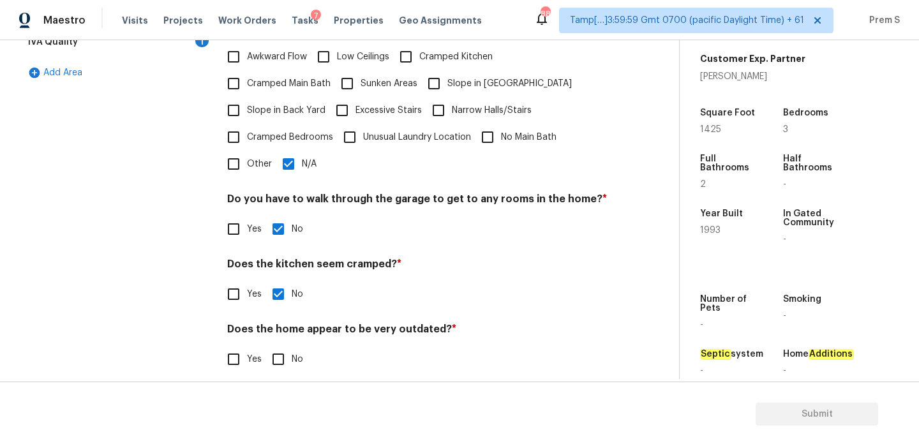
click at [279, 358] on input "No" at bounding box center [278, 359] width 27 height 27
checkbox input "true"
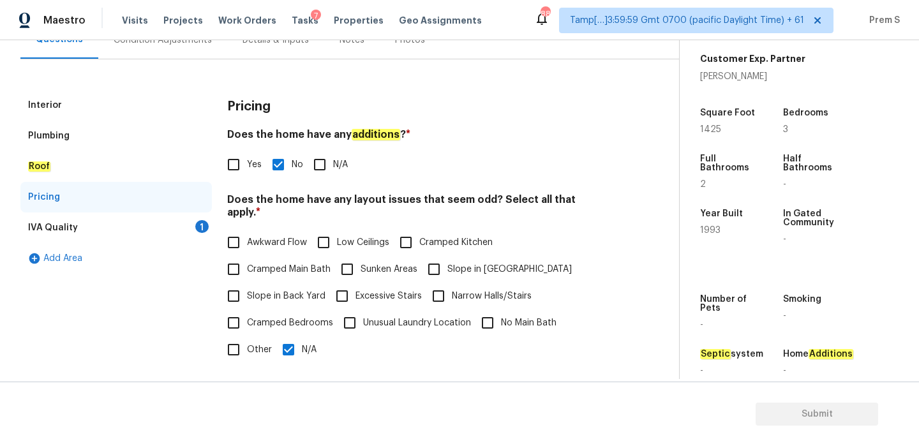
click at [200, 233] on div "IVA Quality 1" at bounding box center [115, 227] width 191 height 31
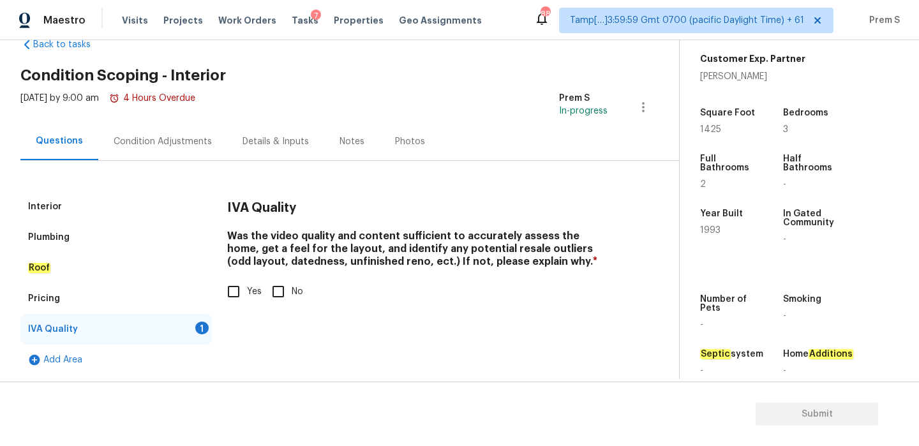
scroll to position [33, 0]
click at [239, 292] on input "Yes" at bounding box center [233, 291] width 27 height 27
checkbox input "true"
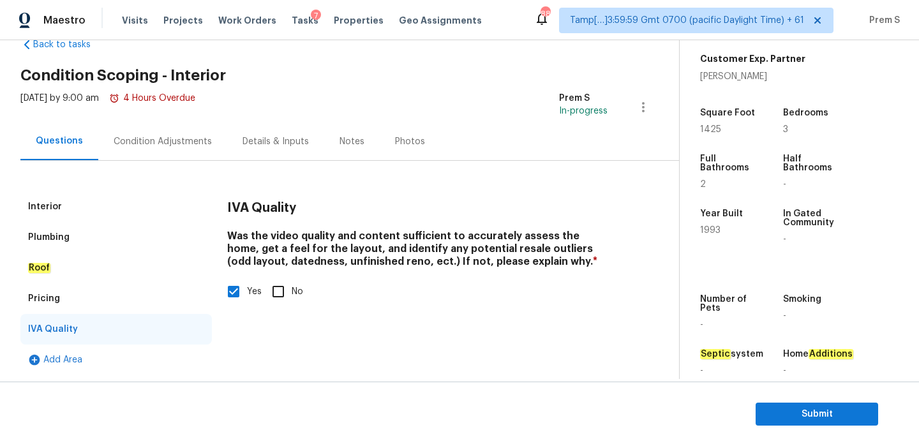
click at [188, 138] on div "Condition Adjustments" at bounding box center [163, 141] width 98 height 13
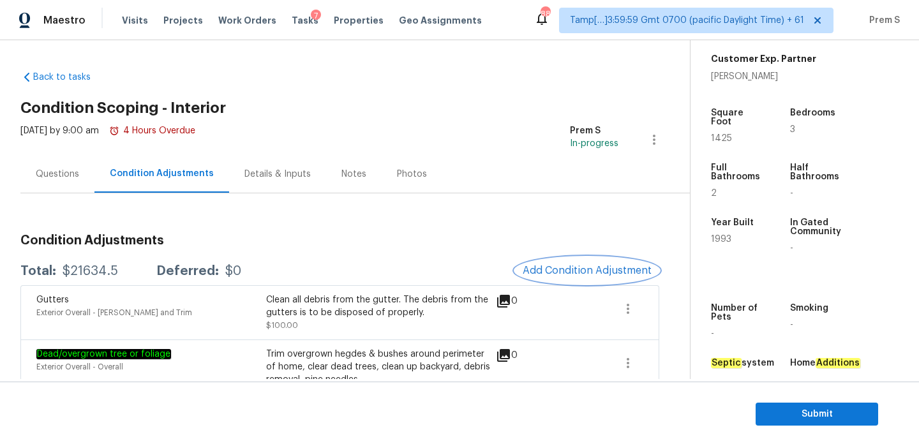
click at [572, 277] on button "Add Condition Adjustment" at bounding box center [587, 270] width 144 height 27
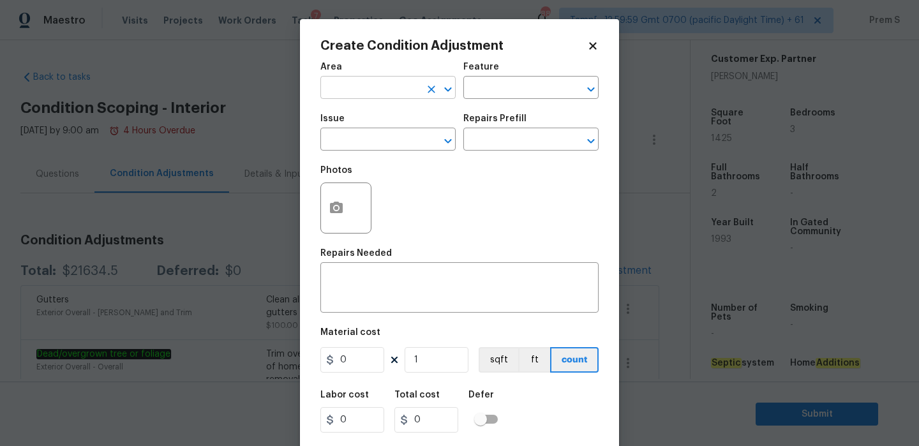
click at [364, 85] on input "text" at bounding box center [370, 89] width 100 height 20
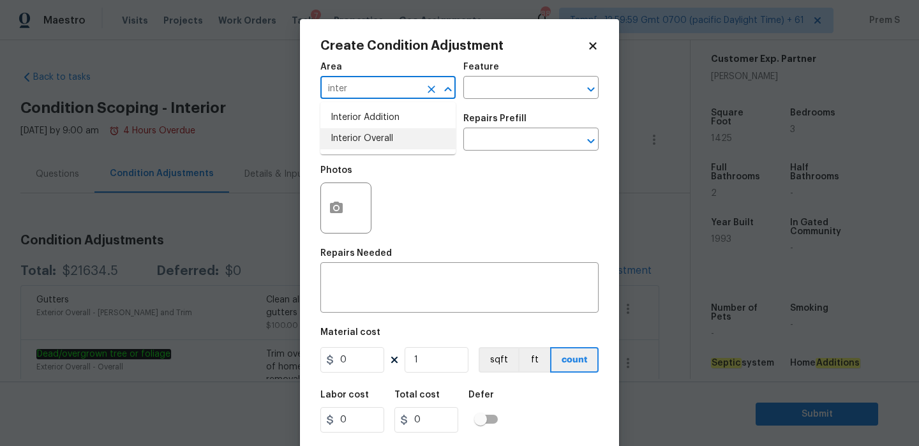
click at [363, 147] on li "Interior Overall" at bounding box center [387, 138] width 135 height 21
type input "Interior Overall"
click at [363, 147] on input "text" at bounding box center [370, 141] width 100 height 20
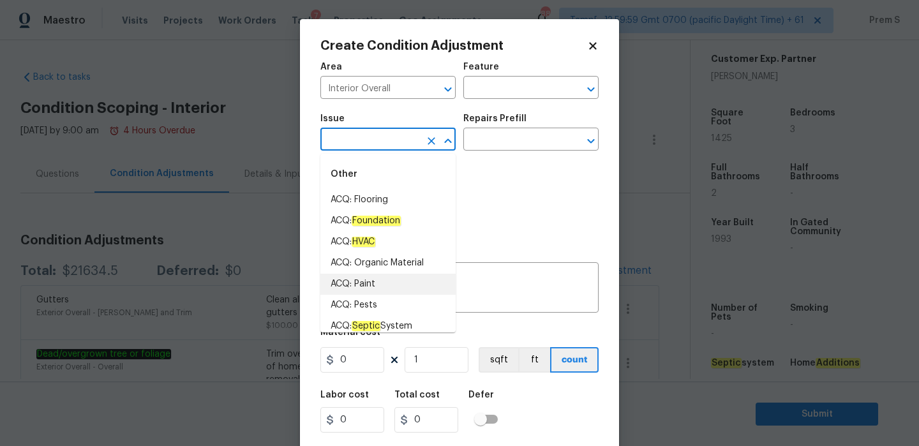
click at [356, 279] on li "ACQ: Paint" at bounding box center [387, 284] width 135 height 21
type input "ACQ: Paint"
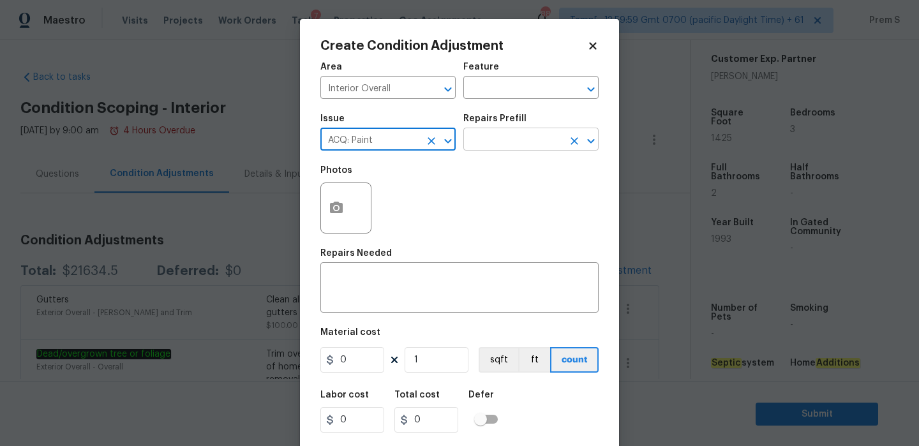
click at [550, 144] on input "text" at bounding box center [513, 141] width 100 height 20
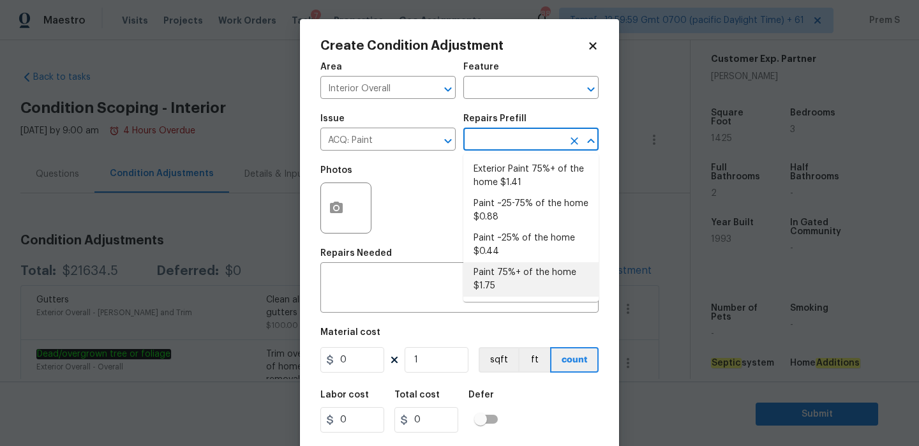
click at [521, 283] on li "Paint 75%+ of the home $1.75" at bounding box center [530, 279] width 135 height 34
type input "Acquisition"
type textarea "Acquisition Scope: 75%+ of the home will likely require interior paint"
type input "1.75"
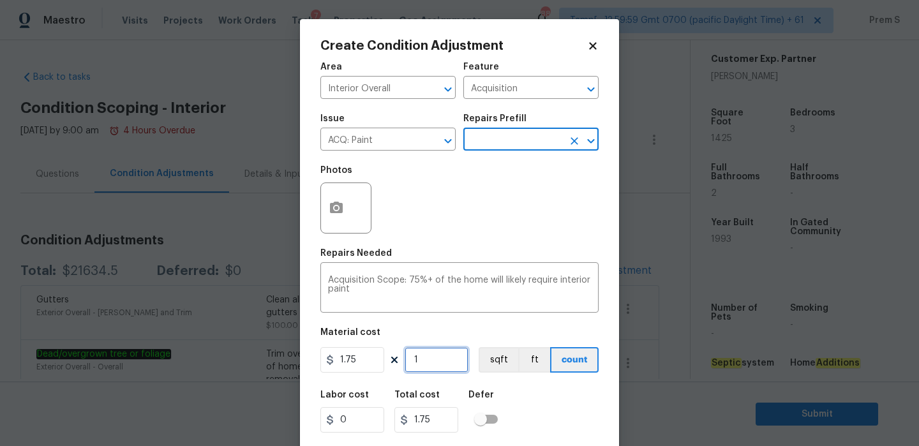
click at [431, 361] on input "1" at bounding box center [436, 360] width 64 height 26
type input "14"
type input "24.5"
type input "142"
type input "248.5"
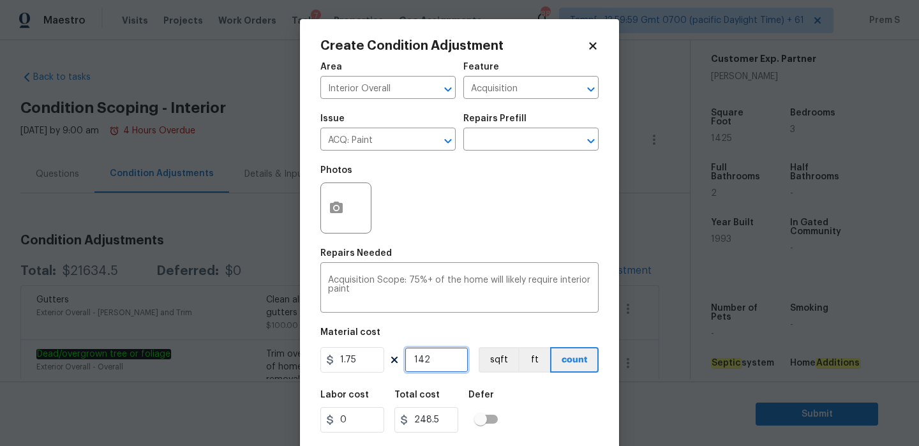
type input "1425"
type input "2493.75"
type input "1425"
click at [336, 207] on circle "button" at bounding box center [336, 208] width 4 height 4
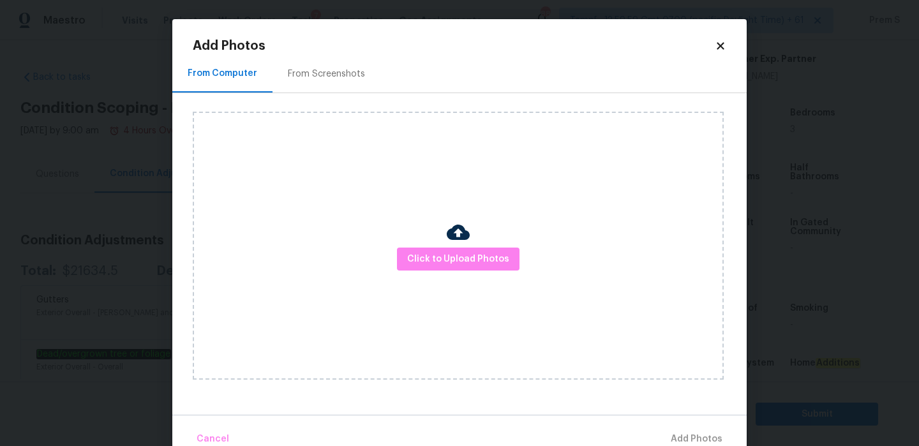
click at [440, 272] on div "Click to Upload Photos" at bounding box center [458, 246] width 531 height 268
click at [450, 248] on button "Click to Upload Photos" at bounding box center [458, 260] width 122 height 24
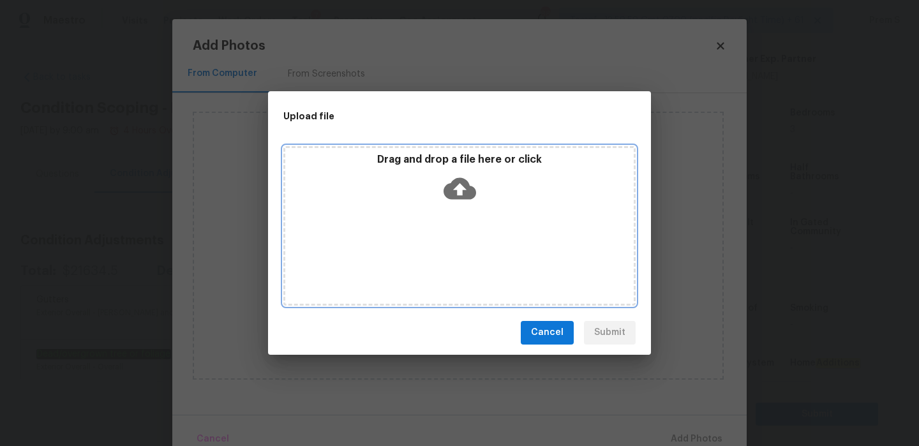
click at [464, 188] on icon at bounding box center [459, 188] width 33 height 33
